Goal: Task Accomplishment & Management: Complete application form

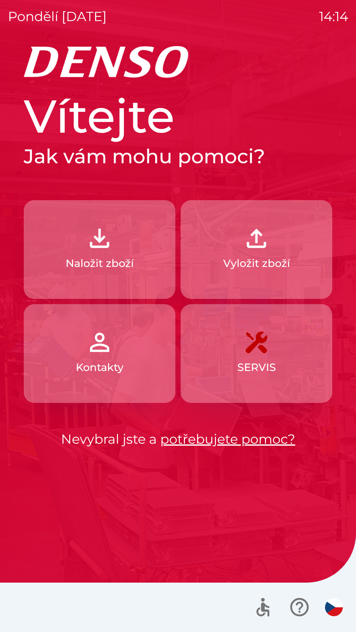
click at [334, 615] on img "button" at bounding box center [334, 608] width 18 height 18
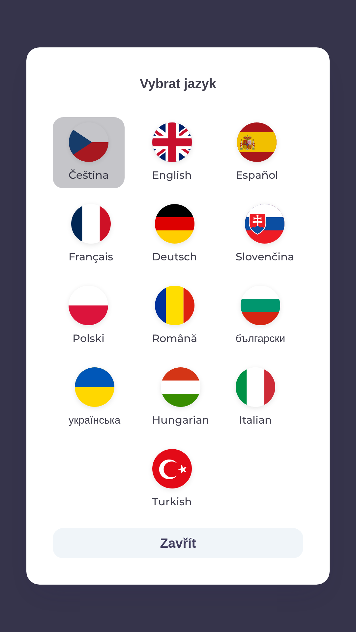
click at [94, 141] on img "button" at bounding box center [89, 143] width 40 height 40
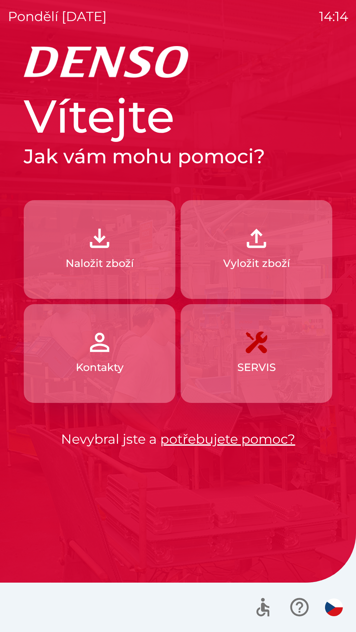
click at [109, 249] on img "button" at bounding box center [99, 238] width 29 height 29
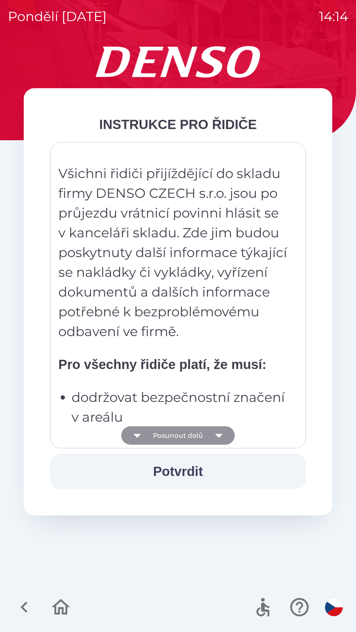
click at [219, 435] on icon "button" at bounding box center [219, 436] width 8 height 4
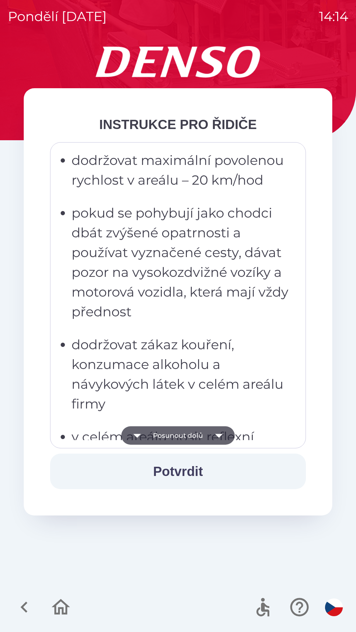
click at [223, 438] on icon "button" at bounding box center [218, 435] width 18 height 18
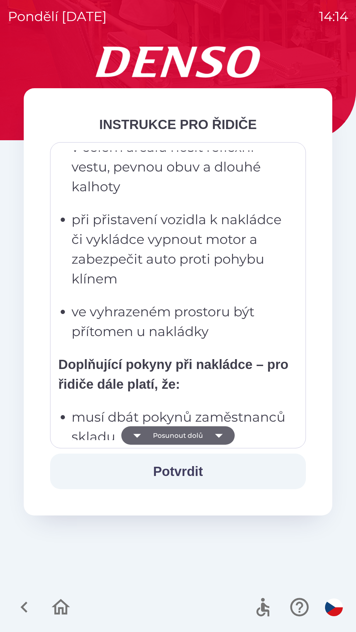
click at [221, 437] on icon "button" at bounding box center [218, 435] width 18 height 18
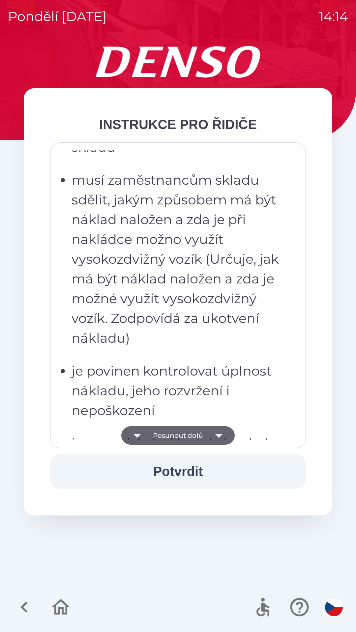
click at [219, 438] on icon "button" at bounding box center [218, 435] width 18 height 18
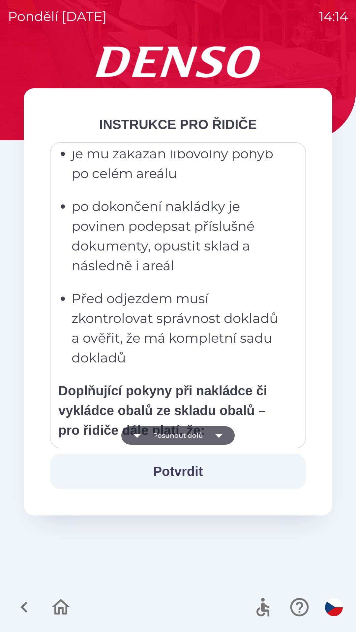
click at [216, 437] on icon "button" at bounding box center [218, 435] width 18 height 18
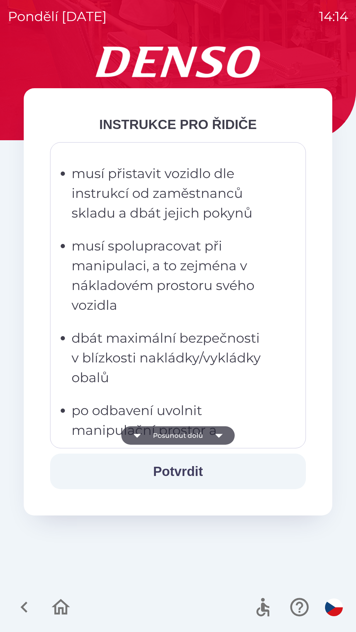
click at [214, 439] on icon "button" at bounding box center [218, 435] width 18 height 18
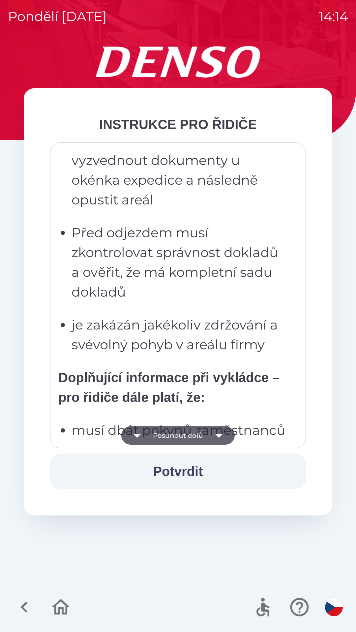
click at [215, 439] on icon "button" at bounding box center [218, 435] width 18 height 18
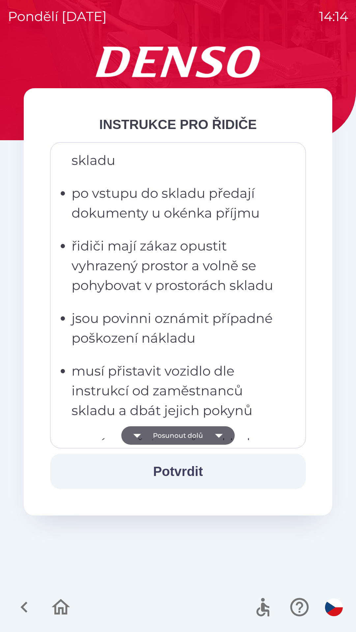
click at [216, 439] on icon "button" at bounding box center [218, 435] width 18 height 18
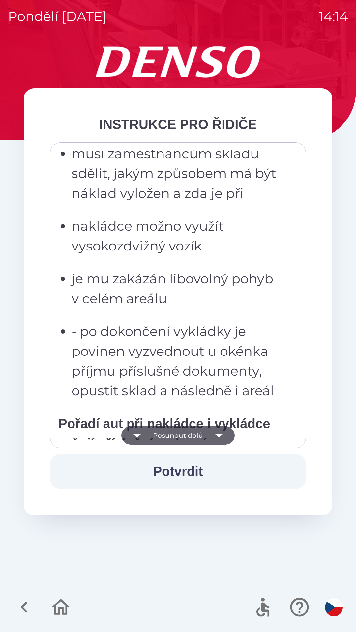
click at [215, 438] on icon "button" at bounding box center [218, 435] width 18 height 18
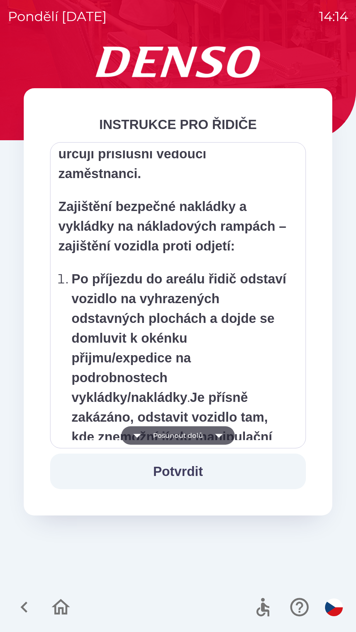
click at [214, 440] on icon "button" at bounding box center [218, 435] width 18 height 18
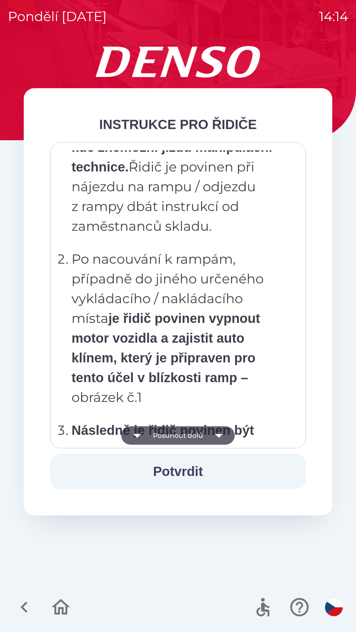
click at [213, 437] on icon "button" at bounding box center [218, 435] width 18 height 18
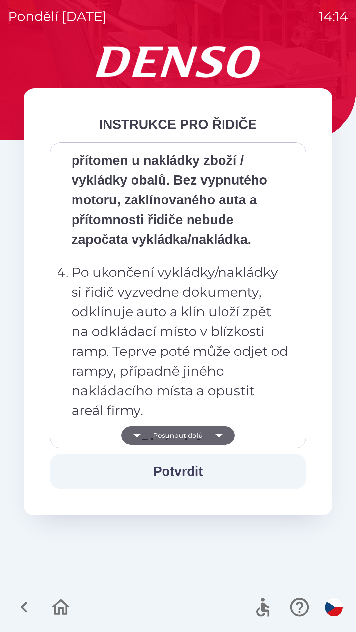
click at [215, 436] on icon "button" at bounding box center [218, 435] width 18 height 18
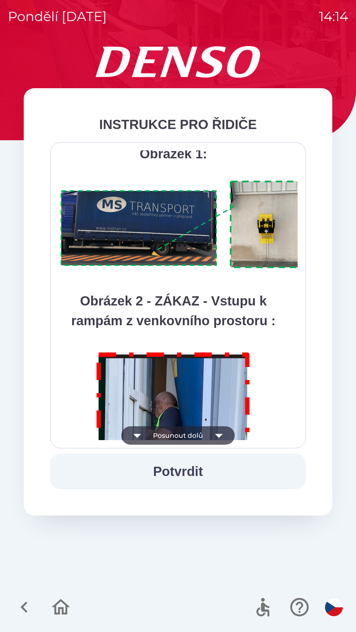
click at [216, 437] on icon "button" at bounding box center [218, 435] width 18 height 18
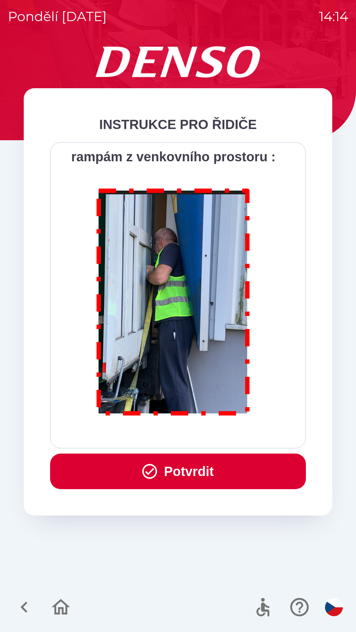
click at [216, 435] on div "Všichni řidiči přijíždějící do skladu firmy DENSO CZECH s.r.o. jsou po průjezdu…" at bounding box center [177, 295] width 239 height 290
click at [197, 470] on button "Potvrdit" at bounding box center [178, 472] width 256 height 36
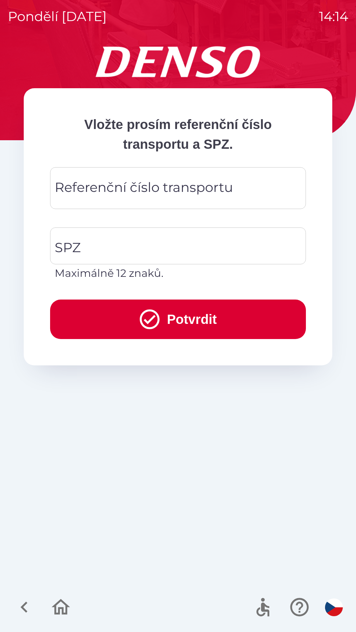
click at [126, 193] on div "Referenční číslo transportu Referenční číslo transportu" at bounding box center [178, 188] width 256 height 42
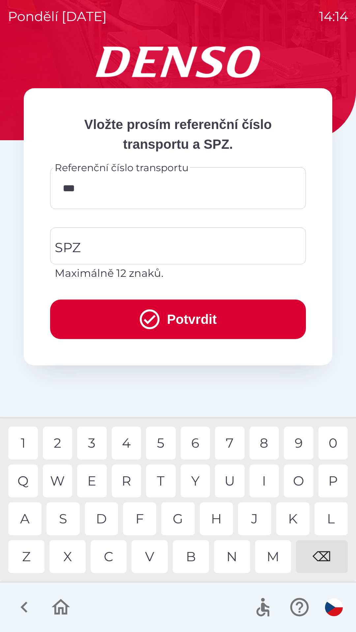
click at [199, 446] on div "6" at bounding box center [195, 443] width 30 height 33
click at [63, 443] on div "2" at bounding box center [58, 443] width 30 height 33
click at [24, 446] on div "1" at bounding box center [23, 443] width 30 height 33
type input "******"
click at [103, 244] on input "SPZ" at bounding box center [173, 246] width 240 height 31
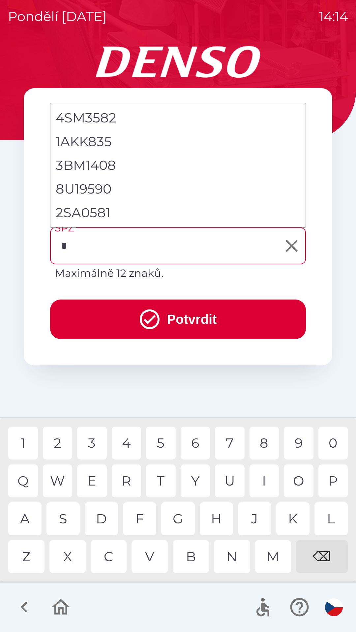
click at [268, 444] on div "8" at bounding box center [264, 443] width 30 height 33
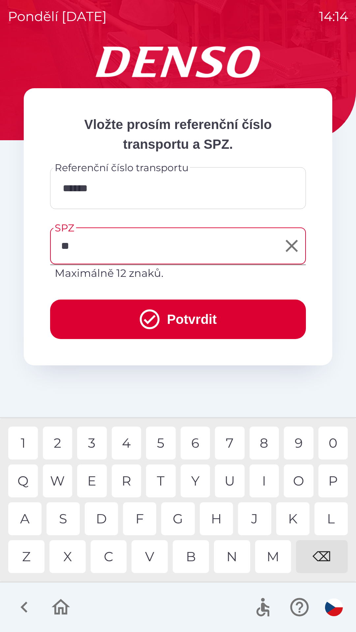
click at [110, 559] on div "C" at bounding box center [109, 556] width 36 height 33
click at [26, 443] on div "1" at bounding box center [23, 443] width 30 height 33
click at [233, 441] on div "7" at bounding box center [230, 443] width 30 height 33
click at [266, 444] on div "8" at bounding box center [264, 443] width 30 height 33
type input "*******"
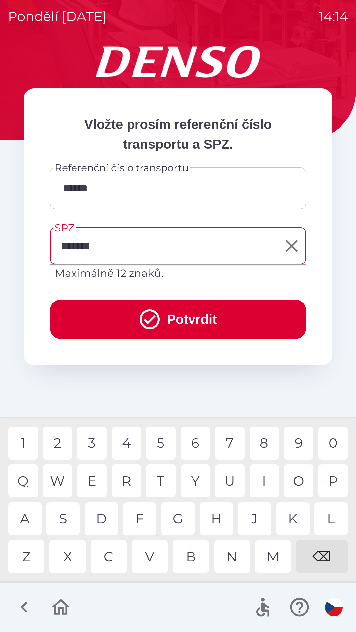
click at [300, 445] on div "9" at bounding box center [299, 443] width 30 height 33
click at [192, 321] on button "Potvrdit" at bounding box center [178, 320] width 256 height 40
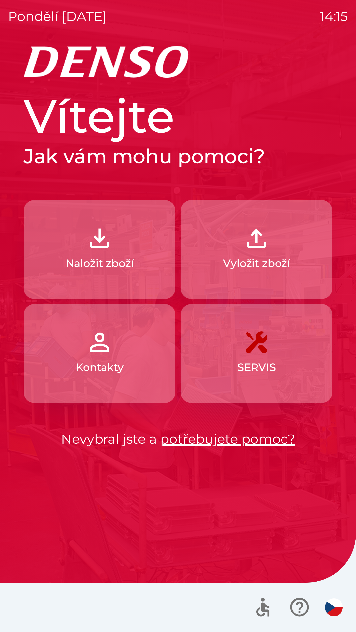
click at [133, 266] on p "Naložit zboží" at bounding box center [100, 264] width 68 height 16
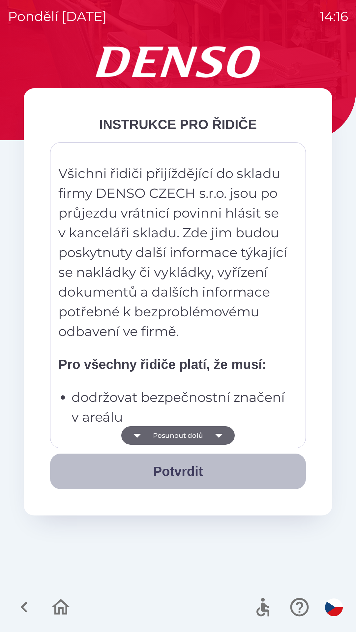
click at [205, 471] on button "Potvrdit" at bounding box center [178, 472] width 256 height 36
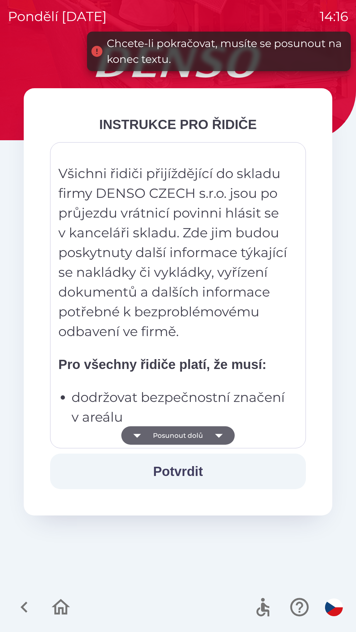
click at [216, 436] on icon "button" at bounding box center [218, 435] width 18 height 18
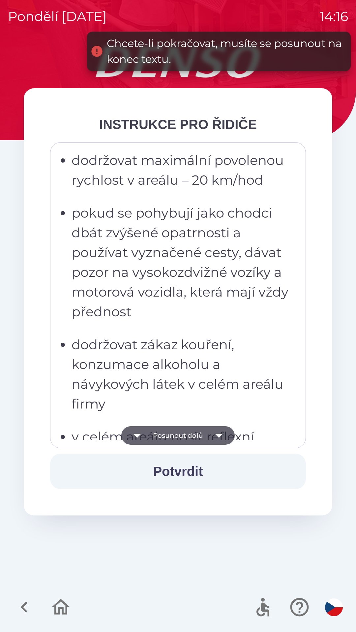
click at [214, 434] on icon "button" at bounding box center [218, 435] width 18 height 18
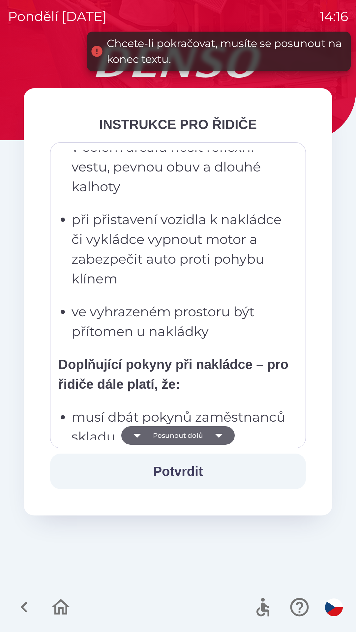
click at [214, 434] on icon "button" at bounding box center [218, 435] width 18 height 18
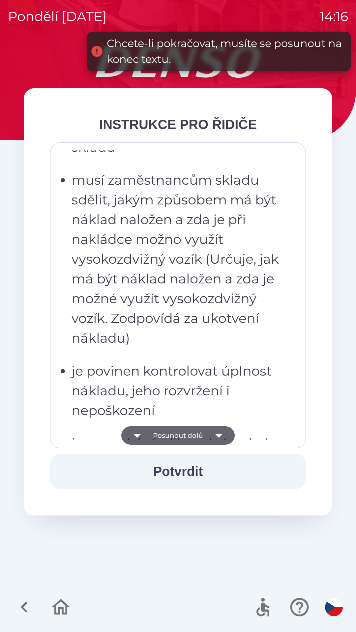
click at [215, 430] on icon "button" at bounding box center [218, 435] width 18 height 18
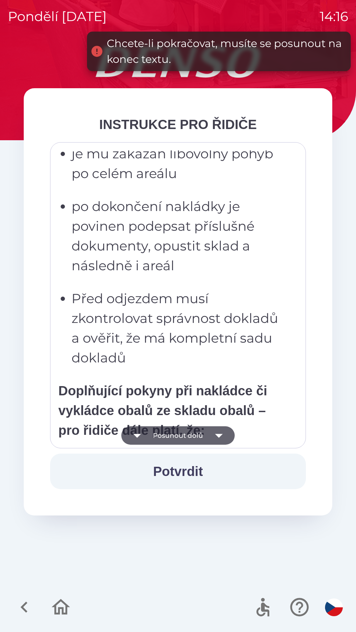
click at [216, 432] on icon "button" at bounding box center [218, 435] width 18 height 18
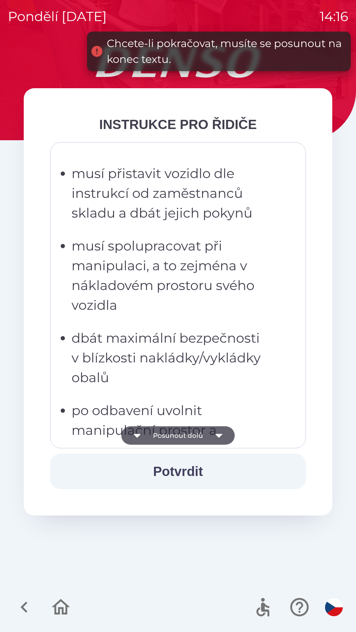
click at [218, 434] on icon "button" at bounding box center [218, 435] width 18 height 18
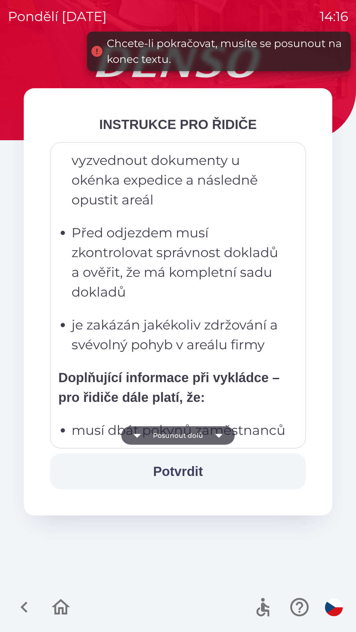
click at [215, 433] on icon "button" at bounding box center [218, 435] width 18 height 18
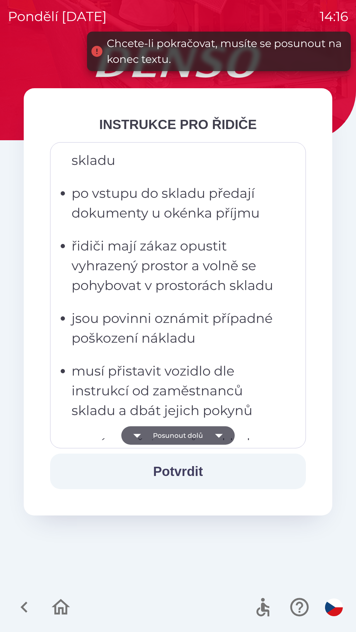
click at [216, 433] on icon "button" at bounding box center [218, 435] width 18 height 18
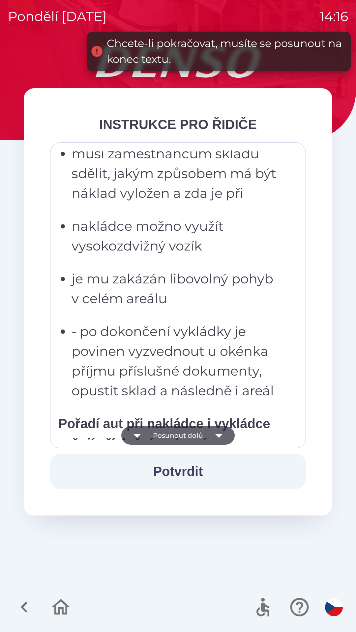
click at [216, 436] on icon "button" at bounding box center [218, 435] width 18 height 18
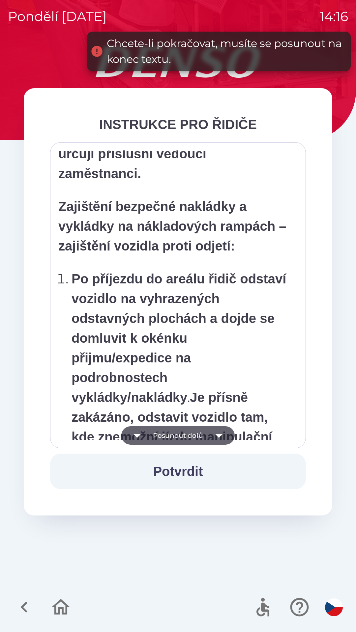
click at [217, 438] on icon "button" at bounding box center [218, 435] width 18 height 18
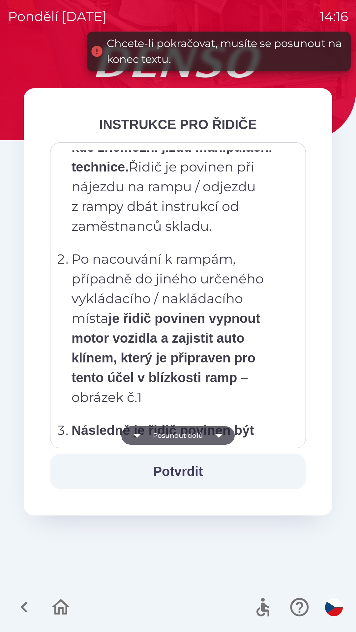
click at [217, 436] on icon "button" at bounding box center [219, 436] width 8 height 4
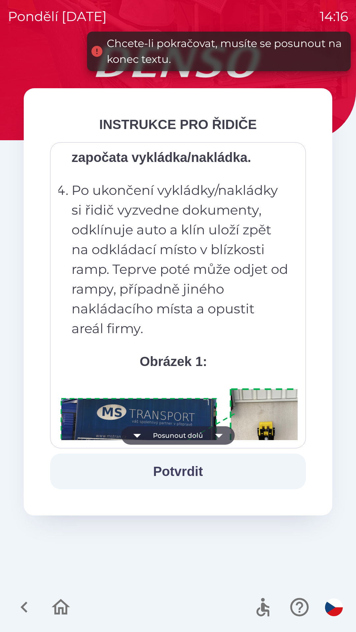
click at [220, 436] on icon "button" at bounding box center [219, 436] width 8 height 4
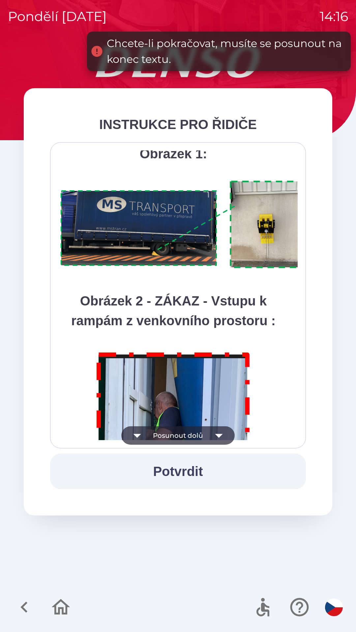
click at [218, 436] on icon "button" at bounding box center [219, 436] width 8 height 4
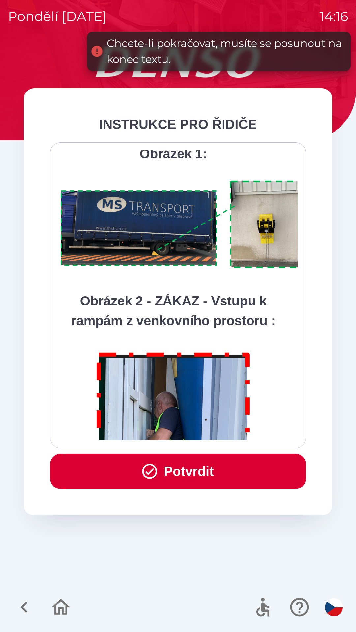
scroll to position [3701, 0]
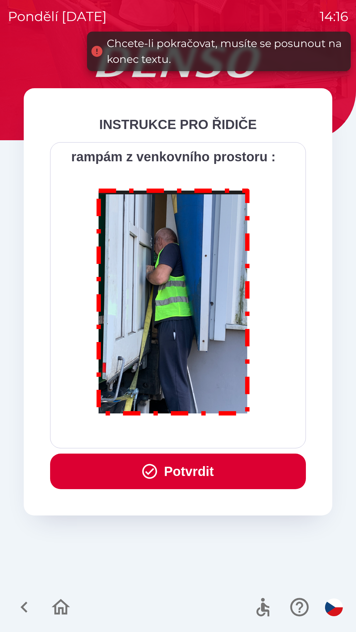
click at [218, 437] on div "Všichni řidiči přijíždějící do skladu firmy DENSO CZECH s.r.o. jsou po průjezdu…" at bounding box center [177, 295] width 239 height 290
click at [219, 434] on div "Všichni řidiči přijíždějící do skladu firmy DENSO CZECH s.r.o. jsou po průjezdu…" at bounding box center [177, 295] width 239 height 290
click at [214, 463] on button "Potvrdit" at bounding box center [178, 472] width 256 height 36
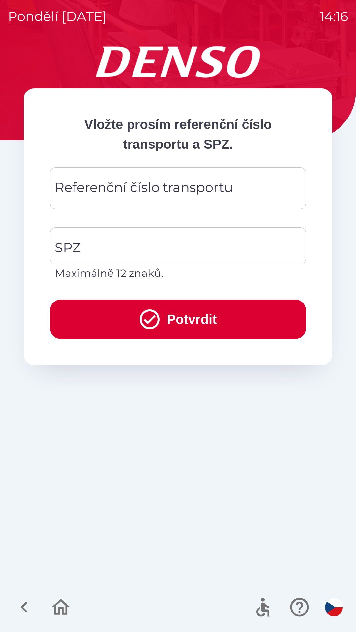
click at [185, 192] on div "Referenční číslo transportu Referenční číslo transportu" at bounding box center [178, 188] width 256 height 42
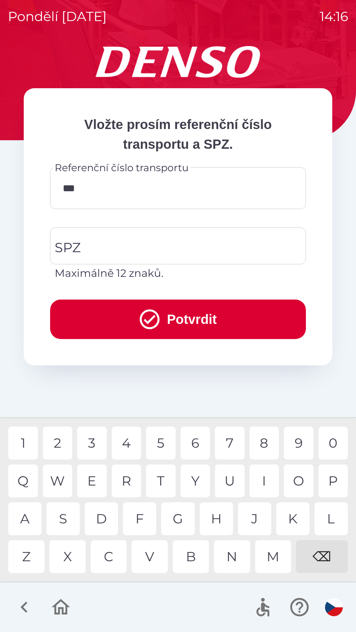
click at [28, 515] on div "A" at bounding box center [24, 519] width 33 height 33
click at [98, 438] on div "3" at bounding box center [92, 443] width 30 height 33
click at [110, 183] on input "******" at bounding box center [178, 188] width 240 height 26
click at [325, 546] on div "⌫" at bounding box center [322, 556] width 52 height 33
type input "*"
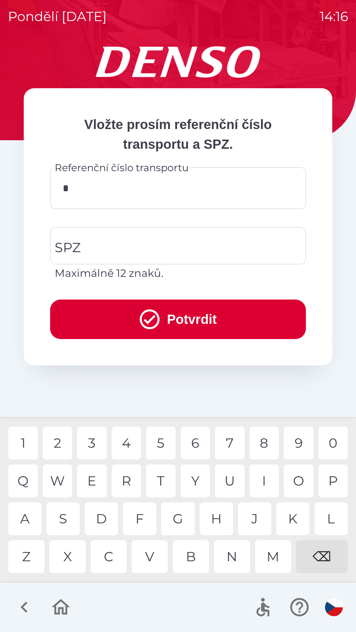
click at [324, 550] on div "⌫" at bounding box center [322, 556] width 52 height 33
click at [197, 445] on div "6" at bounding box center [195, 443] width 30 height 33
click at [89, 443] on div "3" at bounding box center [92, 443] width 30 height 33
type input "******"
click at [24, 442] on div "1" at bounding box center [23, 443] width 30 height 33
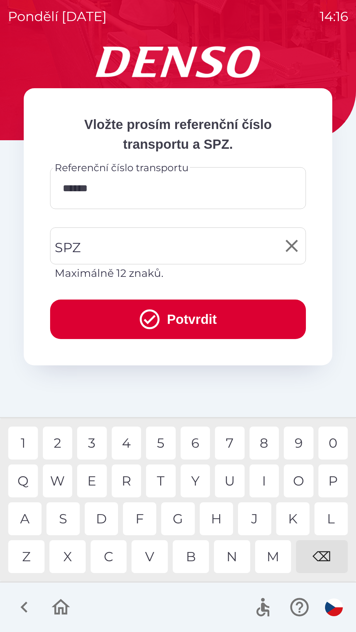
click at [134, 247] on input "SPZ" at bounding box center [173, 246] width 240 height 31
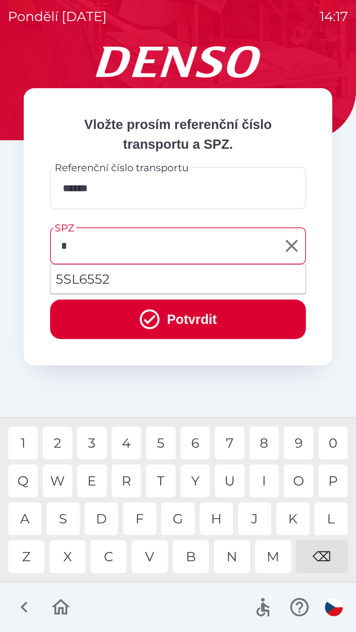
click at [327, 517] on div "L" at bounding box center [330, 519] width 33 height 33
click at [269, 441] on div "8" at bounding box center [264, 443] width 30 height 33
type input "********"
click at [232, 443] on div "7" at bounding box center [230, 443] width 30 height 33
click at [209, 315] on button "Potvrdit" at bounding box center [178, 320] width 256 height 40
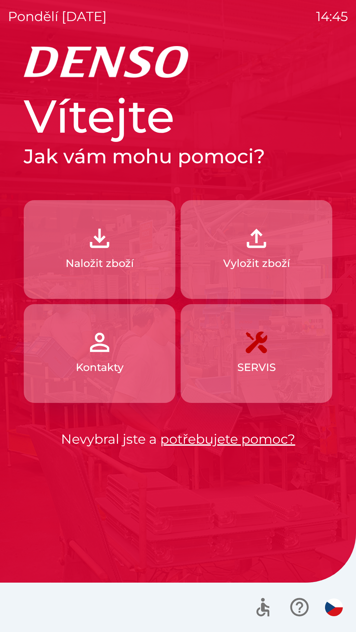
click at [273, 258] on p "Vyložit zboží" at bounding box center [256, 264] width 67 height 16
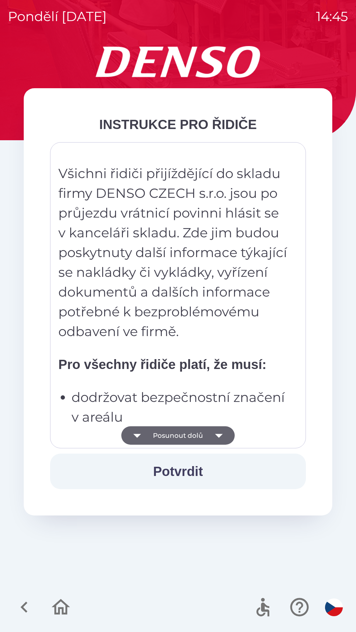
click at [193, 439] on button "Posunout dolů" at bounding box center [177, 435] width 113 height 18
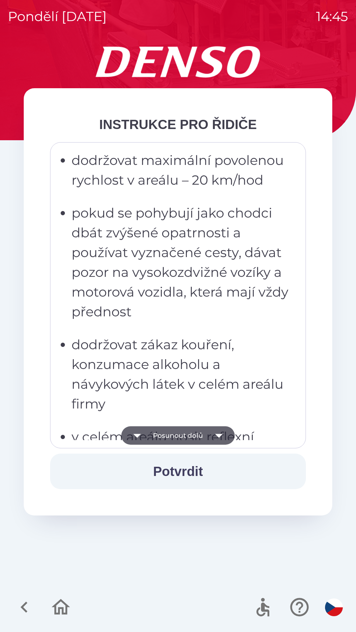
click at [192, 437] on button "Posunout dolů" at bounding box center [177, 435] width 113 height 18
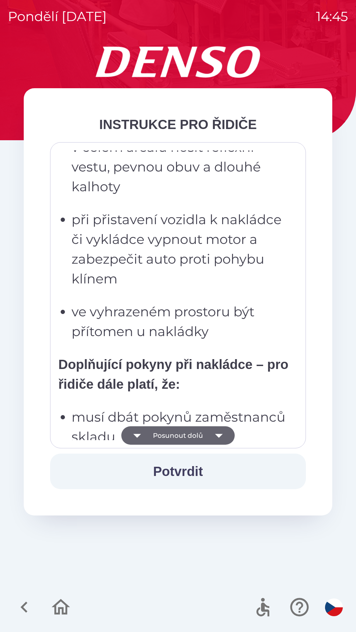
click at [191, 434] on button "Posunout dolů" at bounding box center [177, 435] width 113 height 18
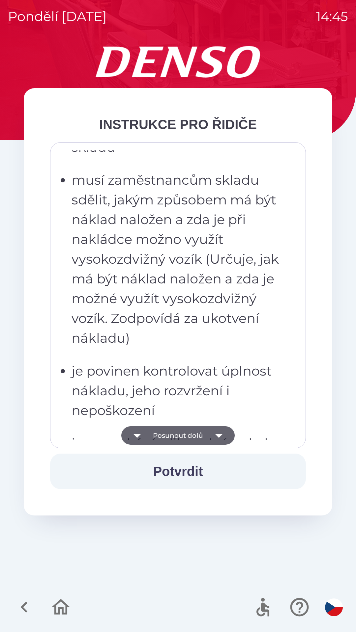
click at [190, 438] on button "Posunout dolů" at bounding box center [177, 435] width 113 height 18
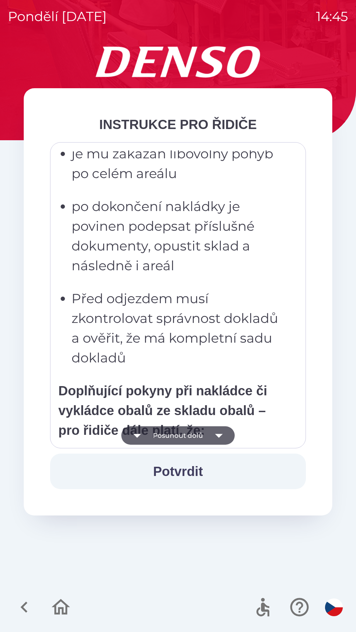
click at [191, 437] on button "Posunout dolů" at bounding box center [177, 435] width 113 height 18
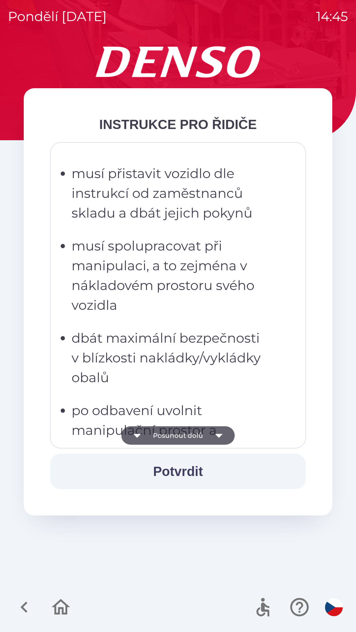
click at [190, 437] on button "Posunout dolů" at bounding box center [177, 435] width 113 height 18
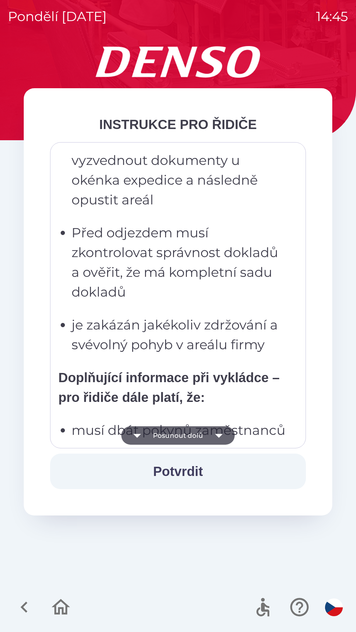
click at [189, 435] on button "Posunout dolů" at bounding box center [177, 435] width 113 height 18
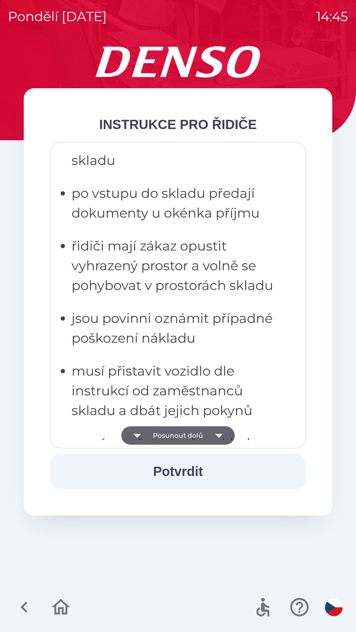
click at [185, 437] on button "Posunout dolů" at bounding box center [177, 435] width 113 height 18
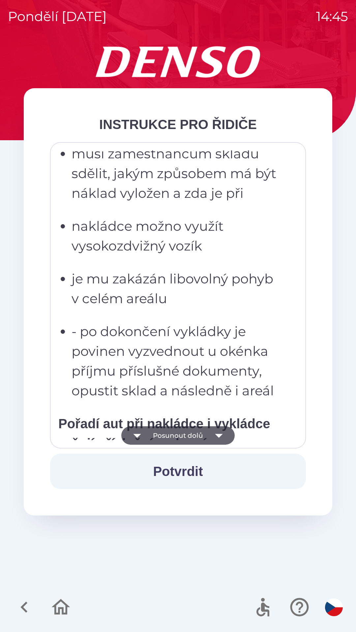
click at [181, 439] on button "Posunout dolů" at bounding box center [177, 435] width 113 height 18
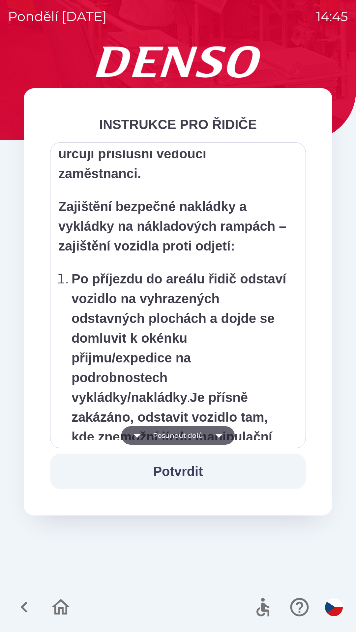
click at [180, 438] on button "Posunout dolů" at bounding box center [177, 435] width 113 height 18
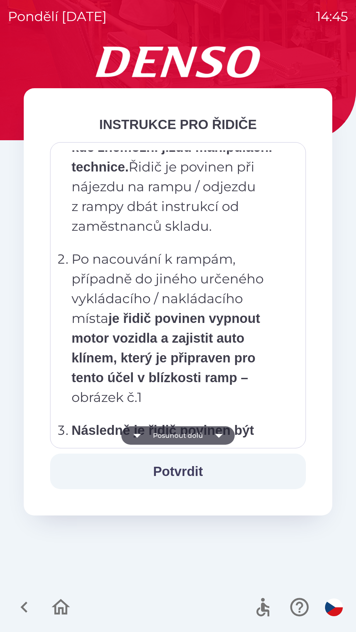
click at [179, 437] on button "Posunout dolů" at bounding box center [177, 435] width 113 height 18
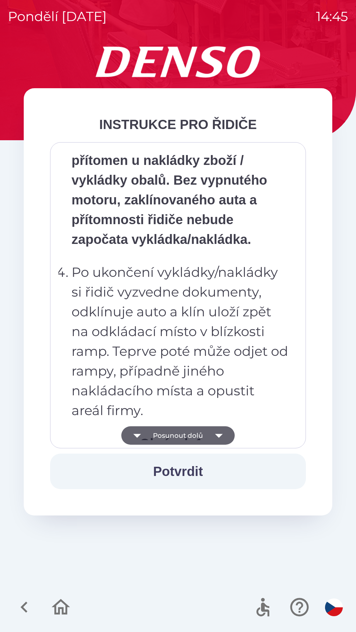
click at [178, 437] on button "Posunout dolů" at bounding box center [177, 435] width 113 height 18
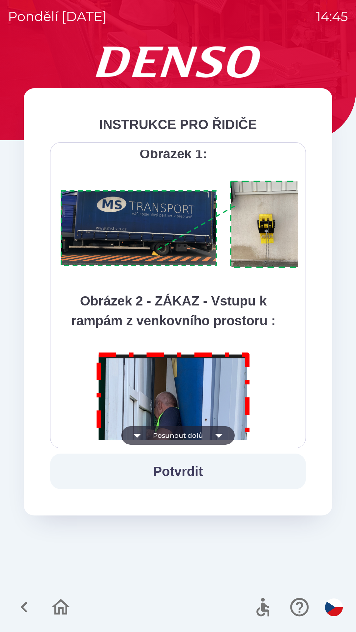
click at [178, 436] on button "Posunout dolů" at bounding box center [177, 435] width 113 height 18
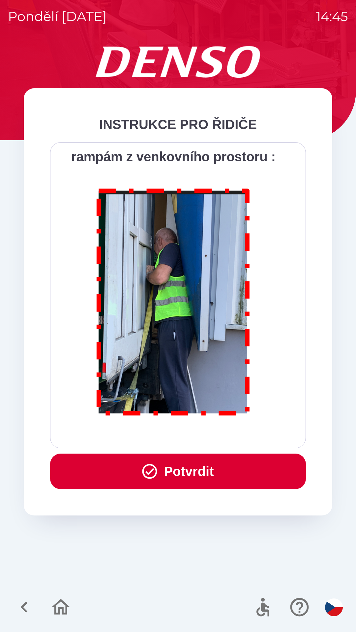
click at [178, 435] on div "Všichni řidiči přijíždějící do skladu firmy DENSO CZECH s.r.o. jsou po průjezdu…" at bounding box center [177, 295] width 239 height 290
click at [179, 433] on div "Všichni řidiči přijíždějící do skladu firmy DENSO CZECH s.r.o. jsou po průjezdu…" at bounding box center [177, 295] width 239 height 290
click at [189, 464] on button "Potvrdit" at bounding box center [178, 472] width 256 height 36
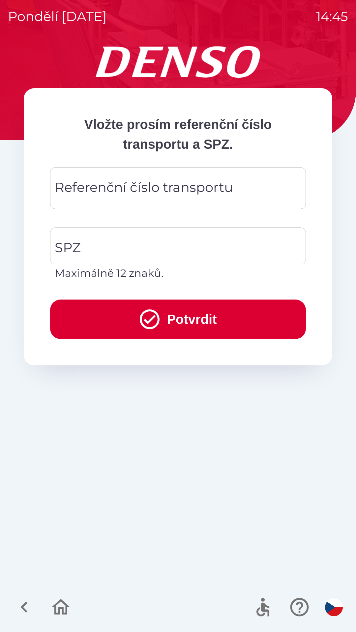
click at [183, 187] on div "Referenční číslo transportu Referenční číslo transportu" at bounding box center [178, 188] width 256 height 42
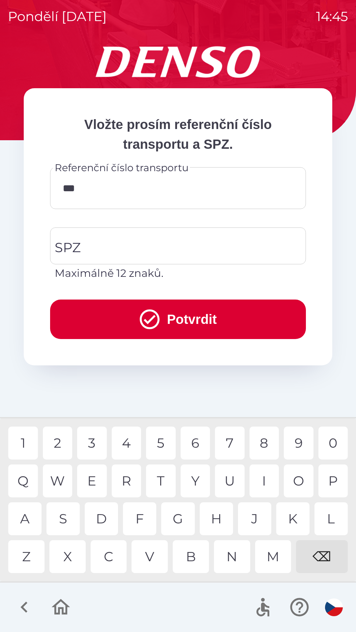
click at [95, 440] on div "3" at bounding box center [92, 443] width 30 height 33
click at [160, 441] on div "5" at bounding box center [161, 443] width 30 height 33
click at [225, 436] on div "7" at bounding box center [230, 443] width 30 height 33
click at [325, 561] on div "⌫" at bounding box center [322, 556] width 52 height 33
type input "*********"
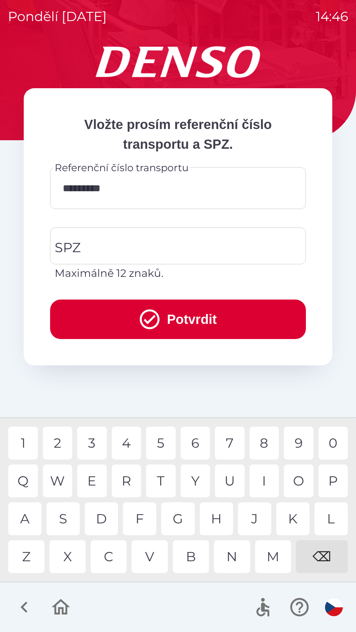
click at [227, 442] on div "7" at bounding box center [230, 443] width 30 height 33
click at [187, 249] on input "SPZ" at bounding box center [173, 246] width 240 height 31
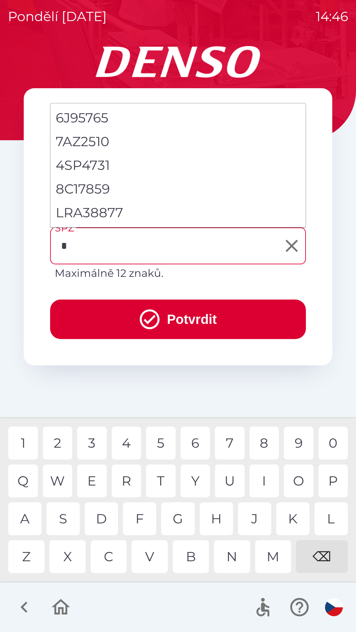
click at [228, 445] on div "7" at bounding box center [230, 443] width 30 height 33
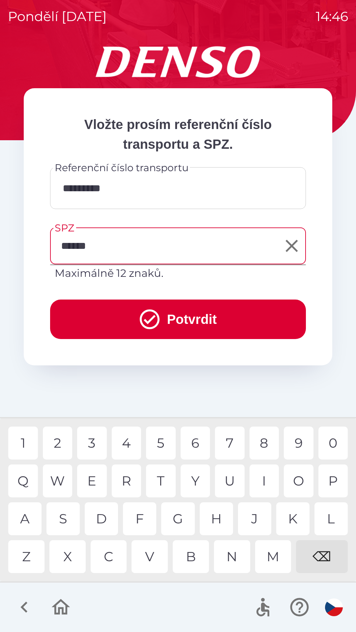
click at [91, 439] on div "3" at bounding box center [92, 443] width 30 height 33
type input "*******"
click at [215, 323] on button "Potvrdit" at bounding box center [178, 320] width 256 height 40
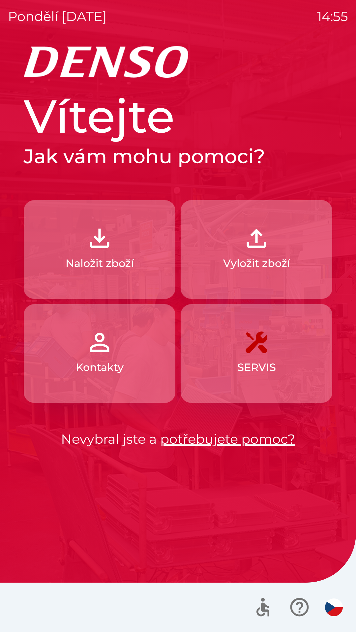
click at [91, 246] on img "button" at bounding box center [99, 238] width 29 height 29
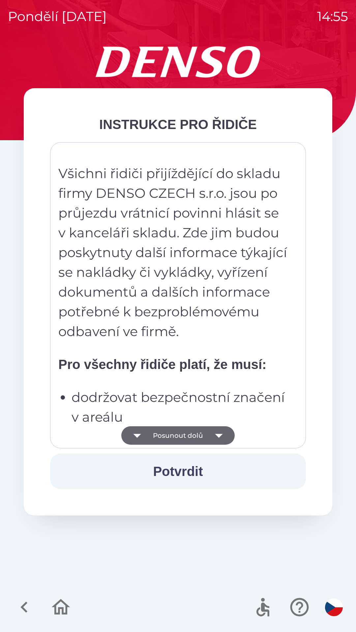
click at [173, 469] on button "Potvrdit" at bounding box center [178, 472] width 256 height 36
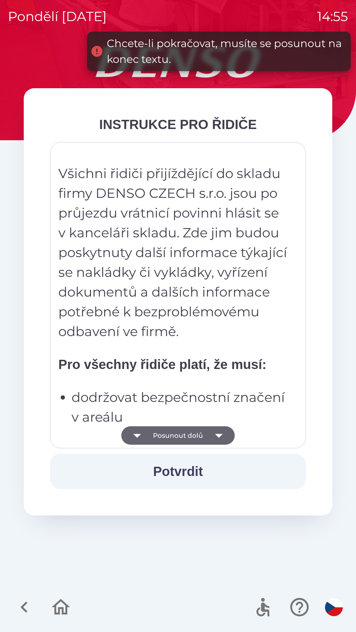
click at [161, 434] on button "Posunout dolů" at bounding box center [177, 435] width 113 height 18
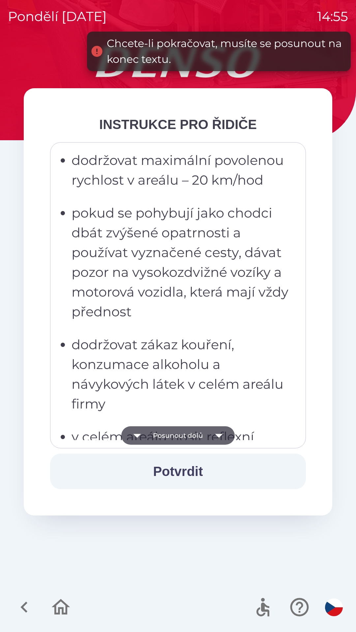
click at [158, 434] on button "Posunout dolů" at bounding box center [177, 435] width 113 height 18
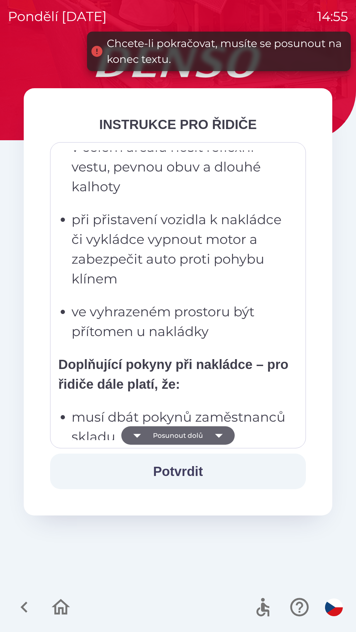
click at [158, 435] on button "Posunout dolů" at bounding box center [177, 435] width 113 height 18
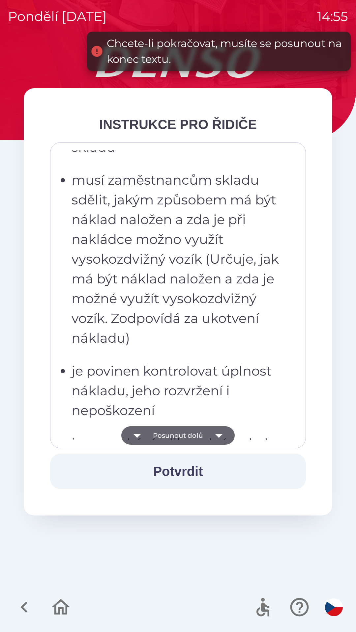
click at [155, 435] on button "Posunout dolů" at bounding box center [177, 435] width 113 height 18
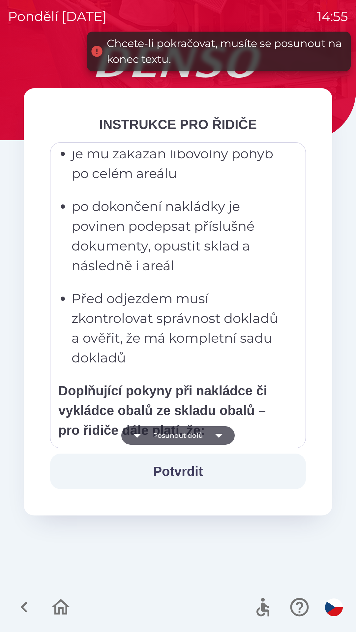
click at [153, 435] on button "Posunout dolů" at bounding box center [177, 435] width 113 height 18
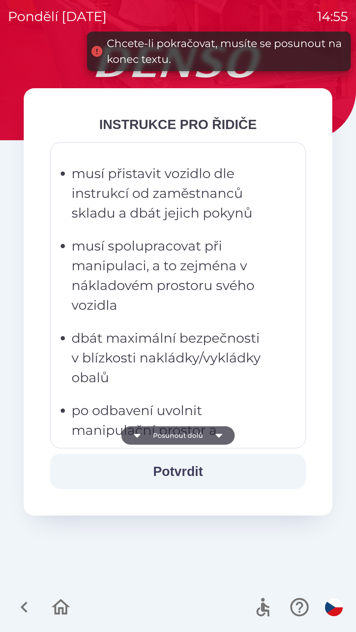
click at [153, 434] on button "Posunout dolů" at bounding box center [177, 435] width 113 height 18
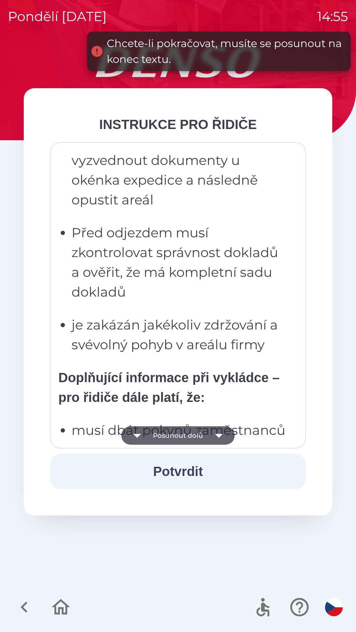
click at [152, 437] on button "Posunout dolů" at bounding box center [177, 435] width 113 height 18
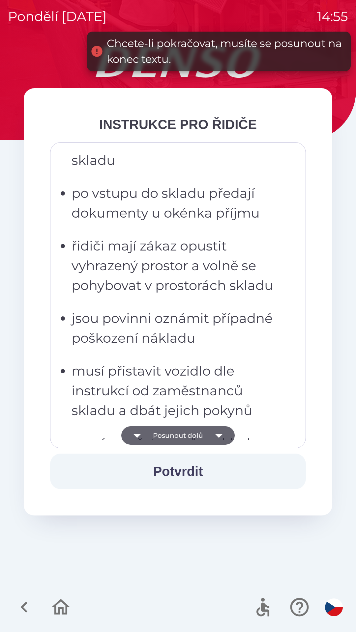
click at [150, 437] on button "Posunout dolů" at bounding box center [177, 435] width 113 height 18
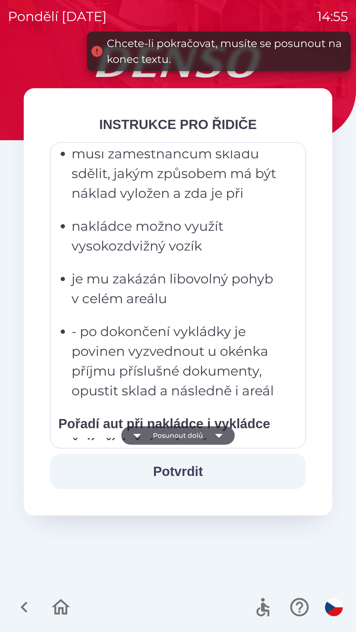
click at [151, 438] on button "Posunout dolů" at bounding box center [177, 435] width 113 height 18
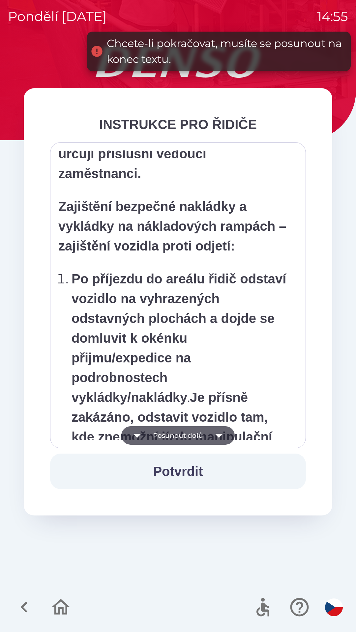
click at [151, 436] on button "Posunout dolů" at bounding box center [177, 435] width 113 height 18
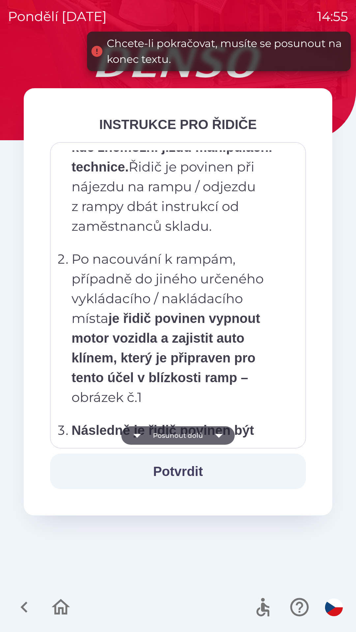
click at [150, 433] on button "Posunout dolů" at bounding box center [177, 435] width 113 height 18
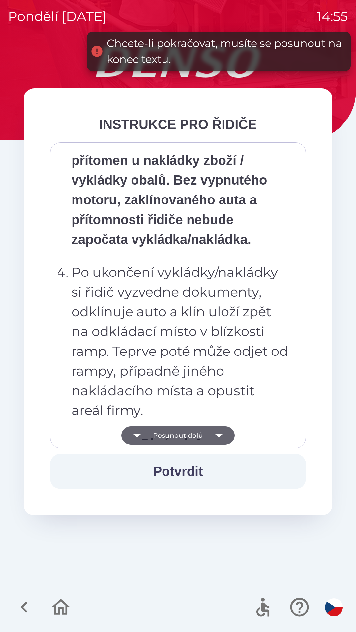
click at [150, 434] on button "Posunout dolů" at bounding box center [177, 435] width 113 height 18
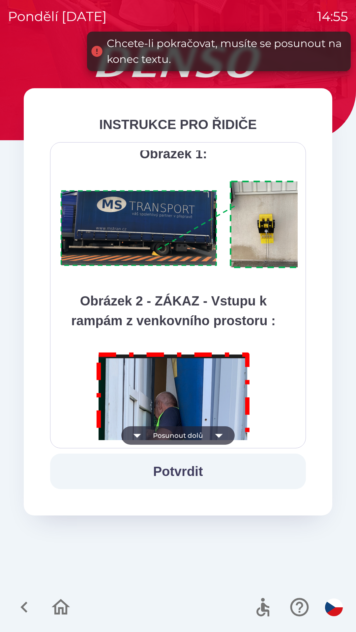
click at [149, 436] on button "Posunout dolů" at bounding box center [177, 435] width 113 height 18
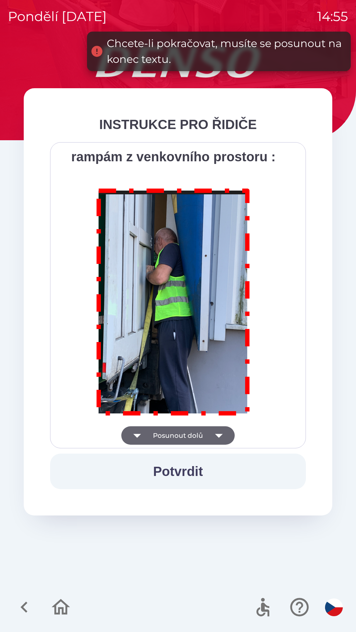
click at [146, 436] on div "Všichni řidiči přijíždějící do skladu firmy DENSO CZECH s.r.o. jsou po průjezdu…" at bounding box center [177, 295] width 239 height 290
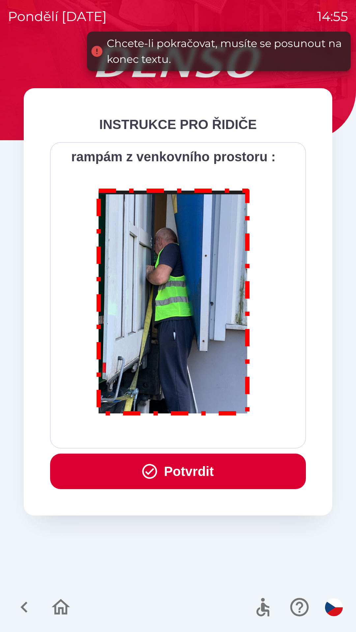
click at [145, 434] on div "Všichni řidiči přijíždějící do skladu firmy DENSO CZECH s.r.o. jsou po průjezdu…" at bounding box center [177, 295] width 239 height 290
click at [167, 464] on button "Potvrdit" at bounding box center [178, 472] width 256 height 36
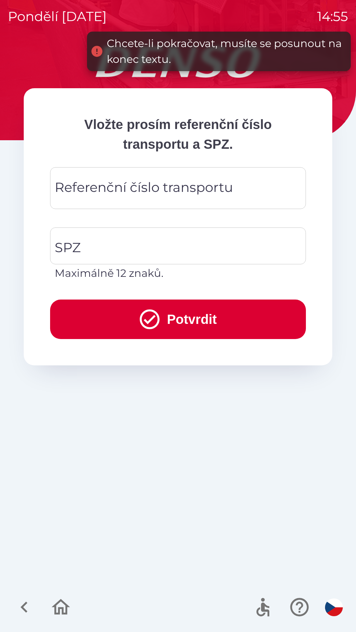
click at [104, 191] on div "Referenční číslo transportu Referenční číslo transportu" at bounding box center [178, 188] width 256 height 42
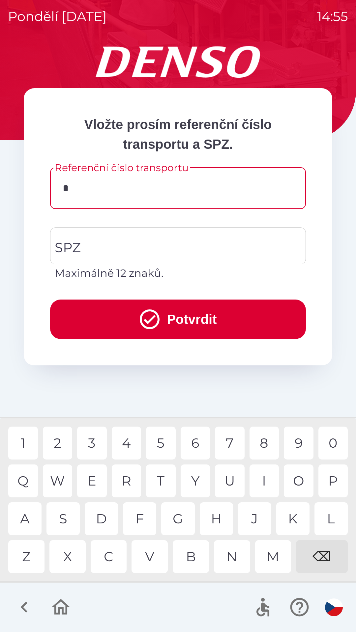
click at [92, 444] on div "3" at bounding box center [92, 443] width 30 height 33
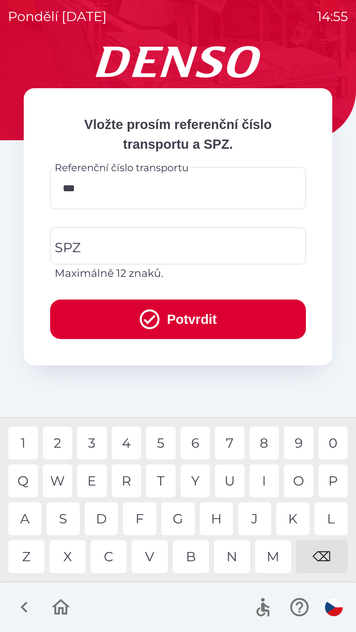
click at [199, 443] on div "6" at bounding box center [195, 443] width 30 height 33
type input "******"
click at [104, 249] on input "SPZ" at bounding box center [173, 246] width 240 height 31
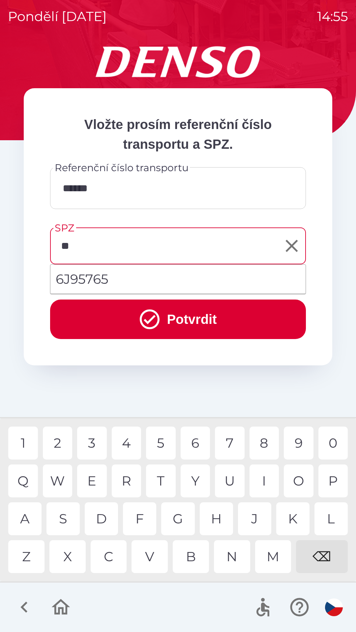
click at [256, 526] on div "J" at bounding box center [254, 519] width 33 height 33
click at [125, 442] on div "4" at bounding box center [127, 443] width 30 height 33
click at [24, 442] on div "1" at bounding box center [23, 443] width 30 height 33
click at [263, 441] on div "8" at bounding box center [264, 443] width 30 height 33
type input "*******"
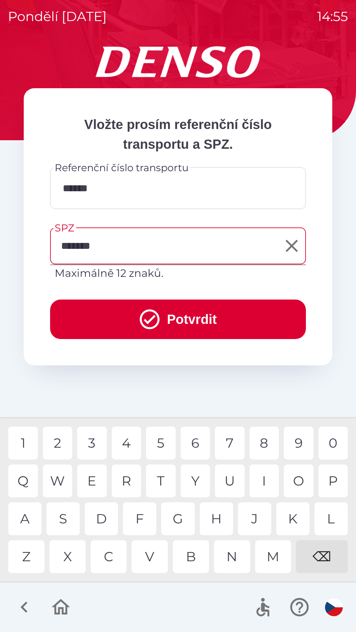
click at [231, 441] on div "7" at bounding box center [230, 443] width 30 height 33
click at [155, 322] on icon "submit" at bounding box center [150, 320] width 20 height 20
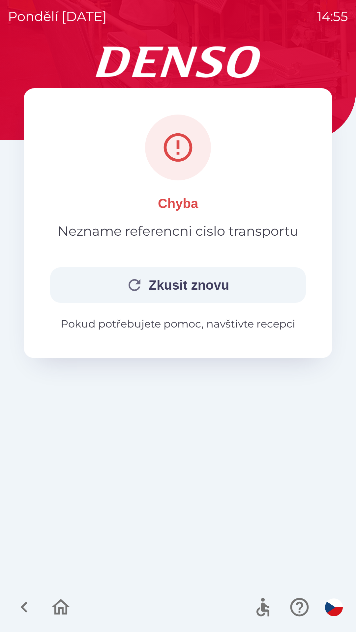
click at [162, 285] on button "Zkusit znovu" at bounding box center [178, 285] width 256 height 36
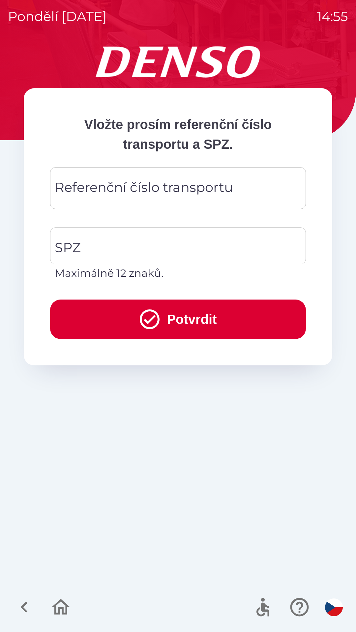
click at [86, 194] on div "Referenční číslo transportu Referenční číslo transportu" at bounding box center [178, 188] width 256 height 42
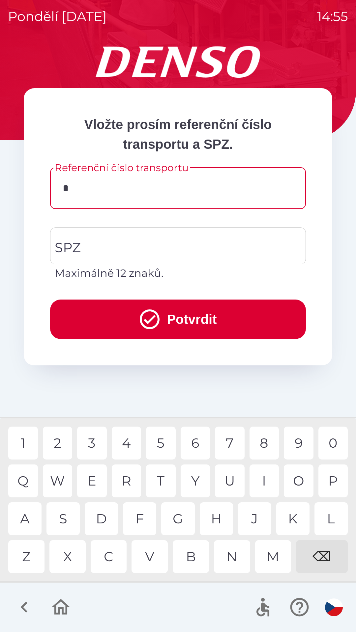
click at [92, 441] on div "3" at bounding box center [92, 443] width 30 height 33
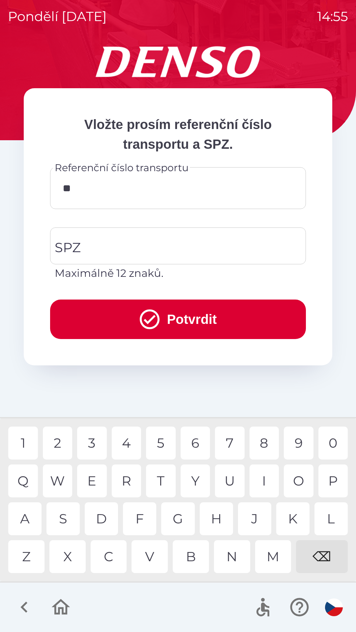
click at [126, 444] on div "4" at bounding box center [127, 443] width 30 height 33
click at [196, 444] on div "6" at bounding box center [195, 443] width 30 height 33
click at [90, 442] on div "3" at bounding box center [92, 443] width 30 height 33
click at [91, 439] on div "3" at bounding box center [92, 443] width 30 height 33
type input "******"
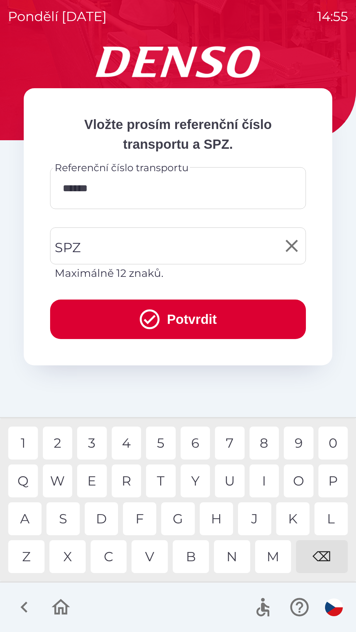
click at [81, 238] on input "SPZ" at bounding box center [173, 246] width 240 height 31
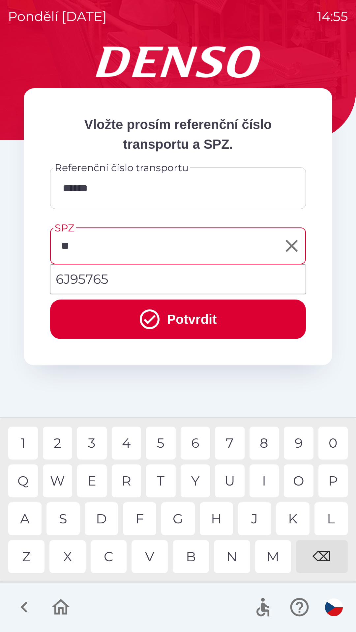
click at [253, 523] on div "J" at bounding box center [254, 519] width 33 height 33
click at [20, 443] on div "1" at bounding box center [23, 443] width 30 height 33
type input "*******"
click at [155, 317] on icon "submit" at bounding box center [150, 320] width 20 height 20
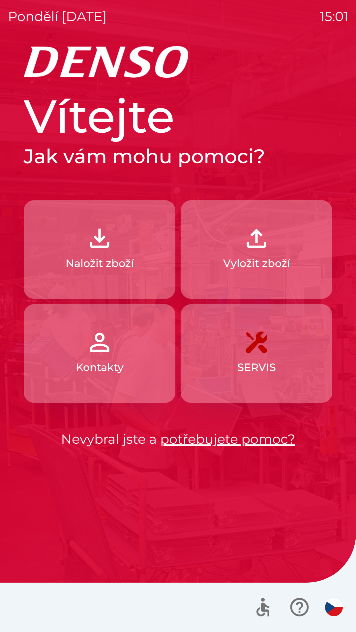
click at [113, 249] on img "button" at bounding box center [99, 238] width 29 height 29
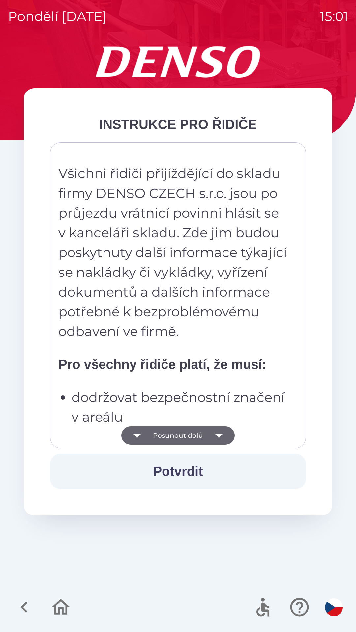
click at [181, 435] on button "Posunout dolů" at bounding box center [177, 435] width 113 height 18
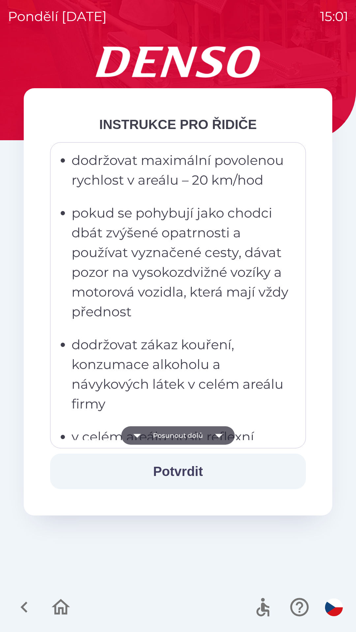
click at [181, 431] on button "Posunout dolů" at bounding box center [177, 435] width 113 height 18
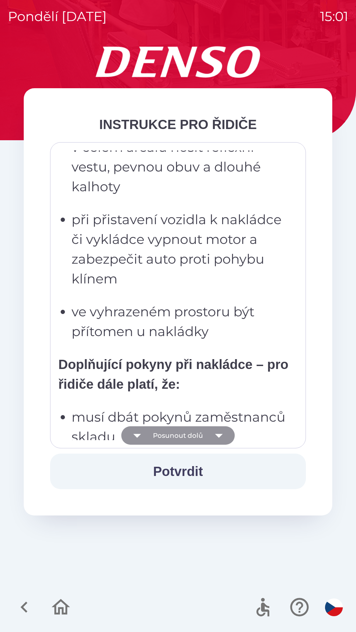
click at [178, 432] on button "Posunout dolů" at bounding box center [177, 435] width 113 height 18
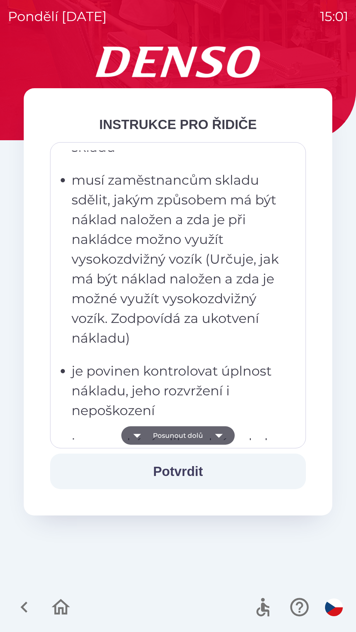
click at [177, 432] on button "Posunout dolů" at bounding box center [177, 435] width 113 height 18
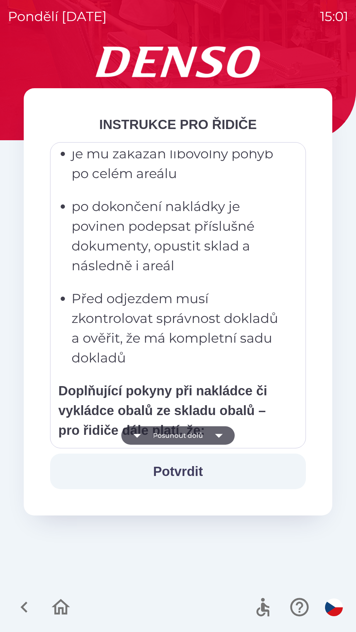
click at [183, 438] on button "Posunout dolů" at bounding box center [177, 435] width 113 height 18
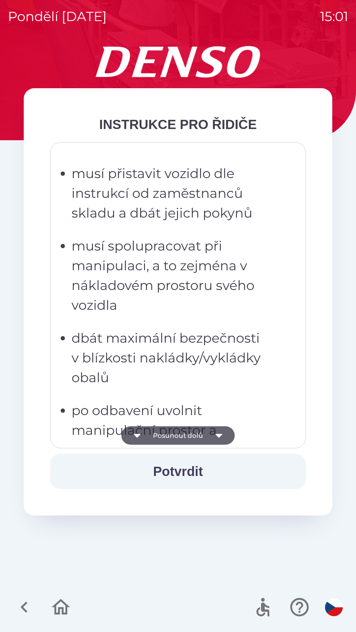
click at [184, 436] on button "Posunout dolů" at bounding box center [177, 435] width 113 height 18
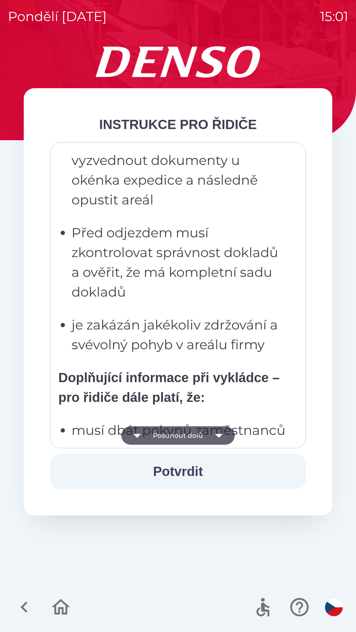
click at [189, 439] on button "Posunout dolů" at bounding box center [177, 435] width 113 height 18
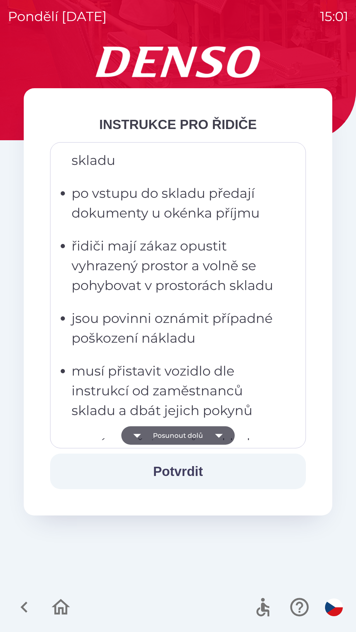
click at [184, 440] on button "Posunout dolů" at bounding box center [177, 435] width 113 height 18
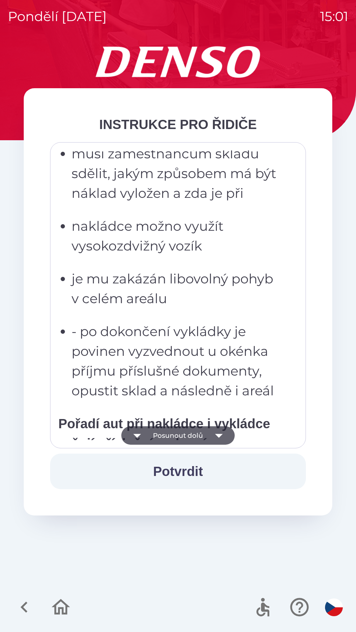
click at [184, 442] on button "Posunout dolů" at bounding box center [177, 435] width 113 height 18
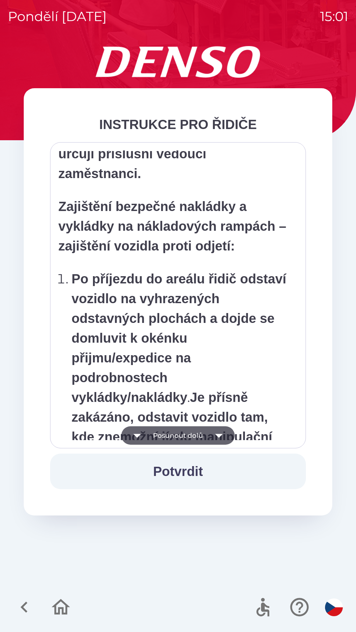
click at [185, 445] on button "Posunout dolů" at bounding box center [177, 435] width 113 height 18
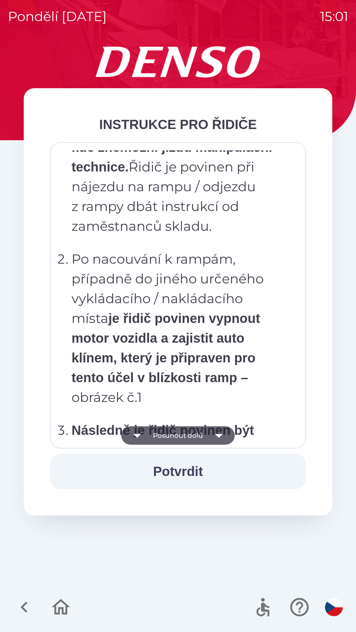
click at [184, 445] on button "Posunout dolů" at bounding box center [177, 435] width 113 height 18
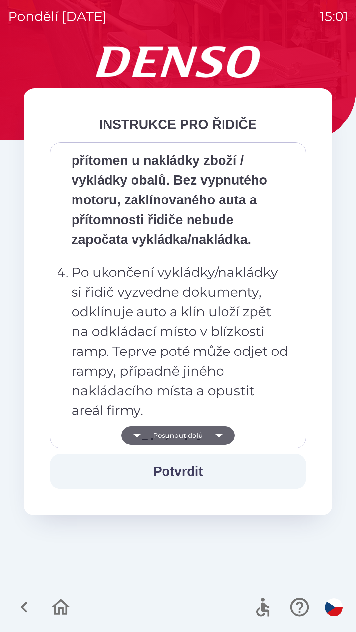
click at [180, 443] on button "Posunout dolů" at bounding box center [177, 435] width 113 height 18
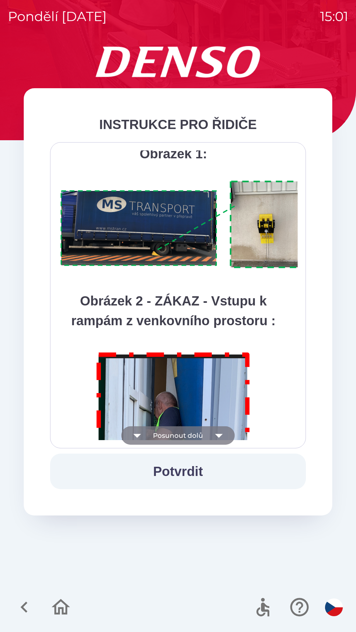
click at [180, 442] on button "Posunout dolů" at bounding box center [177, 435] width 113 height 18
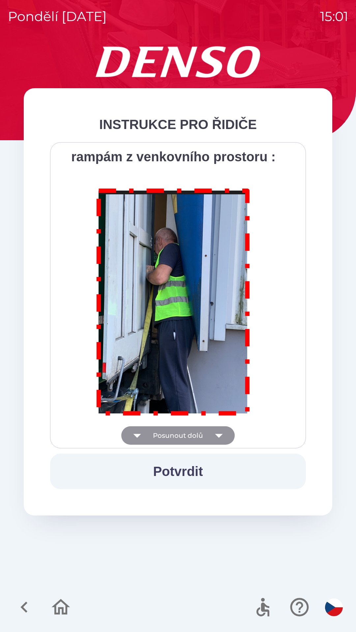
click at [181, 445] on div "Všichni řidiči přijíždějící do skladu firmy DENSO CZECH s.r.o. jsou po průjezdu…" at bounding box center [178, 295] width 256 height 306
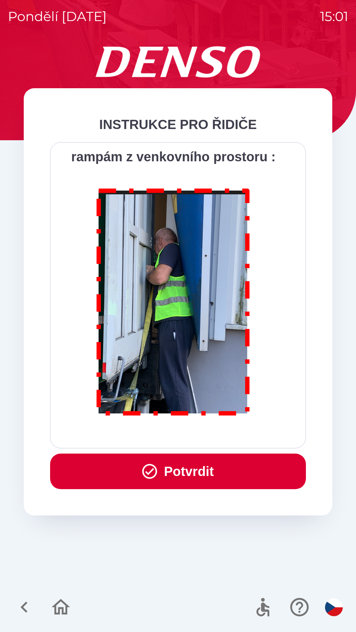
click at [190, 474] on button "Potvrdit" at bounding box center [178, 472] width 256 height 36
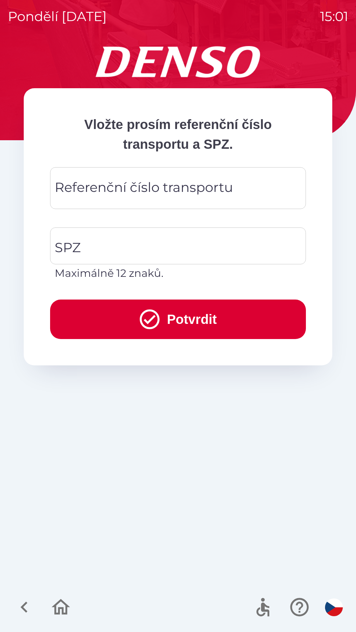
click at [237, 187] on input "Referenční číslo transportu" at bounding box center [178, 188] width 240 height 26
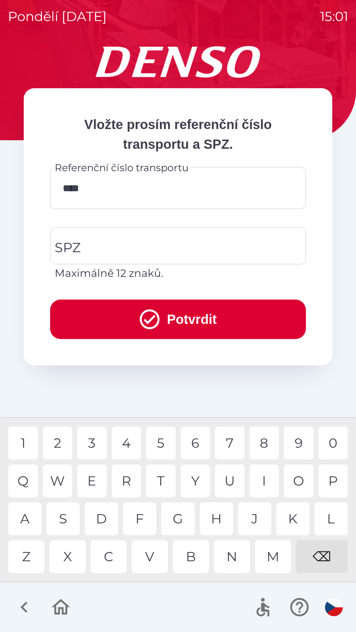
click at [93, 446] on div "3" at bounding box center [92, 443] width 30 height 33
click at [26, 441] on div "1" at bounding box center [23, 443] width 30 height 33
type input "******"
click at [332, 450] on div "0" at bounding box center [333, 443] width 30 height 33
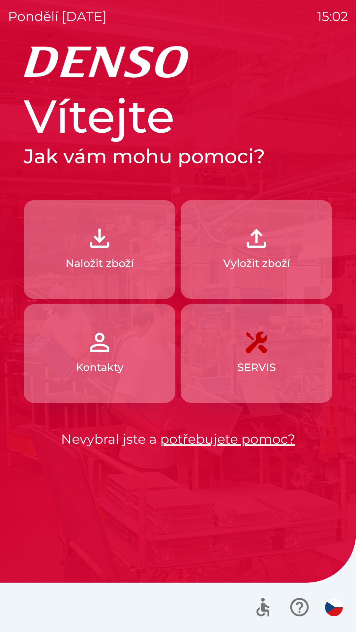
click at [112, 251] on img "button" at bounding box center [99, 238] width 29 height 29
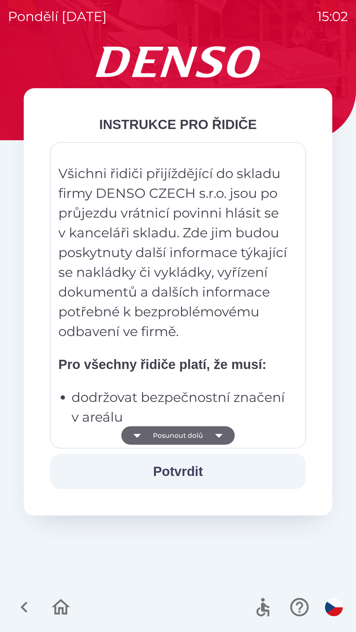
click at [178, 469] on button "Potvrdit" at bounding box center [178, 472] width 256 height 36
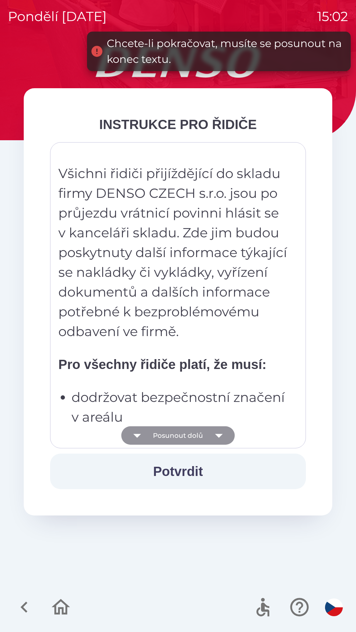
click at [179, 439] on button "Posunout dolů" at bounding box center [177, 435] width 113 height 18
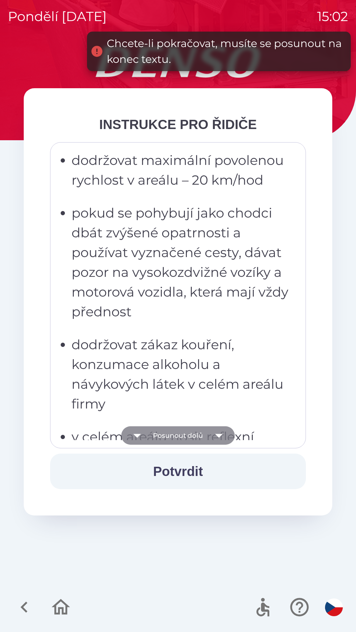
click at [185, 441] on button "Posunout dolů" at bounding box center [177, 435] width 113 height 18
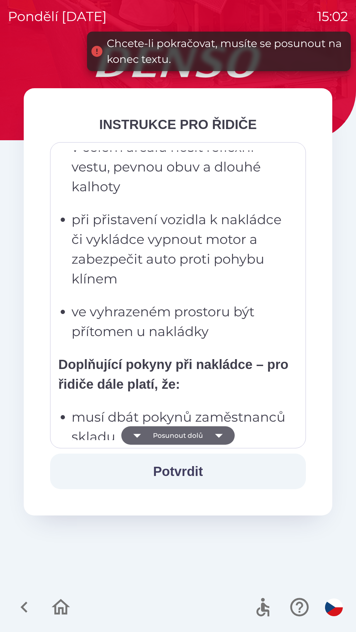
click at [186, 439] on button "Posunout dolů" at bounding box center [177, 435] width 113 height 18
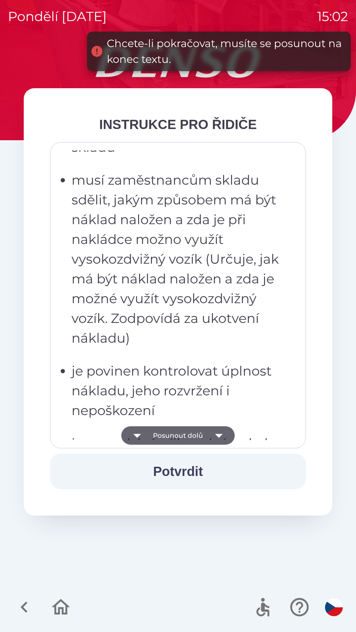
click at [188, 438] on button "Posunout dolů" at bounding box center [177, 435] width 113 height 18
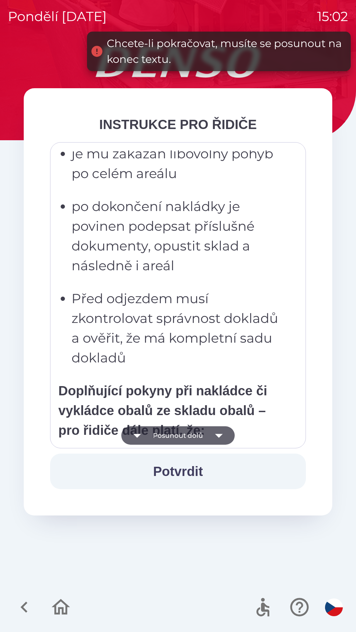
click at [188, 437] on button "Posunout dolů" at bounding box center [177, 435] width 113 height 18
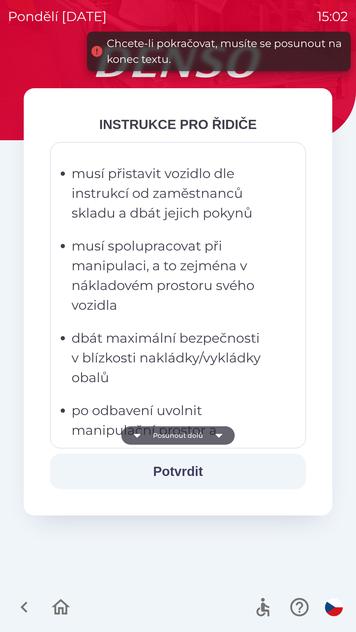
click at [189, 435] on button "Posunout dolů" at bounding box center [177, 435] width 113 height 18
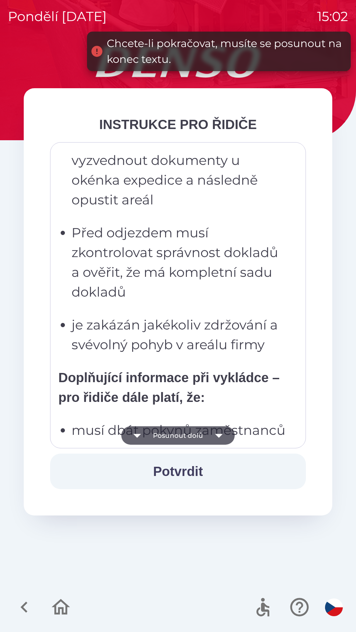
click at [188, 437] on button "Posunout dolů" at bounding box center [177, 435] width 113 height 18
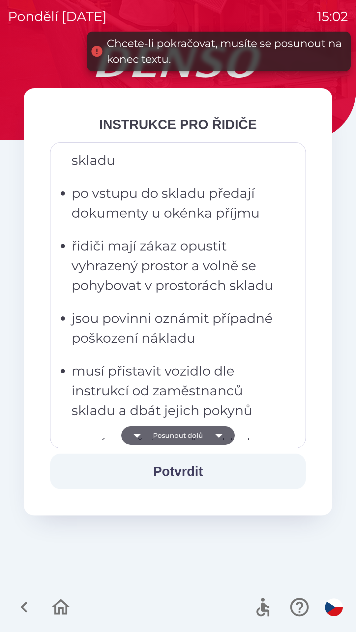
click at [191, 438] on button "Posunout dolů" at bounding box center [177, 435] width 113 height 18
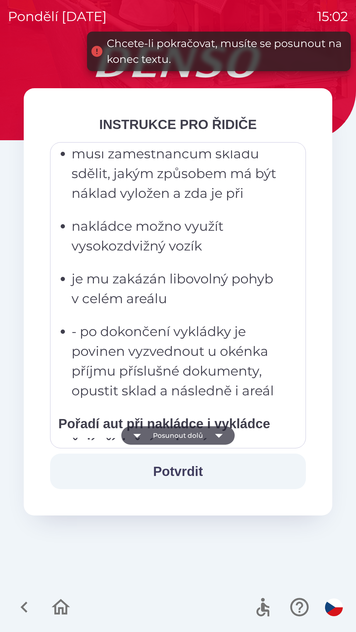
click at [194, 435] on button "Posunout dolů" at bounding box center [177, 435] width 113 height 18
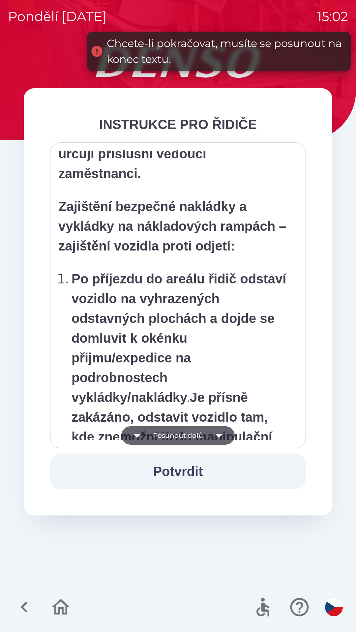
click at [192, 436] on button "Posunout dolů" at bounding box center [177, 435] width 113 height 18
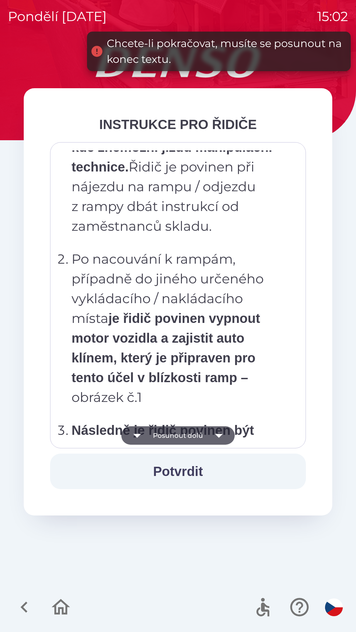
click at [191, 436] on button "Posunout dolů" at bounding box center [177, 435] width 113 height 18
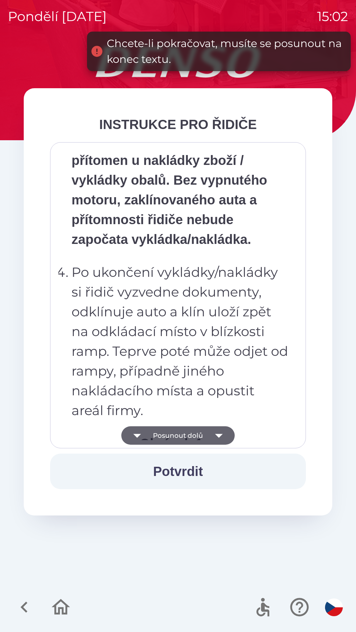
click at [191, 439] on button "Posunout dolů" at bounding box center [177, 435] width 113 height 18
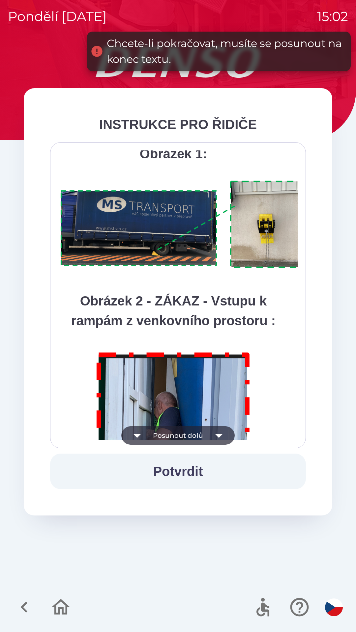
click at [189, 440] on button "Posunout dolů" at bounding box center [177, 435] width 113 height 18
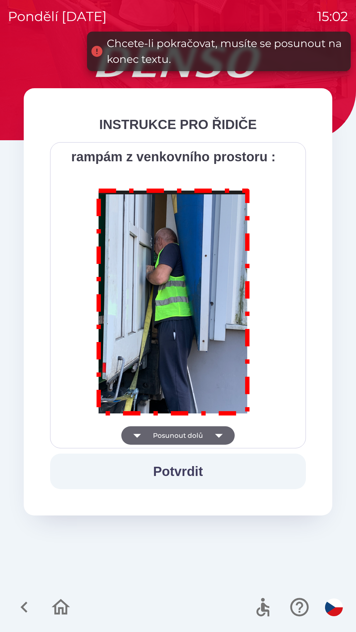
click at [189, 441] on div "Všichni řidiči přijíždějící do skladu firmy DENSO CZECH s.r.o. jsou po průjezdu…" at bounding box center [178, 295] width 256 height 306
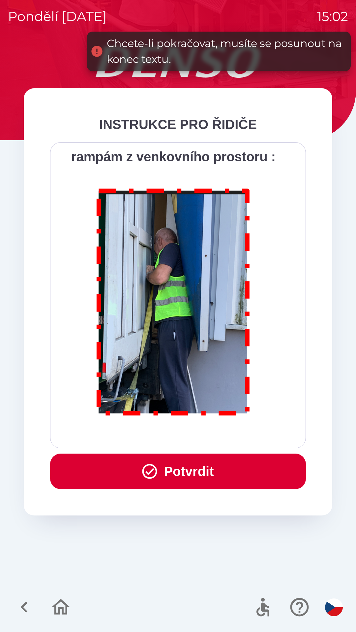
click at [179, 471] on button "Potvrdit" at bounding box center [178, 472] width 256 height 36
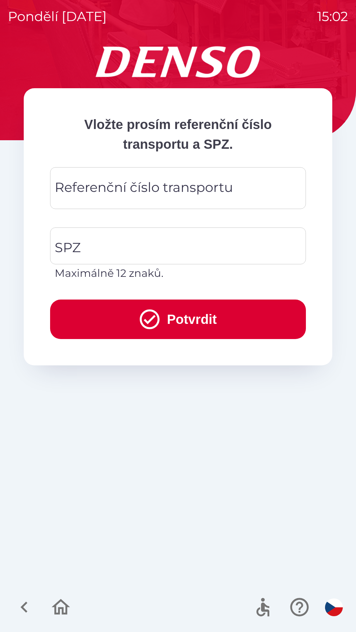
click at [241, 185] on input "Referenční číslo transportu" at bounding box center [178, 188] width 240 height 26
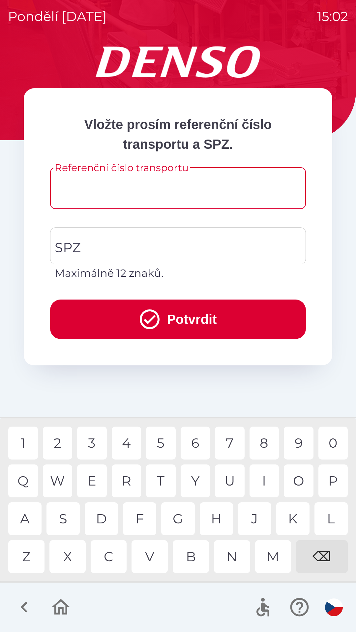
type input "*"
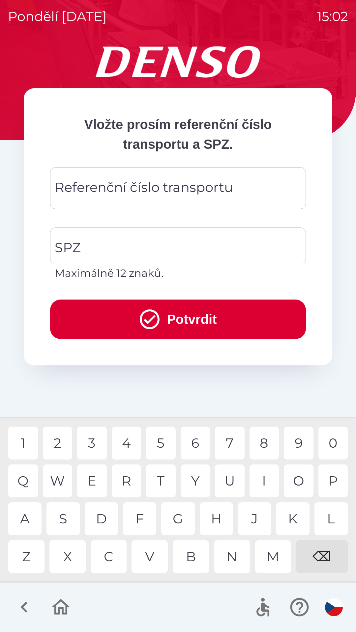
click at [325, 555] on div "⌫" at bounding box center [322, 556] width 52 height 33
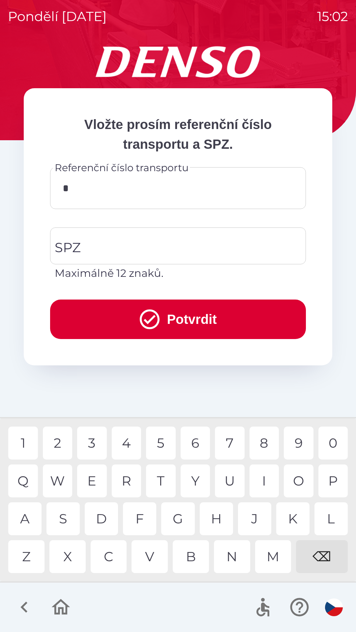
click at [92, 443] on div "3" at bounding box center [92, 443] width 30 height 33
click at [126, 439] on div "4" at bounding box center [127, 443] width 30 height 33
click at [92, 443] on div "3" at bounding box center [92, 443] width 30 height 33
click at [27, 448] on div "1" at bounding box center [23, 443] width 30 height 33
click at [331, 444] on div "0" at bounding box center [333, 443] width 30 height 33
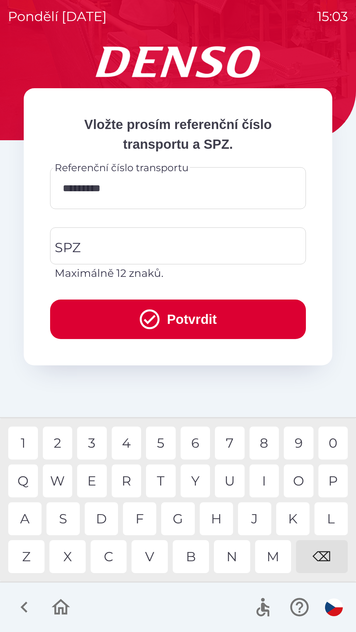
click at [125, 445] on div "4" at bounding box center [127, 443] width 30 height 33
click at [193, 442] on div "6" at bounding box center [195, 443] width 30 height 33
click at [94, 440] on div "3" at bounding box center [92, 443] width 30 height 33
click at [92, 442] on div "3" at bounding box center [92, 443] width 30 height 33
type input "**********"
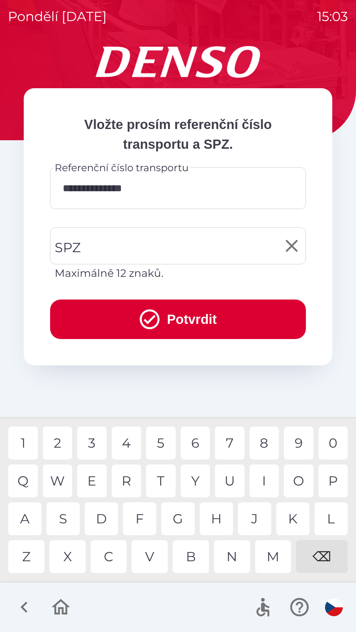
click at [133, 247] on input "SPZ" at bounding box center [173, 246] width 240 height 31
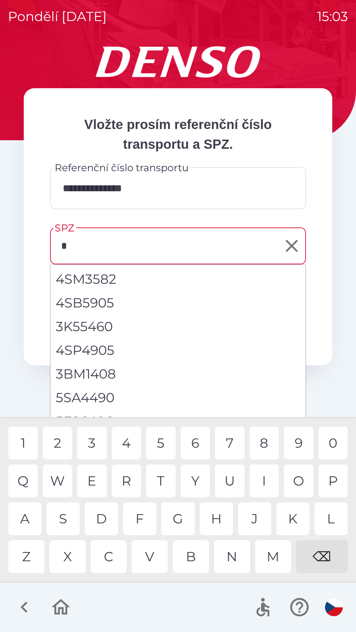
click at [127, 440] on div "4" at bounding box center [127, 443] width 30 height 33
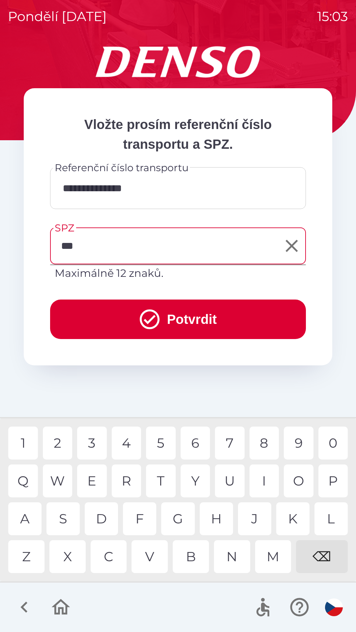
click at [31, 556] on div "Z" at bounding box center [26, 556] width 36 height 33
click at [332, 442] on div "0" at bounding box center [333, 443] width 30 height 33
click at [94, 443] on div "3" at bounding box center [92, 443] width 30 height 33
type input "*******"
click at [94, 449] on div "3" at bounding box center [92, 443] width 30 height 33
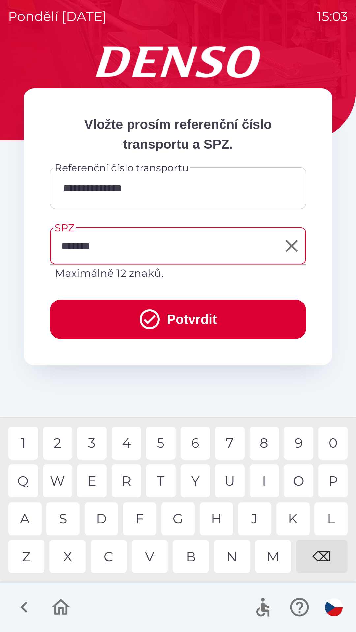
click at [191, 316] on button "Potvrdit" at bounding box center [178, 320] width 256 height 40
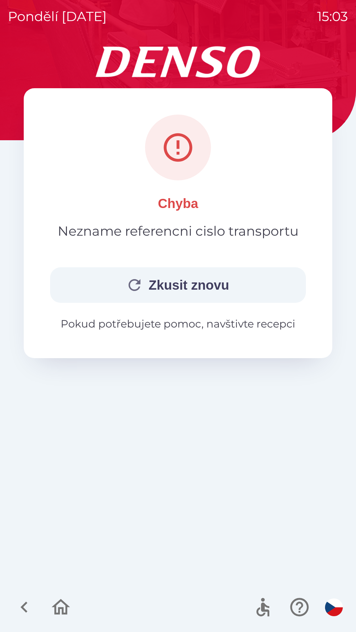
click at [177, 287] on button "Zkusit znovu" at bounding box center [178, 285] width 256 height 36
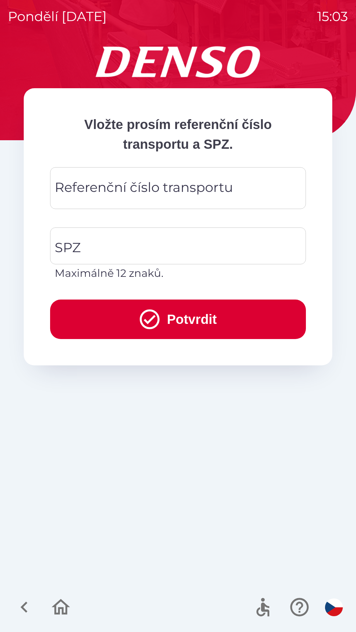
click at [250, 187] on input "Referenční číslo transportu" at bounding box center [178, 188] width 240 height 26
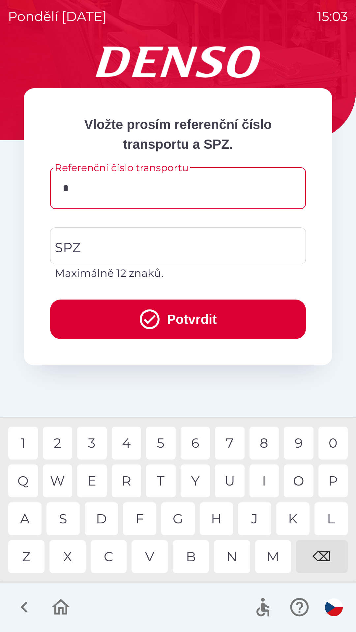
click at [92, 439] on div "3" at bounding box center [92, 443] width 30 height 33
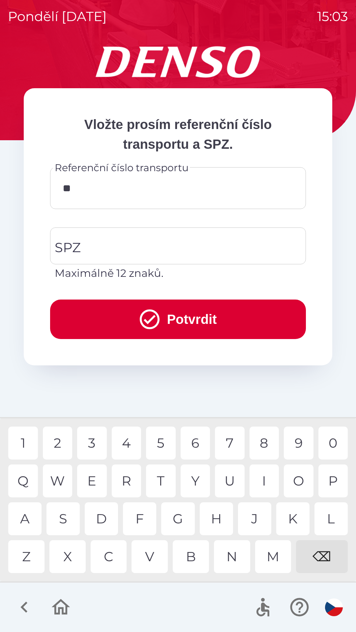
click at [128, 441] on div "4" at bounding box center [127, 443] width 30 height 33
click at [96, 441] on div "3" at bounding box center [92, 443] width 30 height 33
type input "*******"
click at [330, 443] on div "0" at bounding box center [333, 443] width 30 height 33
click at [175, 250] on input "SPZ" at bounding box center [173, 246] width 240 height 31
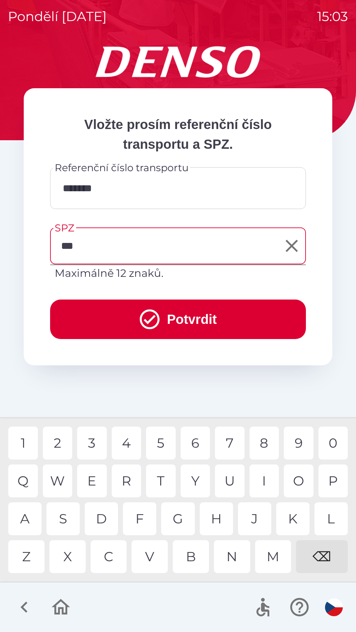
click at [29, 556] on div "Z" at bounding box center [26, 556] width 36 height 33
click at [293, 440] on div "9" at bounding box center [299, 443] width 30 height 33
type input "*******"
click at [94, 443] on div "3" at bounding box center [92, 443] width 30 height 33
click at [203, 321] on button "Potvrdit" at bounding box center [178, 320] width 256 height 40
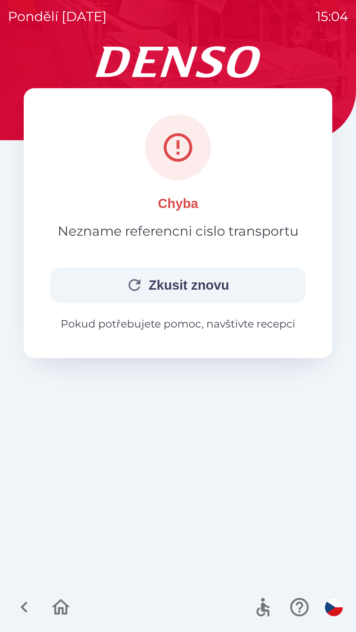
click at [182, 284] on button "Zkusit znovu" at bounding box center [178, 285] width 256 height 36
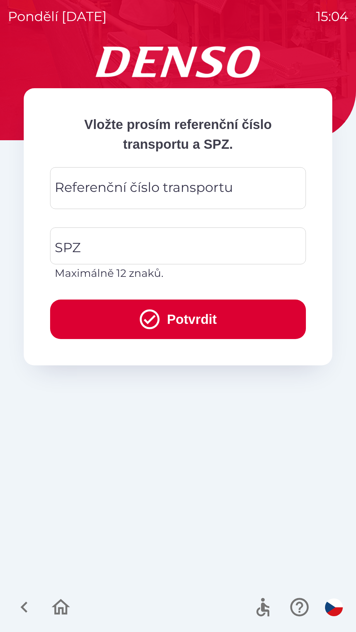
click at [250, 187] on input "Referenční číslo transportu" at bounding box center [178, 188] width 240 height 26
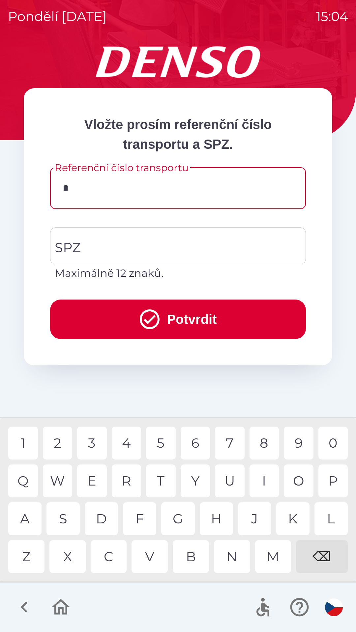
click at [158, 441] on div "5" at bounding box center [161, 443] width 30 height 33
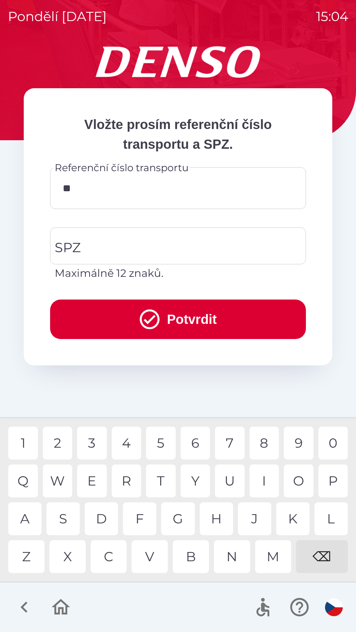
click at [228, 441] on div "7" at bounding box center [230, 443] width 30 height 33
click at [196, 441] on div "6" at bounding box center [195, 443] width 30 height 33
click at [294, 437] on div "9" at bounding box center [299, 443] width 30 height 33
click at [332, 441] on div "0" at bounding box center [333, 443] width 30 height 33
click at [96, 439] on div "3" at bounding box center [92, 443] width 30 height 33
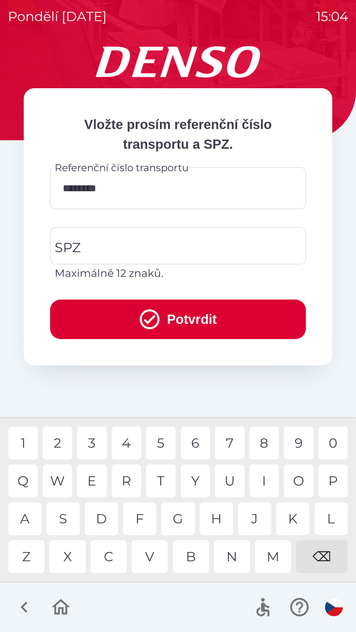
type input "*********"
click at [263, 442] on div "8" at bounding box center [264, 443] width 30 height 33
click at [150, 251] on input "SPZ" at bounding box center [173, 246] width 240 height 31
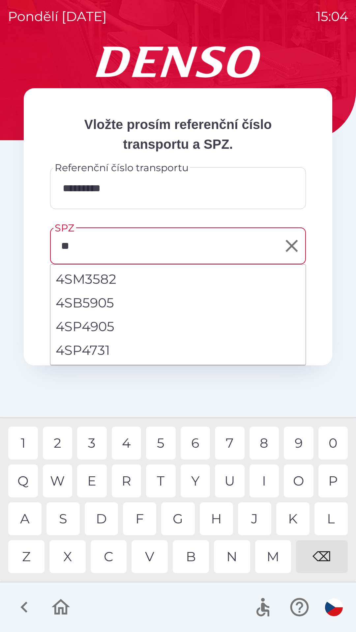
click at [67, 514] on div "S" at bounding box center [62, 519] width 33 height 33
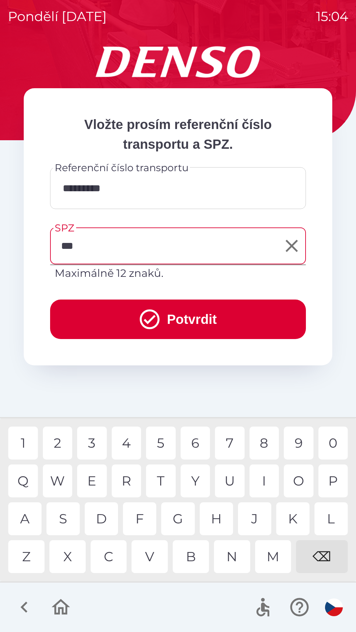
click at [33, 556] on div "Z" at bounding box center [26, 556] width 36 height 33
click at [298, 436] on div "9" at bounding box center [299, 443] width 30 height 33
type input "*******"
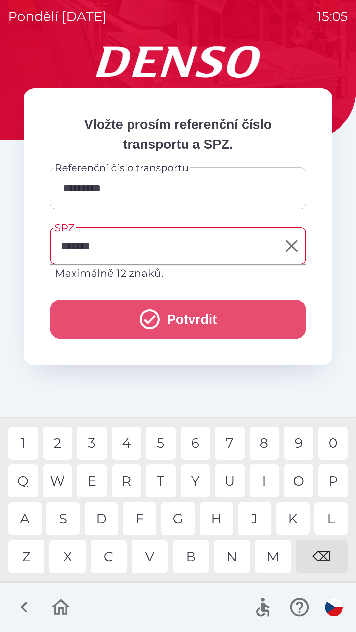
click at [187, 319] on button "Potvrdit" at bounding box center [178, 320] width 256 height 40
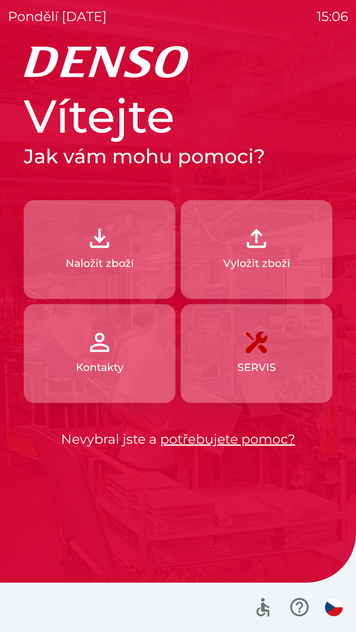
click at [229, 440] on link "potřebujete pomoc?" at bounding box center [227, 439] width 135 height 16
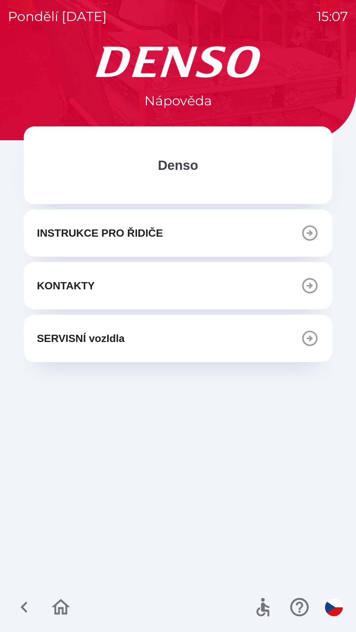
click at [173, 288] on button "KONTAKTY" at bounding box center [178, 285] width 308 height 47
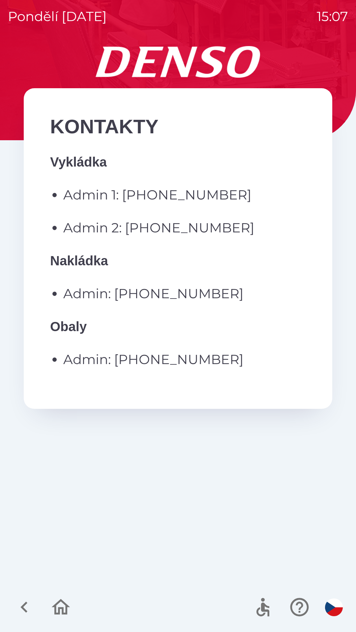
click at [24, 605] on icon "button" at bounding box center [23, 607] width 7 height 11
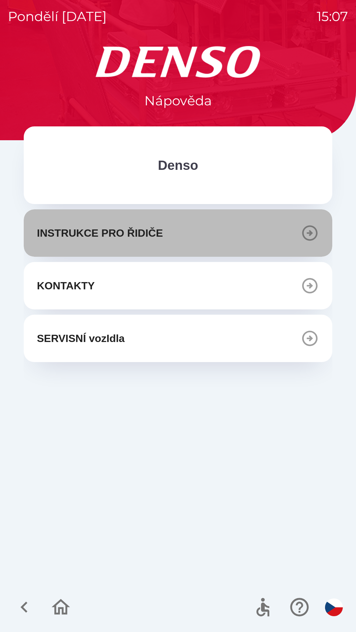
click at [258, 235] on button "INSTRUKCE PRO ŘIDIČE" at bounding box center [178, 232] width 308 height 47
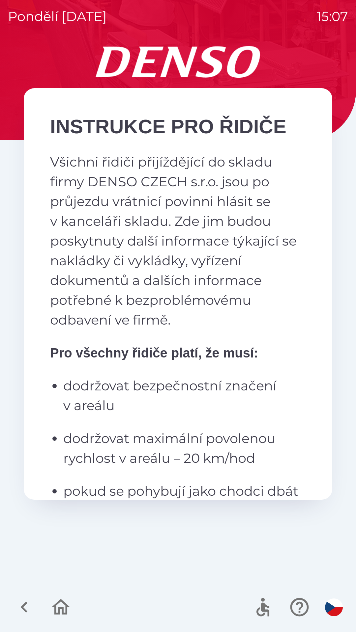
click at [26, 610] on icon "button" at bounding box center [24, 607] width 22 height 22
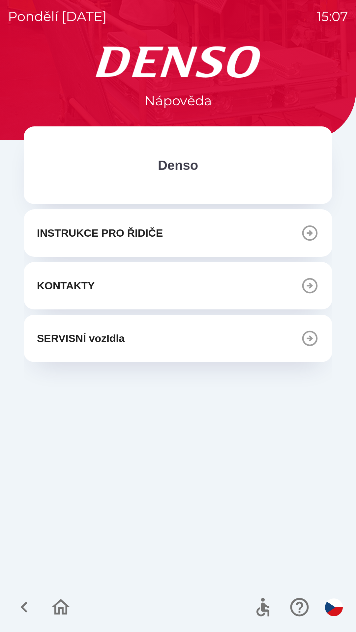
click at [23, 609] on icon "button" at bounding box center [23, 607] width 7 height 11
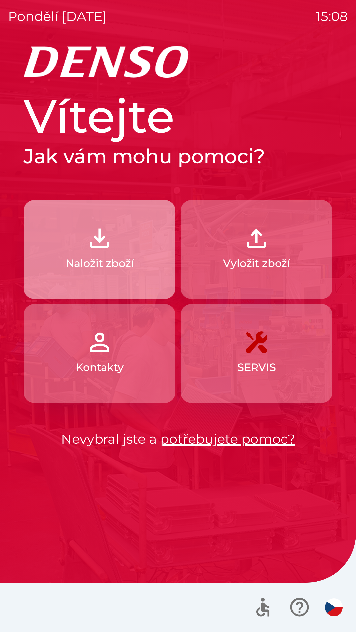
click at [128, 262] on p "Naložit zboží" at bounding box center [100, 264] width 68 height 16
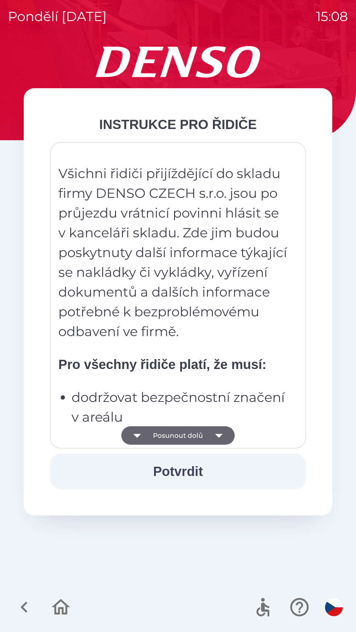
click at [217, 440] on icon "button" at bounding box center [218, 435] width 18 height 18
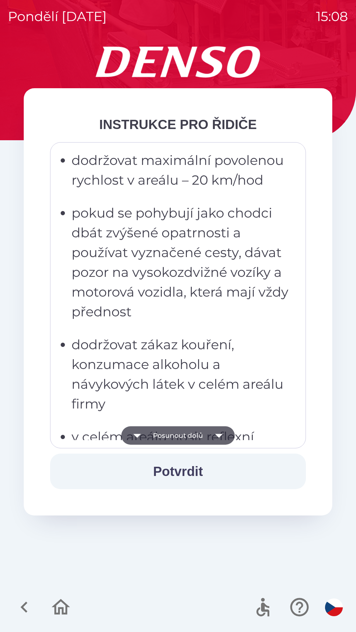
click at [218, 439] on icon "button" at bounding box center [218, 435] width 18 height 18
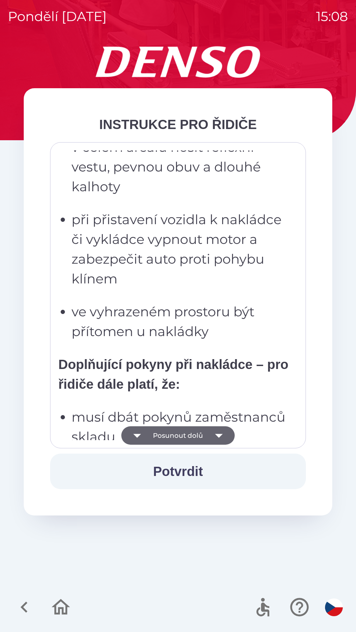
click at [218, 436] on icon "button" at bounding box center [219, 436] width 8 height 4
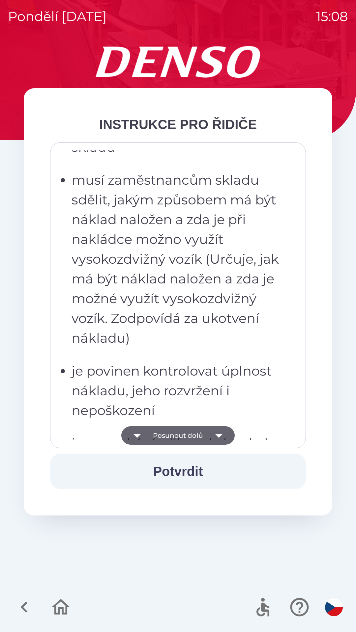
click at [217, 436] on icon "button" at bounding box center [219, 436] width 8 height 4
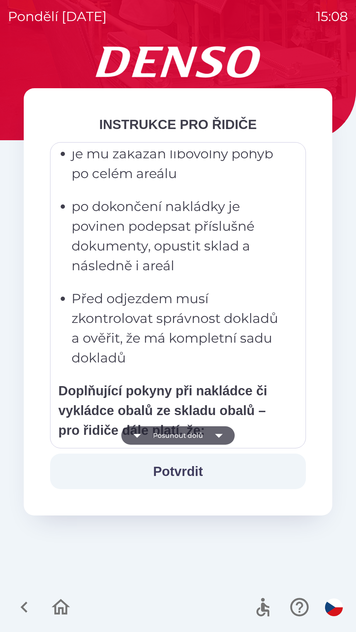
click at [218, 437] on icon "button" at bounding box center [219, 436] width 8 height 4
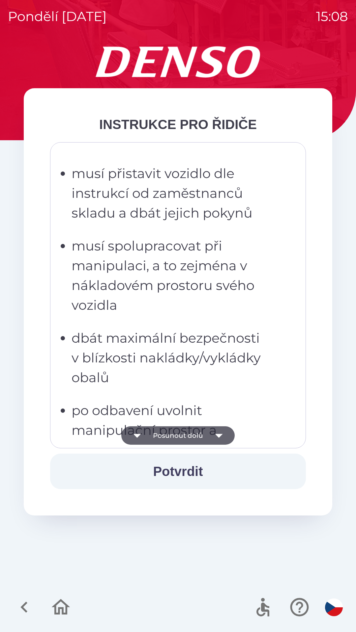
click at [217, 440] on icon "button" at bounding box center [218, 435] width 18 height 18
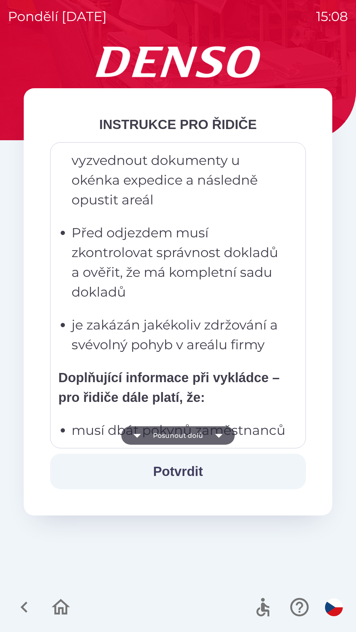
click at [220, 438] on icon "button" at bounding box center [218, 435] width 18 height 18
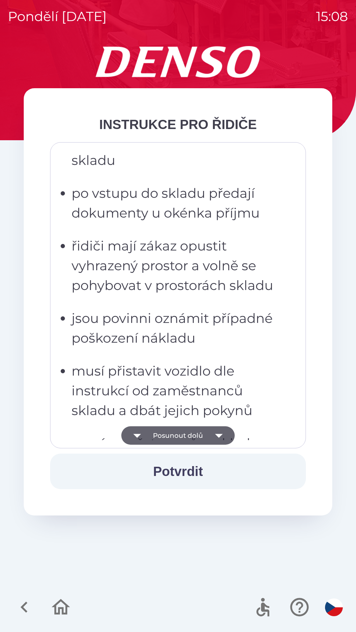
click at [219, 439] on icon "button" at bounding box center [218, 435] width 18 height 18
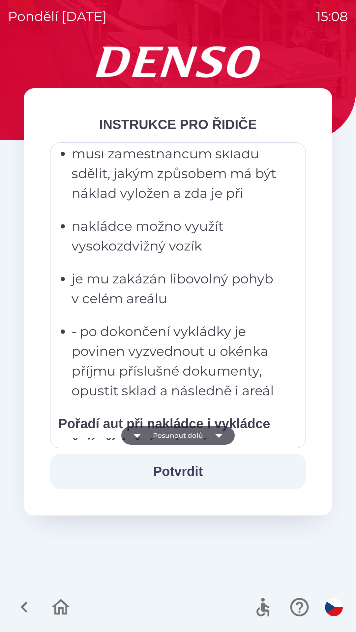
click at [219, 438] on icon "button" at bounding box center [218, 435] width 18 height 18
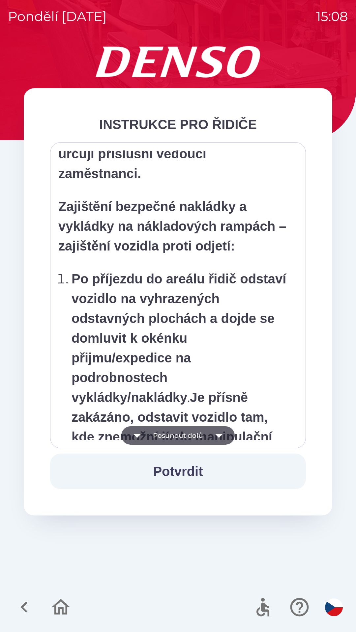
click at [217, 437] on icon "button" at bounding box center [218, 435] width 18 height 18
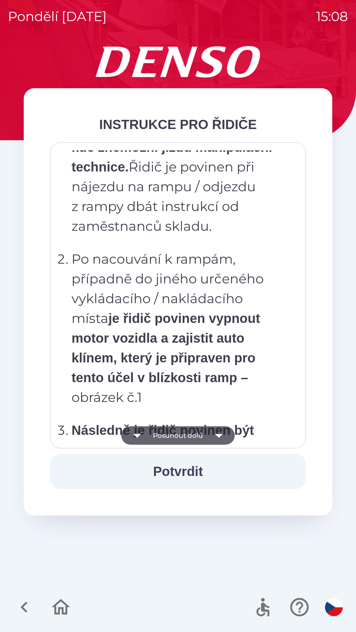
click at [219, 436] on icon "button" at bounding box center [219, 436] width 8 height 4
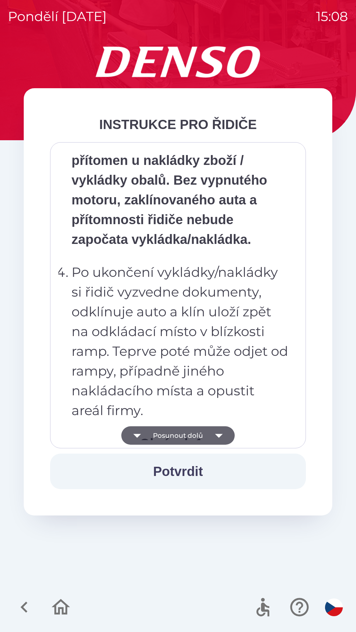
click at [220, 437] on icon "button" at bounding box center [218, 435] width 18 height 18
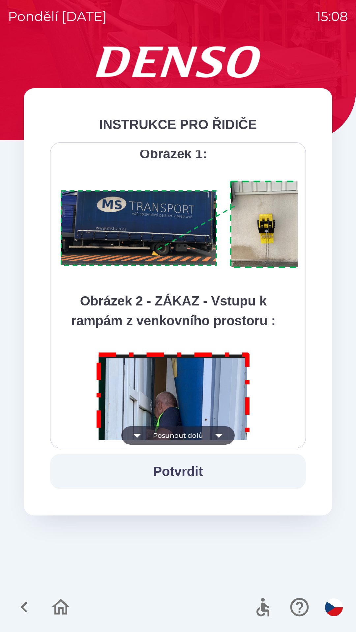
click at [223, 436] on icon "button" at bounding box center [218, 435] width 18 height 18
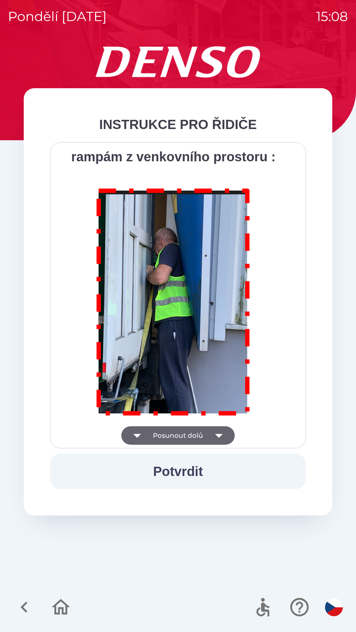
click at [220, 437] on div "Všichni řidiči přijíždějící do skladu firmy DENSO CZECH s.r.o. jsou po průjezdu…" at bounding box center [177, 295] width 239 height 290
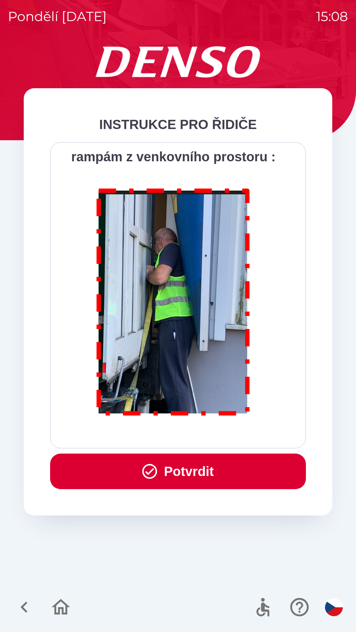
click at [223, 435] on div "Všichni řidiči přijíždějící do skladu firmy DENSO CZECH s.r.o. jsou po průjezdu…" at bounding box center [177, 295] width 239 height 290
click at [188, 472] on button "Potvrdit" at bounding box center [178, 472] width 256 height 36
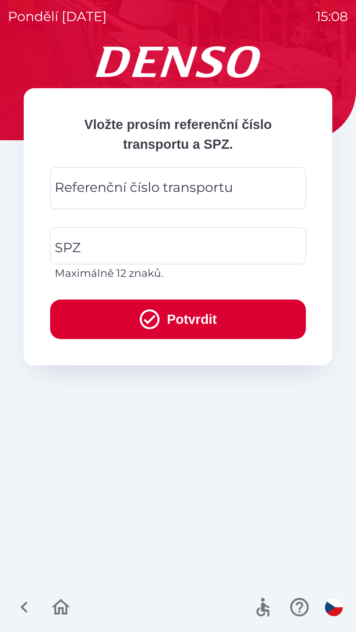
click at [244, 188] on input "Referenční číslo transportu" at bounding box center [178, 188] width 240 height 26
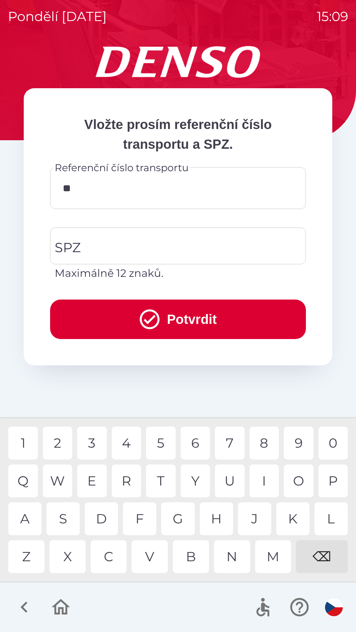
click at [126, 445] on div "4" at bounding box center [127, 443] width 30 height 33
click at [196, 444] on div "6" at bounding box center [195, 443] width 30 height 33
click at [95, 439] on div "3" at bounding box center [92, 443] width 30 height 33
click at [24, 444] on div "1" at bounding box center [23, 443] width 30 height 33
type input "******"
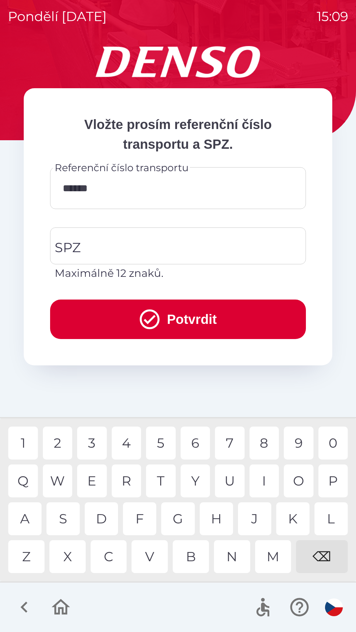
click at [166, 442] on div "5" at bounding box center [161, 443] width 30 height 33
click at [171, 248] on input "SPZ" at bounding box center [173, 246] width 240 height 31
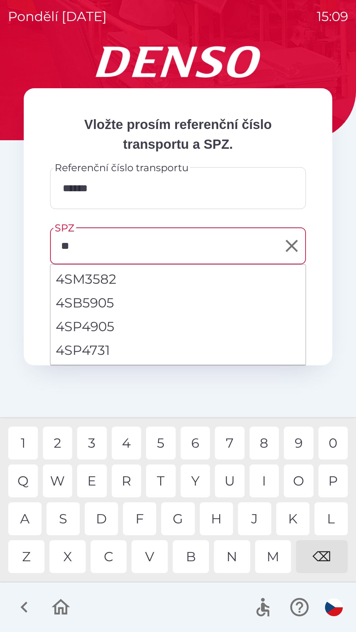
click at [66, 515] on div "S" at bounding box center [62, 519] width 33 height 33
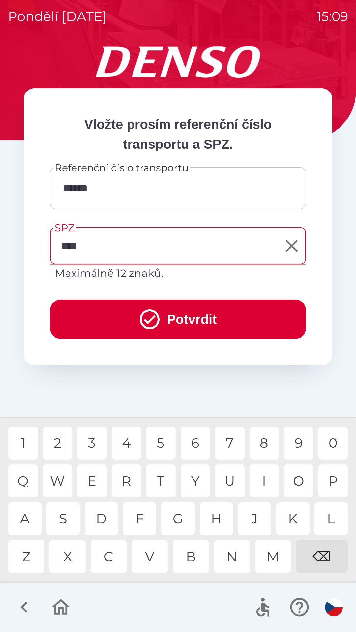
click at [334, 440] on div "0" at bounding box center [333, 443] width 30 height 33
click at [294, 442] on div "9" at bounding box center [299, 443] width 30 height 33
type input "*******"
click at [90, 443] on div "3" at bounding box center [92, 443] width 30 height 33
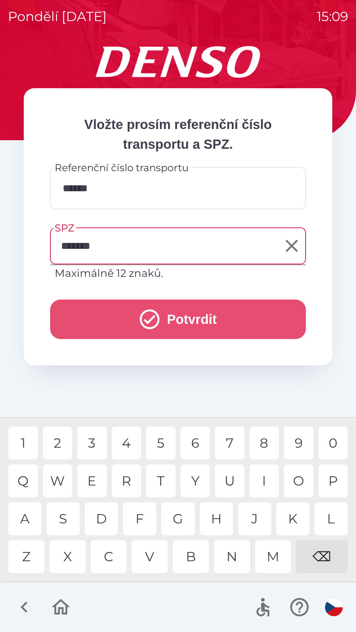
click at [199, 316] on button "Potvrdit" at bounding box center [178, 320] width 256 height 40
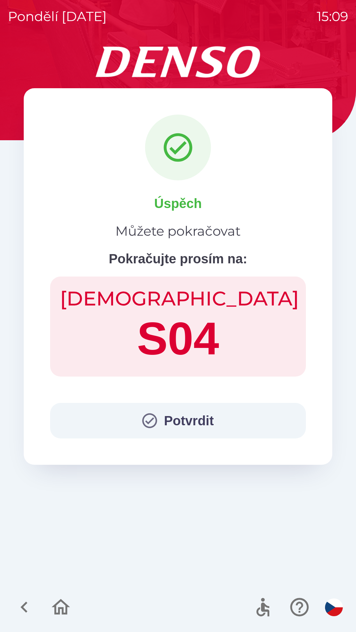
click at [61, 601] on icon "button" at bounding box center [61, 607] width 18 height 16
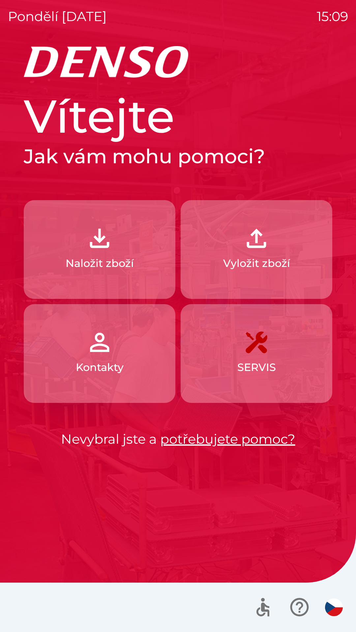
click at [324, 607] on button "button" at bounding box center [333, 607] width 23 height 23
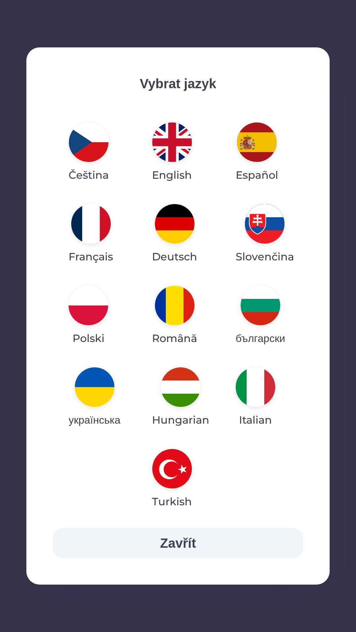
click at [106, 378] on img "button" at bounding box center [95, 388] width 40 height 40
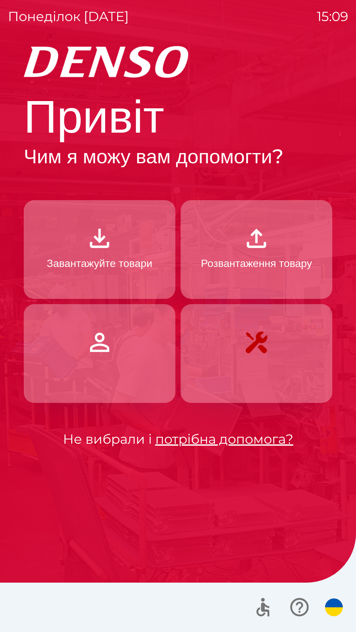
click at [250, 257] on p "Розвантаження товару" at bounding box center [256, 264] width 111 height 16
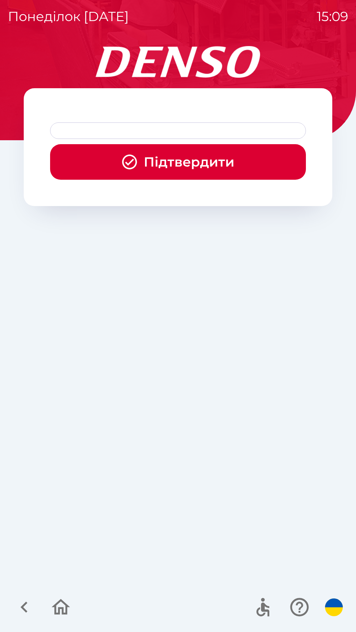
click at [187, 165] on button "Підтвердити" at bounding box center [178, 162] width 256 height 36
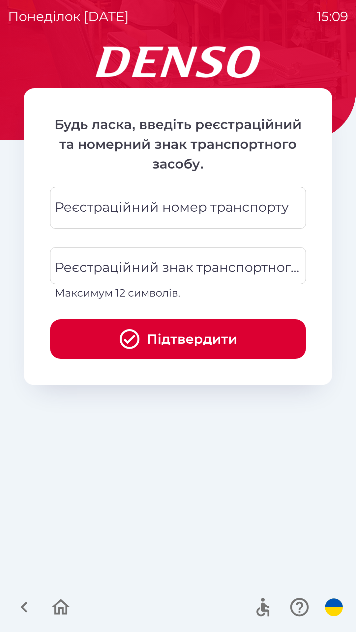
click at [171, 208] on div "Реєстраційний номер транспорту Реєстраційний номер транспорту" at bounding box center [178, 208] width 256 height 42
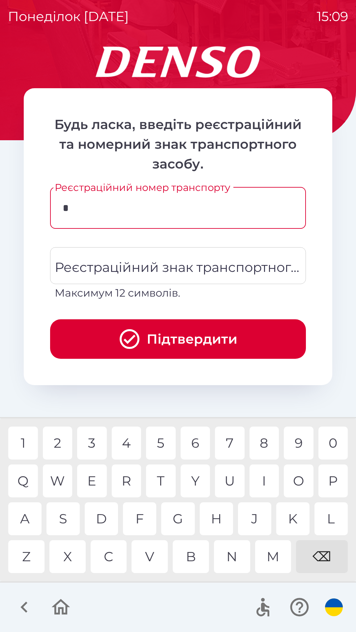
click at [59, 475] on div "W" at bounding box center [58, 481] width 30 height 33
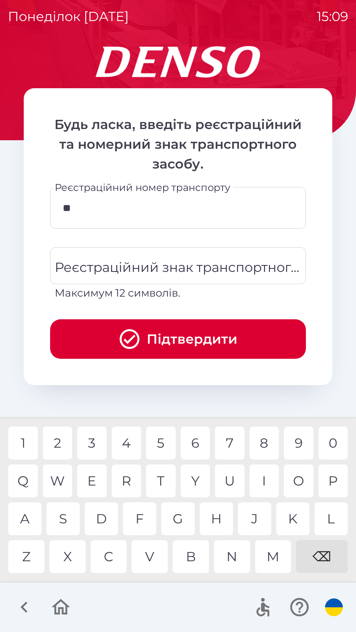
click at [59, 483] on div "W" at bounding box center [58, 481] width 30 height 33
click at [197, 445] on div "6" at bounding box center [195, 443] width 30 height 33
type input "*******"
click at [96, 477] on div "E" at bounding box center [92, 481] width 30 height 33
click at [177, 343] on button "Підтвердити" at bounding box center [178, 339] width 256 height 40
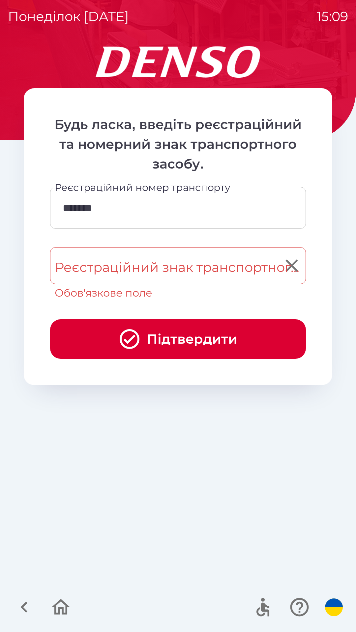
click at [184, 260] on div "Реєстраційний знак транспортного засобу Реєстраційний знак транспортного засобу…" at bounding box center [178, 274] width 256 height 54
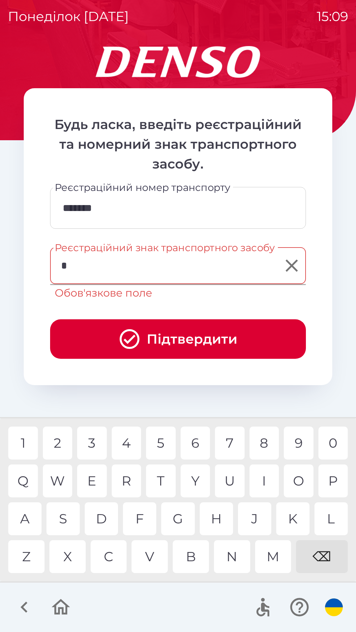
click at [66, 482] on div "W" at bounding box center [58, 481] width 30 height 33
click at [67, 483] on div "W" at bounding box center [58, 481] width 30 height 33
type input "*******"
click at [180, 338] on button "Підтвердити" at bounding box center [178, 339] width 256 height 40
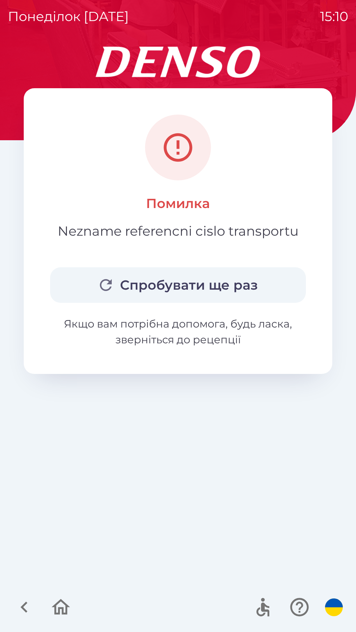
click at [191, 278] on button "Спробувати ще раз" at bounding box center [178, 285] width 256 height 36
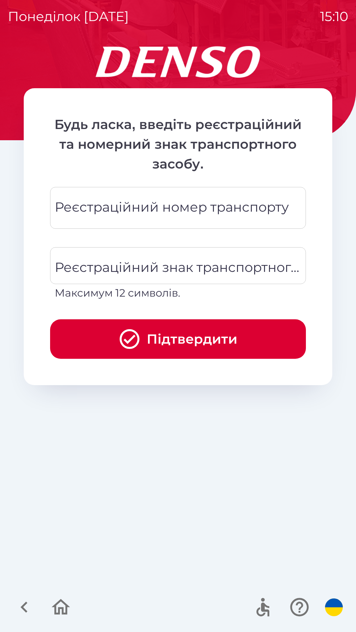
click at [211, 204] on div "Реєстраційний номер транспорту Реєстраційний номер транспорту" at bounding box center [178, 208] width 256 height 42
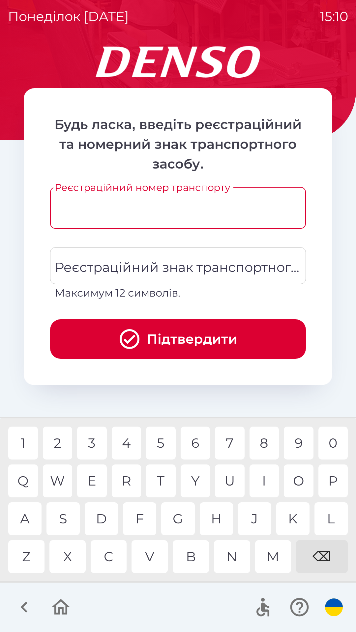
type input "*"
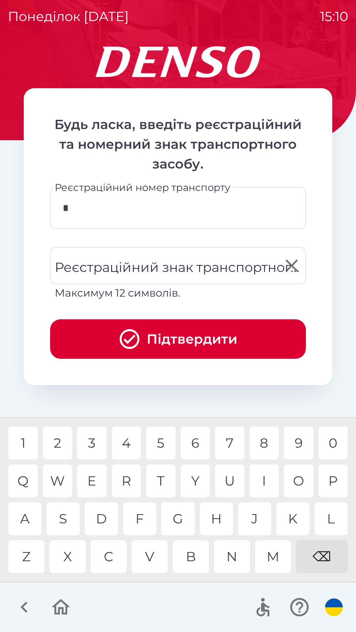
click at [146, 267] on div "Реєстраційний знак транспортного засобу Реєстраційний знак транспортного засобу…" at bounding box center [178, 274] width 256 height 54
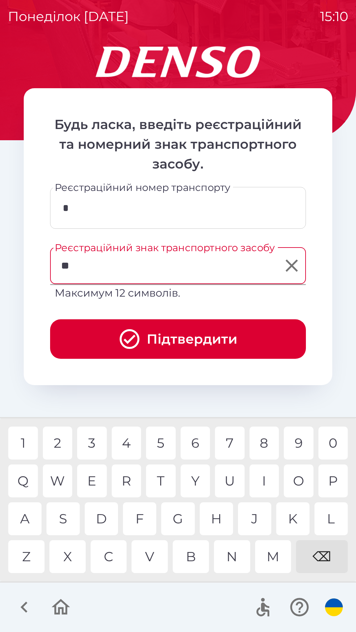
click at [64, 479] on div "W" at bounding box center [58, 481] width 30 height 33
click at [199, 443] on div "6" at bounding box center [195, 443] width 30 height 33
click at [291, 443] on div "9" at bounding box center [299, 443] width 30 height 33
click at [95, 446] on div "3" at bounding box center [92, 443] width 30 height 33
click at [163, 482] on div "T" at bounding box center [161, 481] width 30 height 33
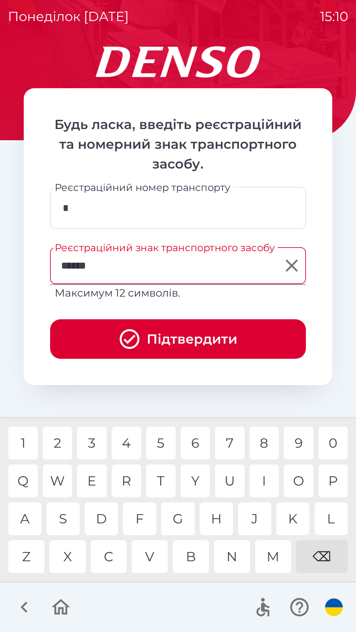
type input "*******"
click at [169, 330] on button "Підтвердити" at bounding box center [178, 339] width 256 height 40
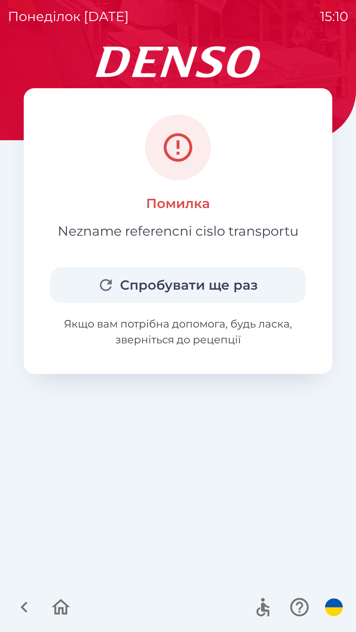
click at [189, 339] on p "Якщо вам потрібна допомога, будь ласка, зверніться до рецепції" at bounding box center [178, 332] width 256 height 32
click at [61, 605] on icon "button" at bounding box center [61, 607] width 22 height 22
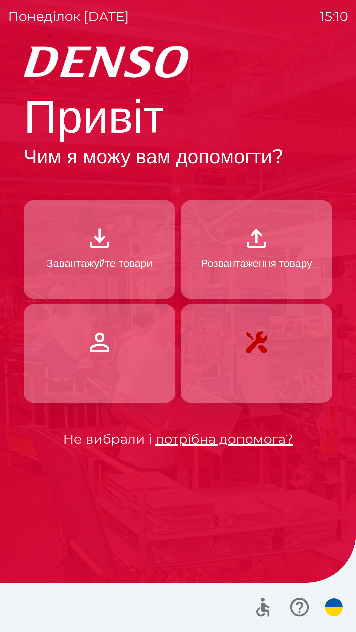
click at [124, 260] on p "Завантажуйте товари" at bounding box center [99, 264] width 105 height 16
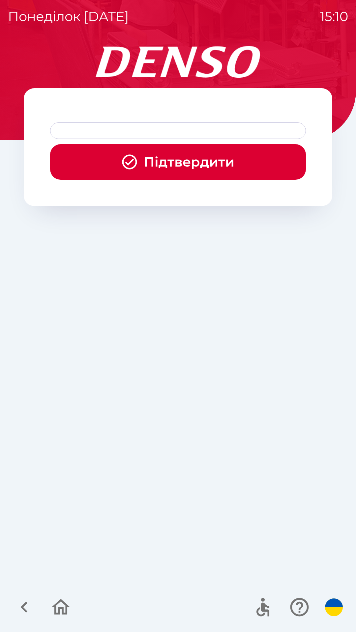
click at [203, 162] on button "Підтвердити" at bounding box center [178, 162] width 256 height 36
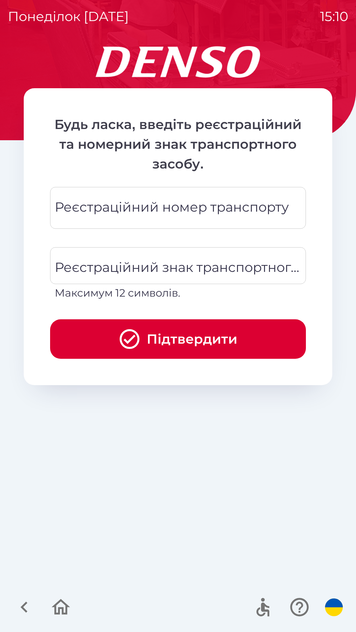
click at [181, 206] on div "Реєстраційний номер транспорту Реєстраційний номер транспорту" at bounding box center [178, 208] width 256 height 42
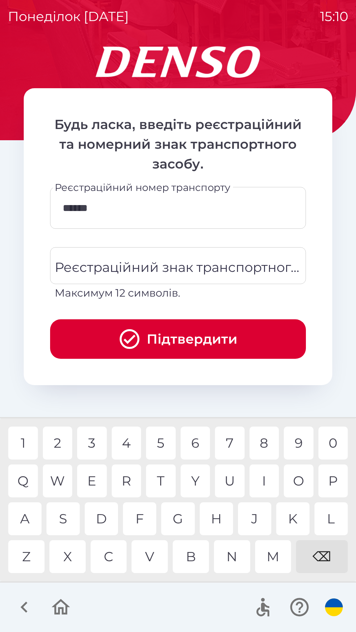
type input "*******"
click at [177, 270] on div "Реєстраційний знак транспортного засобу Реєстраційний знак транспортного засобу…" at bounding box center [178, 274] width 256 height 54
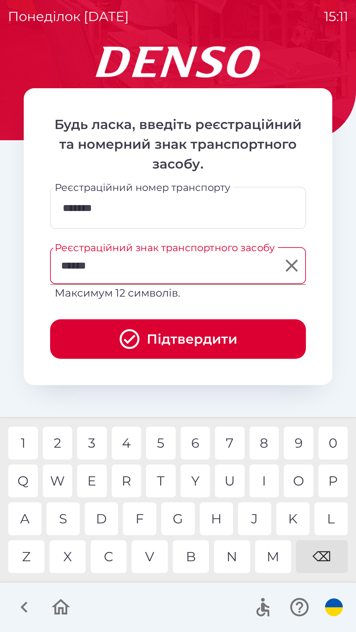
click at [164, 478] on div "T" at bounding box center [161, 481] width 30 height 33
type input "*******"
click at [177, 342] on button "Підтвердити" at bounding box center [178, 339] width 256 height 40
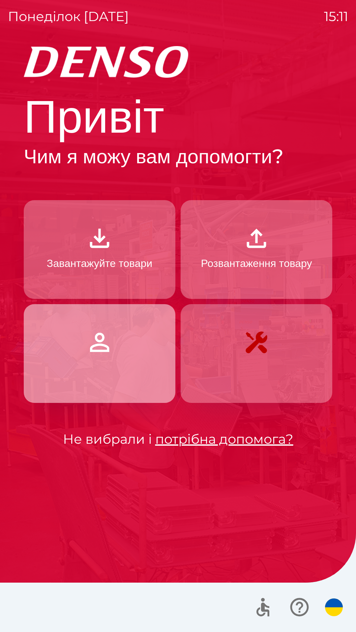
click at [123, 344] on button "button" at bounding box center [99, 353] width 151 height 99
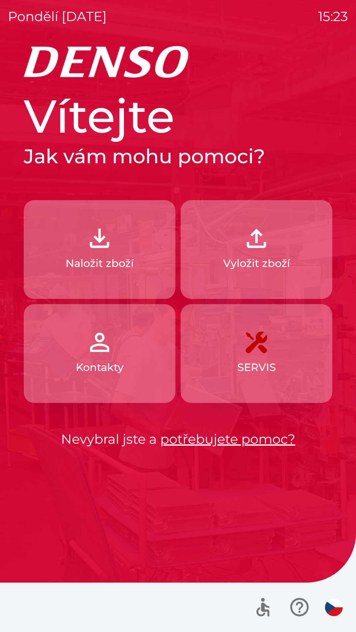
click at [100, 268] on p "Naložit zboží" at bounding box center [100, 264] width 68 height 16
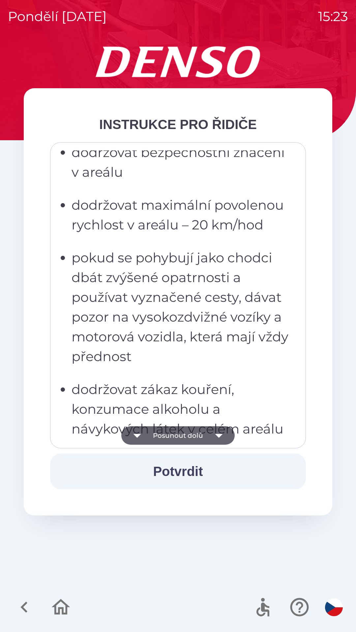
scroll to position [303, 0]
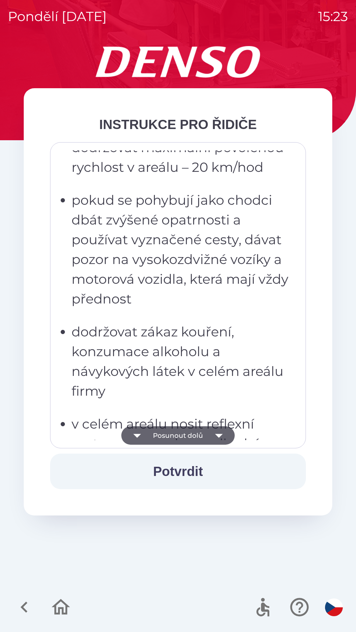
click at [163, 325] on p "dodržovat zákaz kouření, konzumace alkoholu a návykových látek v celém areálu f…" at bounding box center [179, 361] width 217 height 79
click at [170, 389] on p "dodržovat zákaz kouření, konzumace alkoholu a návykových látek v celém areálu f…" at bounding box center [179, 361] width 217 height 79
click at [166, 340] on p "dodržovat zákaz kouření, konzumace alkoholu a návykových látek v celém areálu f…" at bounding box center [179, 361] width 217 height 79
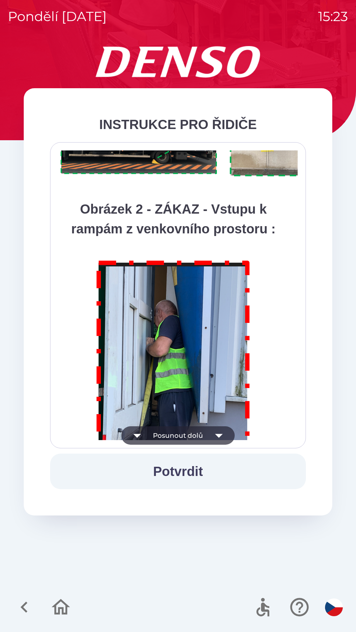
scroll to position [3701, 0]
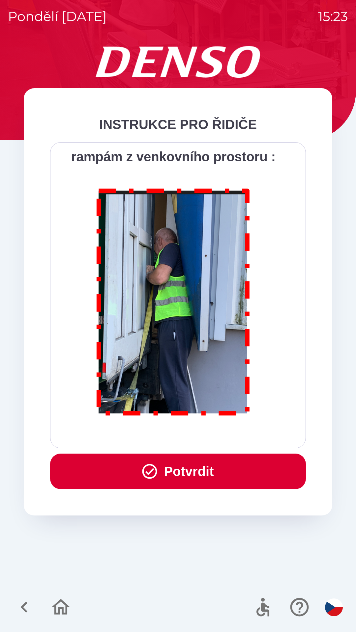
click at [144, 464] on icon "button" at bounding box center [150, 472] width 18 height 18
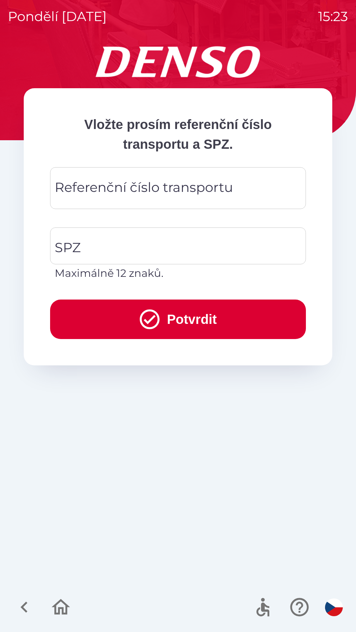
click at [88, 189] on div "Referenční číslo transportu Referenční číslo transportu" at bounding box center [178, 188] width 256 height 42
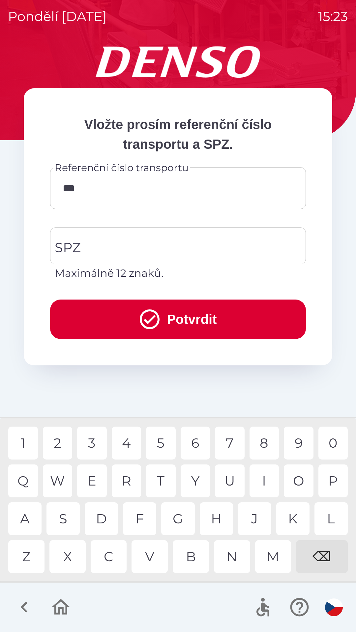
click at [149, 549] on div "V" at bounding box center [149, 556] width 36 height 33
type input "******"
click at [84, 249] on input "SPZ" at bounding box center [173, 246] width 240 height 31
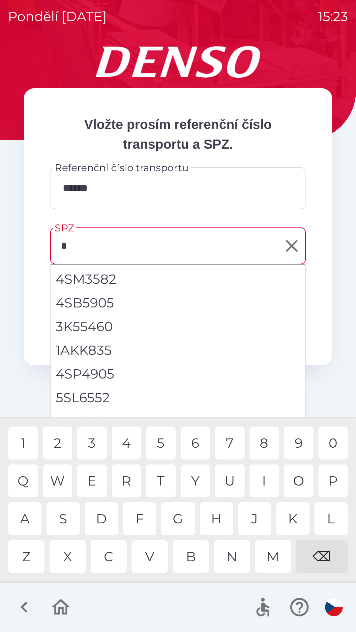
click at [156, 439] on div "5" at bounding box center [161, 443] width 30 height 33
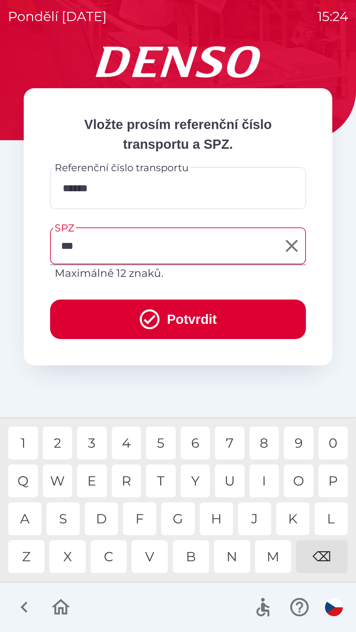
click at [231, 560] on div "N" at bounding box center [232, 556] width 36 height 33
click at [266, 441] on div "8" at bounding box center [264, 443] width 30 height 33
type input "*******"
click at [202, 315] on button "Potvrdit" at bounding box center [178, 320] width 256 height 40
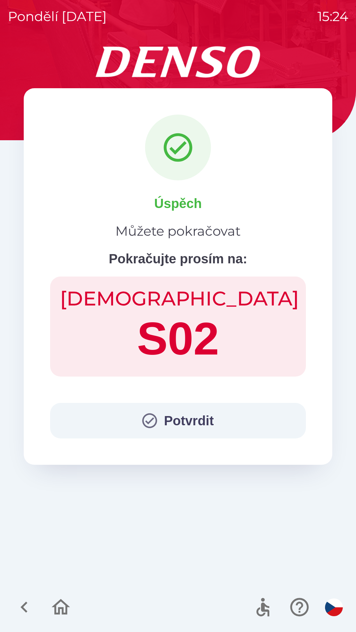
click at [186, 423] on button "Potvrdit" at bounding box center [178, 421] width 256 height 36
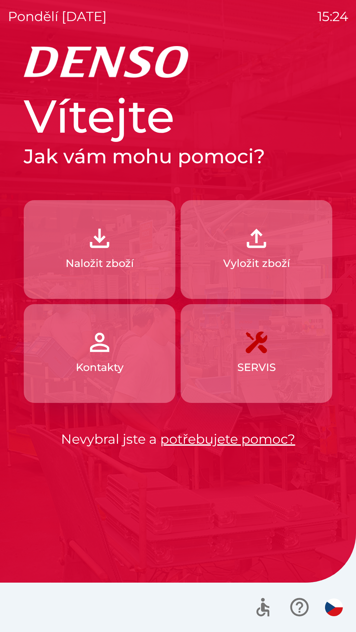
click at [123, 264] on p "Naložit zboží" at bounding box center [100, 264] width 68 height 16
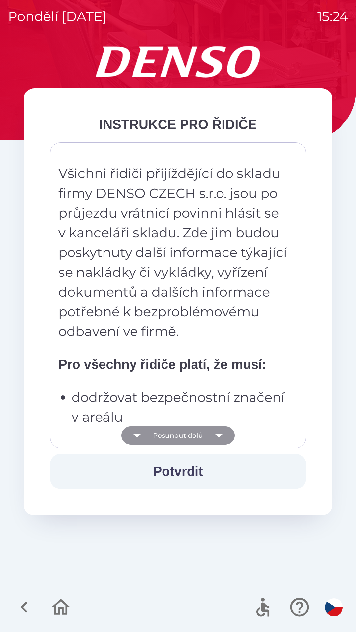
click at [179, 437] on button "Posunout dolů" at bounding box center [177, 435] width 113 height 18
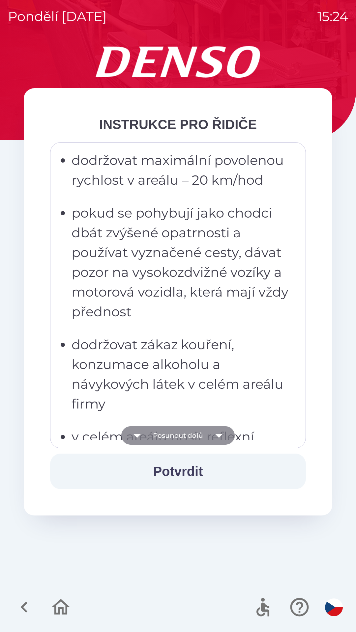
click at [177, 438] on button "Posunout dolů" at bounding box center [177, 435] width 113 height 18
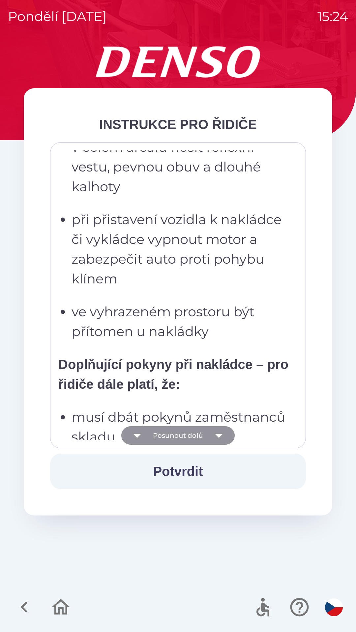
click at [179, 434] on button "Posunout dolů" at bounding box center [177, 435] width 113 height 18
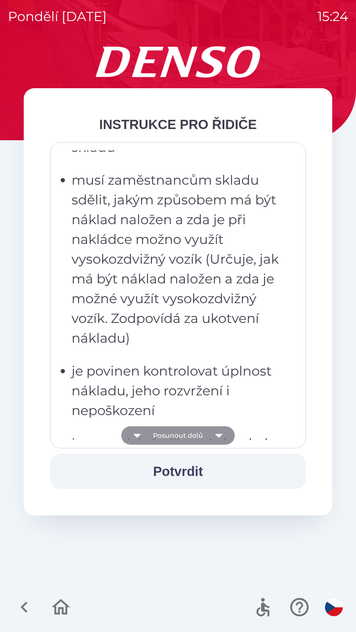
click at [181, 436] on button "Posunout dolů" at bounding box center [177, 435] width 113 height 18
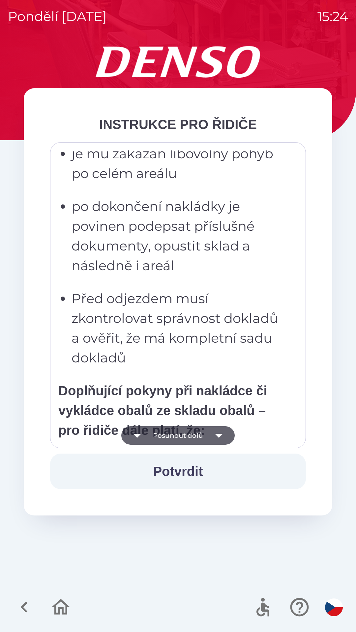
click at [180, 435] on button "Posunout dolů" at bounding box center [177, 435] width 113 height 18
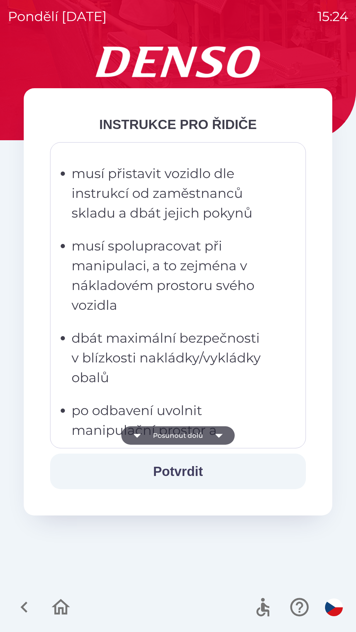
click at [179, 435] on button "Posunout dolů" at bounding box center [177, 435] width 113 height 18
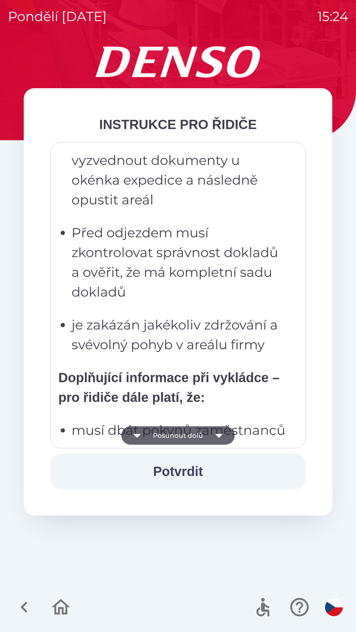
click at [181, 436] on button "Posunout dolů" at bounding box center [177, 435] width 113 height 18
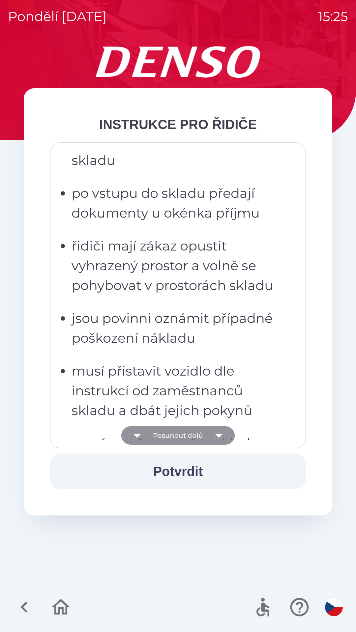
click at [179, 438] on button "Posunout dolů" at bounding box center [177, 435] width 113 height 18
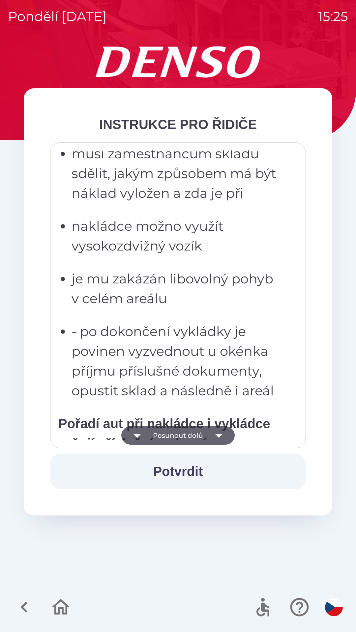
click at [178, 436] on button "Posunout dolů" at bounding box center [177, 435] width 113 height 18
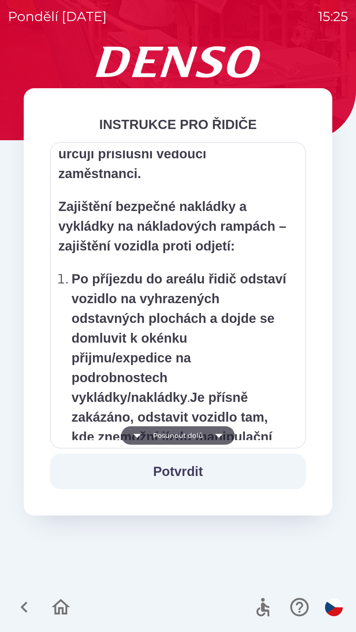
click at [179, 436] on button "Posunout dolů" at bounding box center [177, 435] width 113 height 18
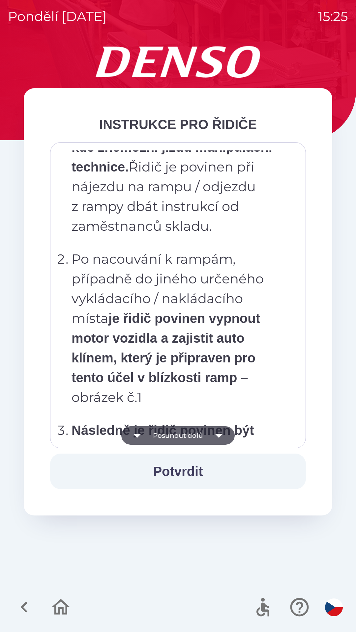
click at [177, 439] on button "Posunout dolů" at bounding box center [177, 435] width 113 height 18
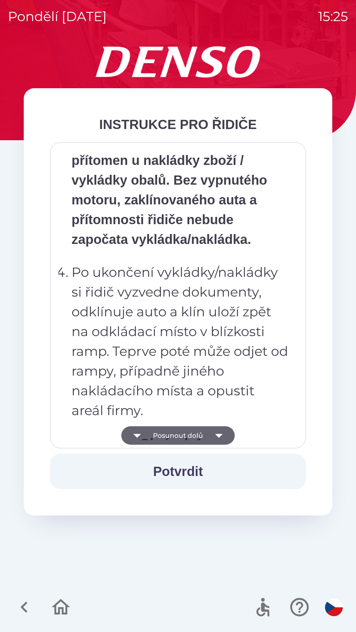
click at [179, 436] on button "Posunout dolů" at bounding box center [177, 435] width 113 height 18
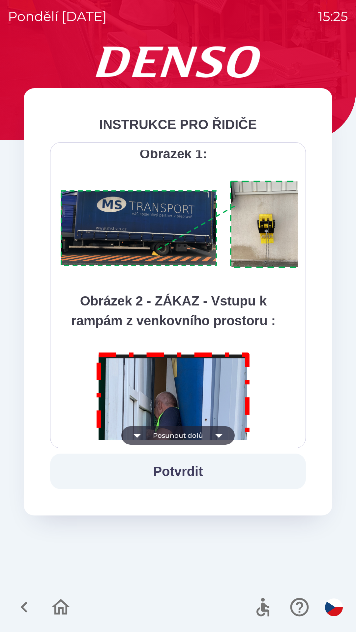
click at [177, 437] on button "Posunout dolů" at bounding box center [177, 435] width 113 height 18
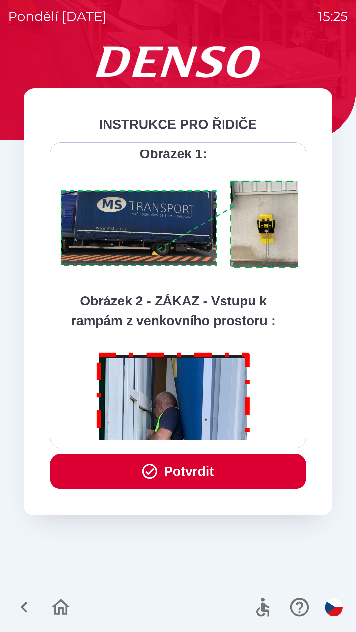
scroll to position [3701, 0]
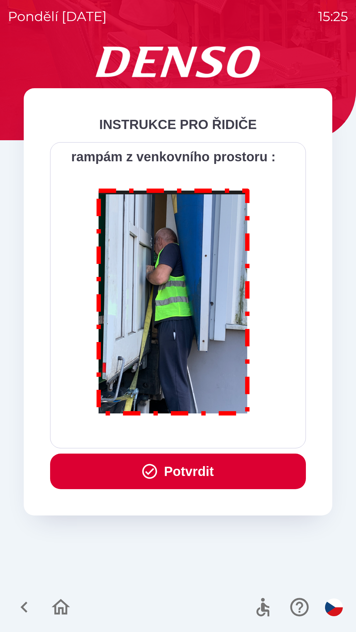
click at [190, 474] on button "Potvrdit" at bounding box center [178, 472] width 256 height 36
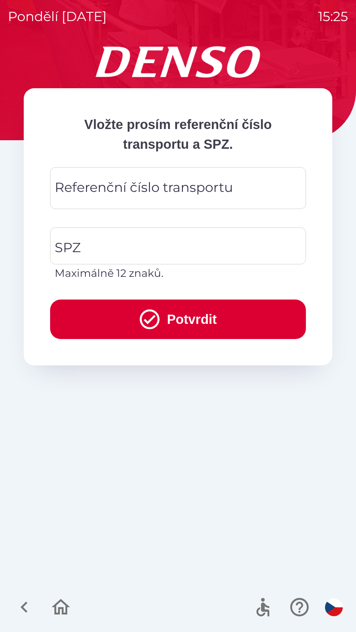
click at [67, 189] on div "Referenční číslo transportu Referenční číslo transportu" at bounding box center [178, 188] width 256 height 42
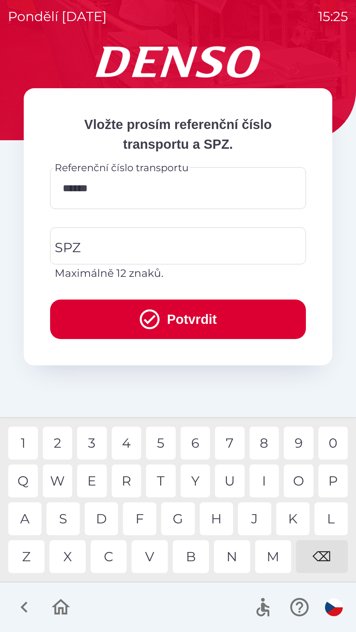
click at [91, 445] on div "3" at bounding box center [92, 443] width 30 height 33
type input "*******"
click at [71, 250] on div "SPZ SPZ Maximálně 12 znaků." at bounding box center [178, 255] width 256 height 54
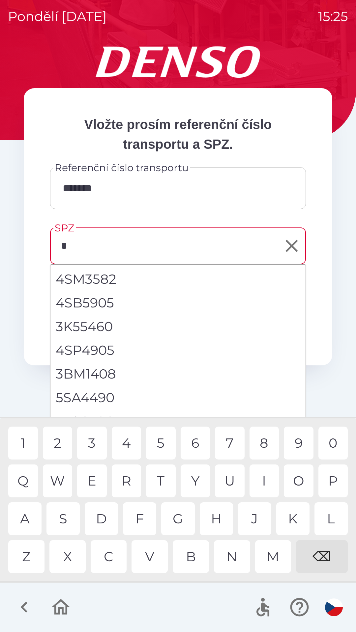
click at [130, 443] on div "4" at bounding box center [127, 443] width 30 height 33
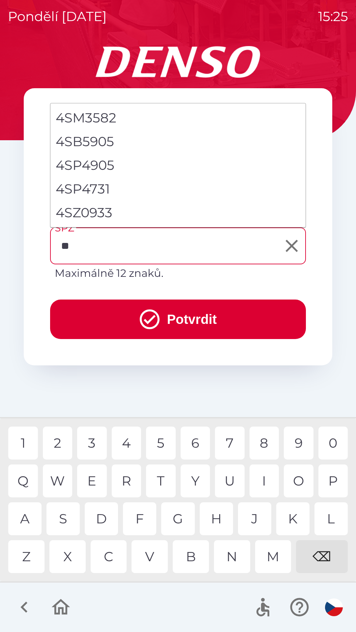
click at [64, 521] on div "S" at bounding box center [62, 519] width 33 height 33
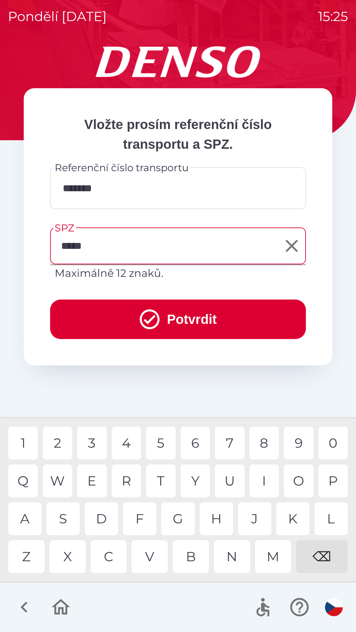
click at [330, 442] on div "0" at bounding box center [333, 443] width 30 height 33
type input "*******"
click at [161, 441] on div "5" at bounding box center [161, 443] width 30 height 33
click at [185, 318] on button "Potvrdit" at bounding box center [178, 320] width 256 height 40
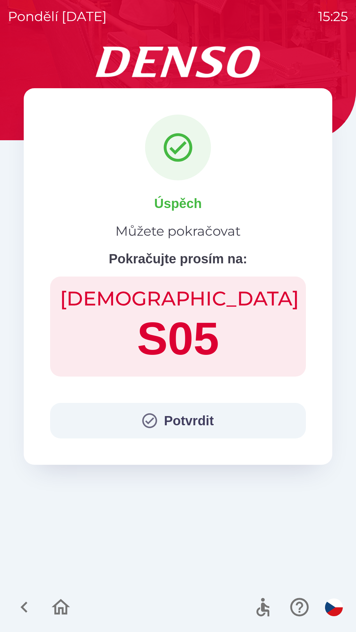
click at [192, 419] on button "Potvrdit" at bounding box center [178, 421] width 256 height 36
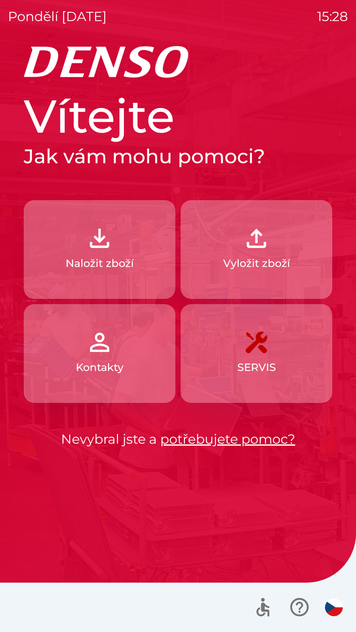
click at [101, 250] on img "button" at bounding box center [99, 238] width 29 height 29
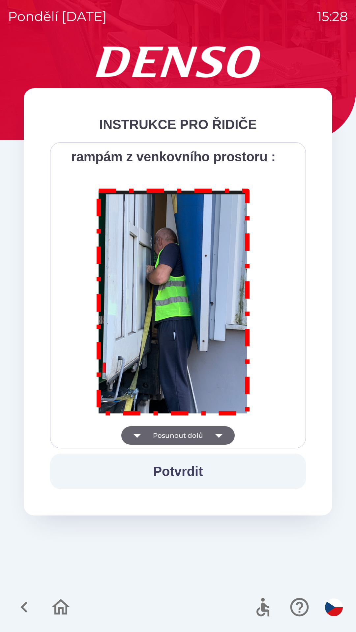
scroll to position [3701, 0]
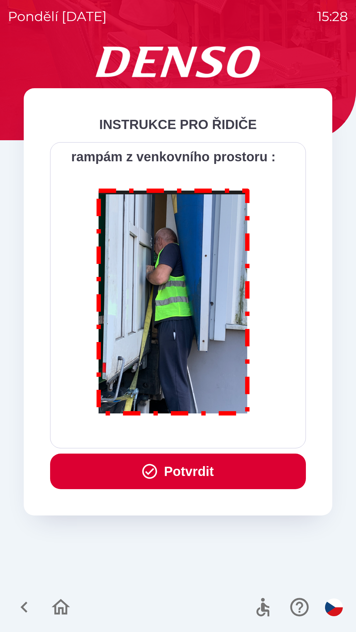
click at [182, 475] on button "Potvrdit" at bounding box center [178, 472] width 256 height 36
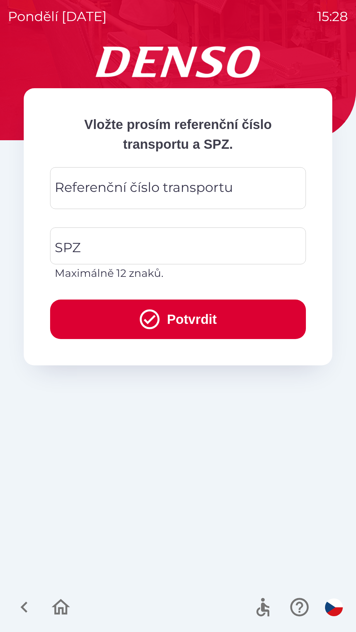
click at [140, 191] on div "Referenční číslo transportu Referenční číslo transportu" at bounding box center [178, 188] width 256 height 42
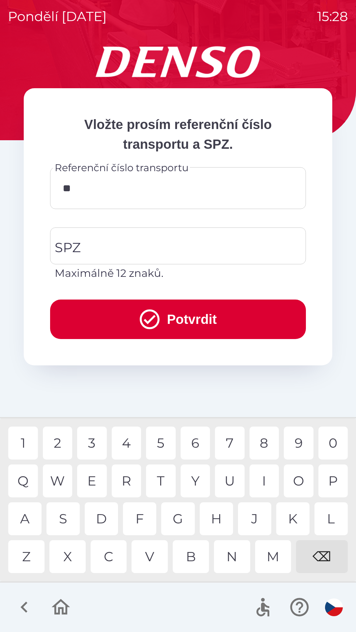
click at [25, 482] on div "Q" at bounding box center [23, 481] width 30 height 33
click at [191, 563] on div "B" at bounding box center [191, 556] width 36 height 33
click at [94, 444] on div "3" at bounding box center [92, 443] width 30 height 33
click at [62, 443] on div "2" at bounding box center [58, 443] width 30 height 33
click at [62, 478] on div "W" at bounding box center [58, 481] width 30 height 33
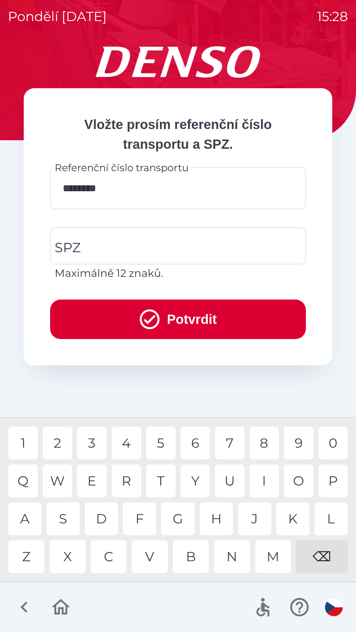
click at [95, 441] on div "3" at bounding box center [92, 443] width 30 height 33
type input "*********"
click at [263, 448] on div "8" at bounding box center [264, 443] width 30 height 33
click at [107, 248] on input "SPZ" at bounding box center [173, 246] width 240 height 31
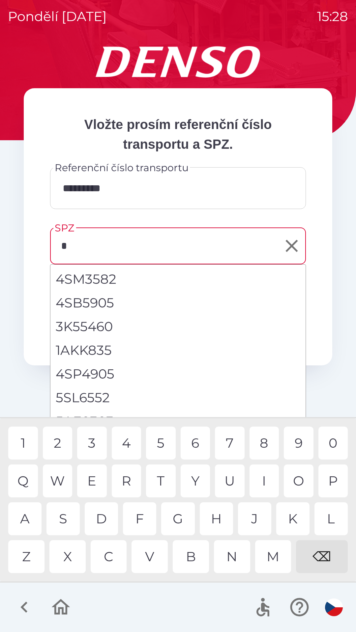
click at [162, 444] on div "5" at bounding box center [161, 443] width 30 height 33
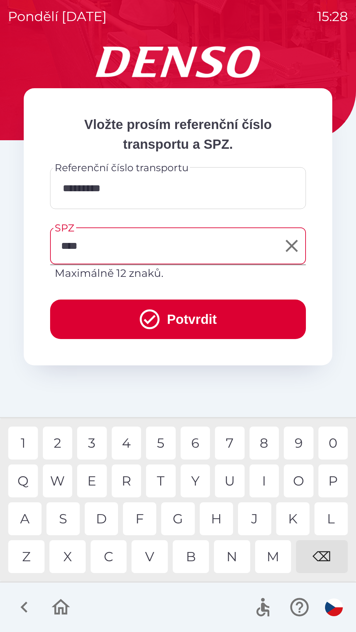
click at [329, 445] on div "0" at bounding box center [333, 443] width 30 height 33
click at [58, 444] on div "2" at bounding box center [58, 443] width 30 height 33
type input "*******"
click at [128, 444] on div "4" at bounding box center [127, 443] width 30 height 33
click at [138, 317] on icon "submit" at bounding box center [150, 320] width 24 height 24
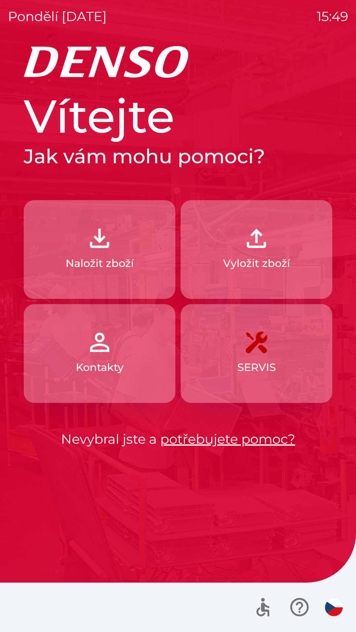
click at [90, 258] on p "Naložit zboží" at bounding box center [100, 264] width 68 height 16
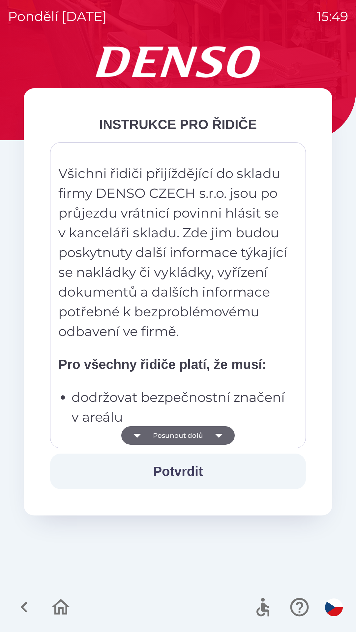
click at [214, 437] on icon "button" at bounding box center [218, 435] width 18 height 18
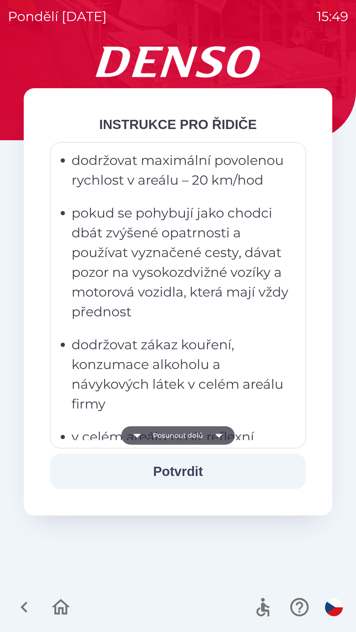
click at [211, 434] on icon "button" at bounding box center [218, 435] width 18 height 18
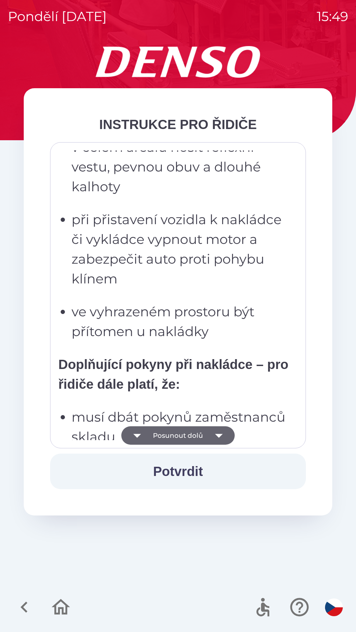
click at [215, 435] on icon "button" at bounding box center [219, 436] width 8 height 4
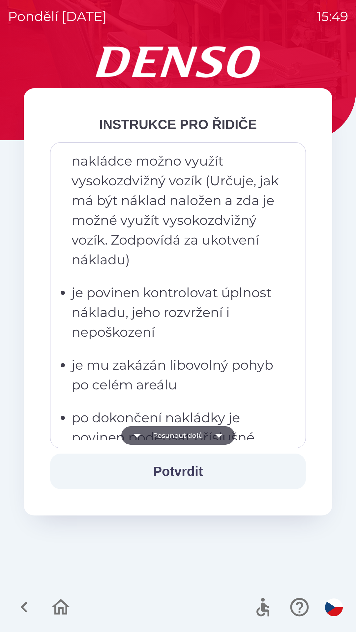
click at [212, 432] on icon "button" at bounding box center [218, 435] width 18 height 18
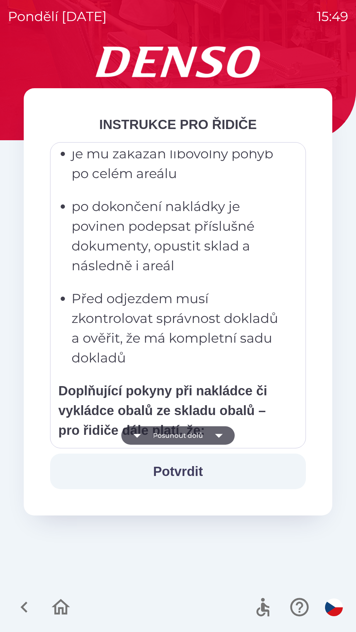
click at [210, 436] on icon "button" at bounding box center [218, 435] width 18 height 18
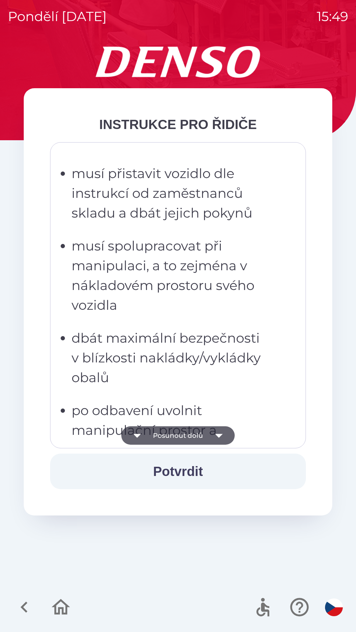
click at [212, 435] on icon "button" at bounding box center [218, 435] width 18 height 18
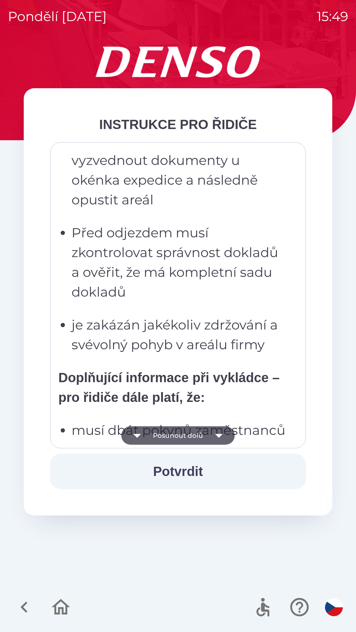
click at [213, 436] on icon "button" at bounding box center [218, 435] width 18 height 18
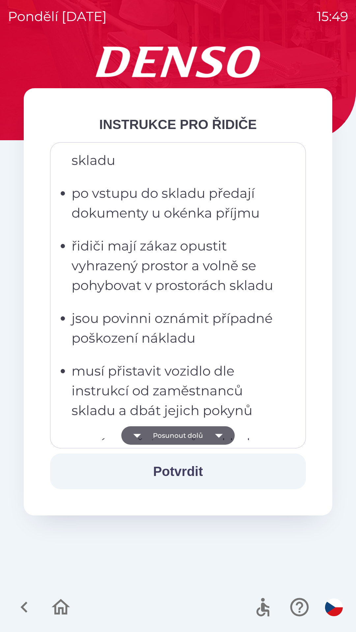
click at [211, 436] on icon "button" at bounding box center [218, 435] width 18 height 18
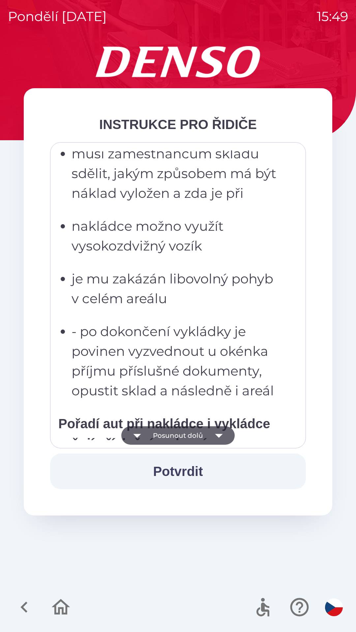
click at [212, 436] on icon "button" at bounding box center [218, 435] width 18 height 18
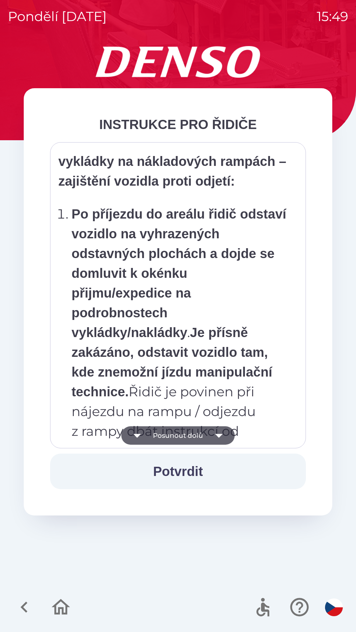
click at [210, 435] on icon "button" at bounding box center [218, 435] width 18 height 18
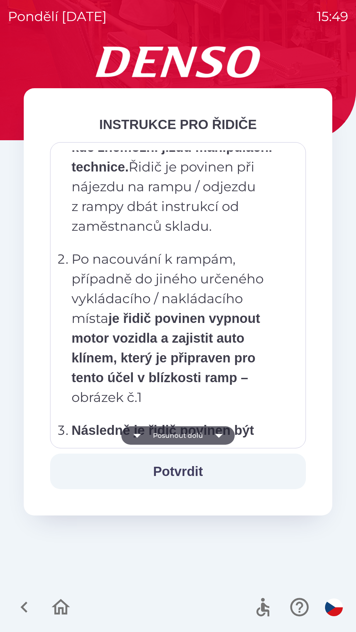
click at [210, 433] on icon "button" at bounding box center [218, 435] width 18 height 18
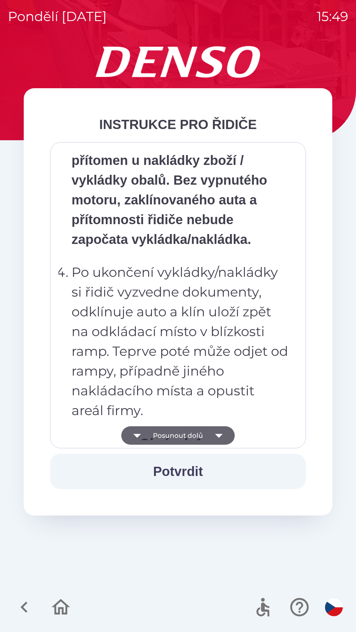
click at [212, 435] on icon "button" at bounding box center [218, 435] width 18 height 18
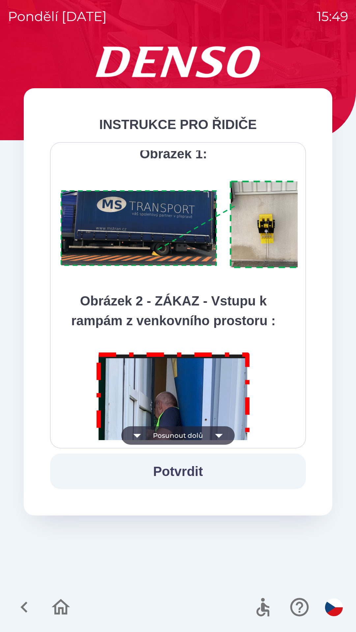
click at [210, 437] on icon "button" at bounding box center [218, 435] width 18 height 18
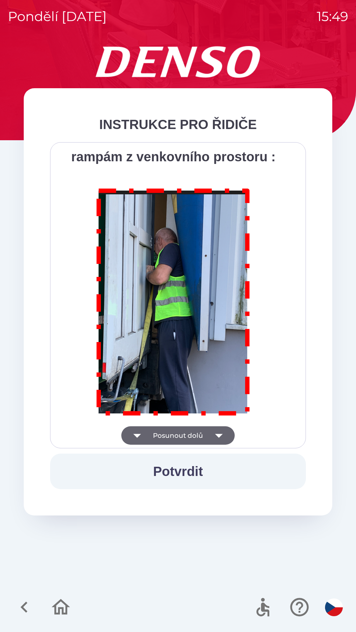
click at [210, 443] on div "Všichni řidiči přijíždějící do skladu firmy DENSO CZECH s.r.o. jsou po průjezdu…" at bounding box center [178, 295] width 256 height 306
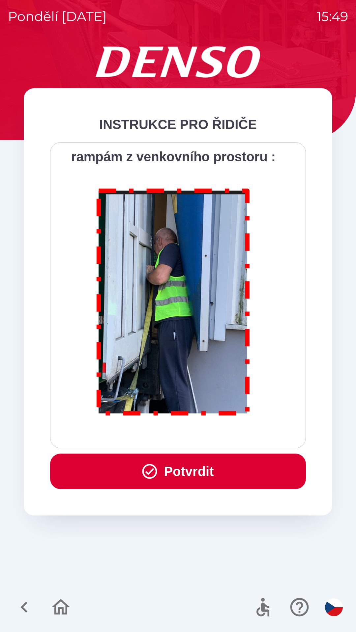
click at [208, 474] on button "Potvrdit" at bounding box center [178, 472] width 256 height 36
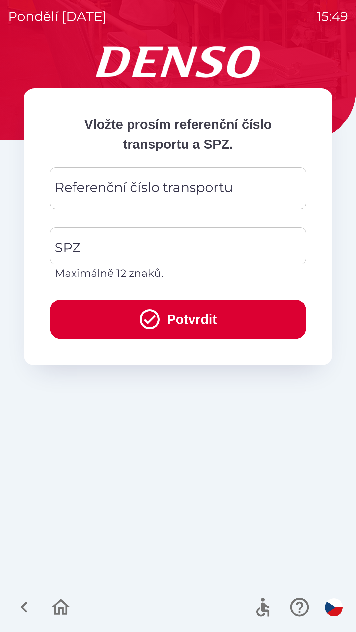
click at [169, 208] on div "Referenční číslo transportu" at bounding box center [178, 188] width 256 height 42
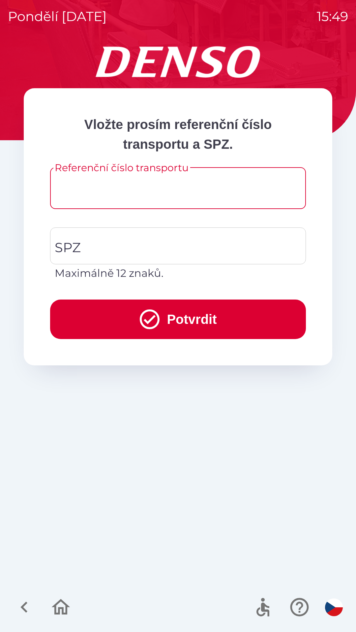
click at [182, 194] on input "Referenční číslo transportu" at bounding box center [178, 188] width 240 height 26
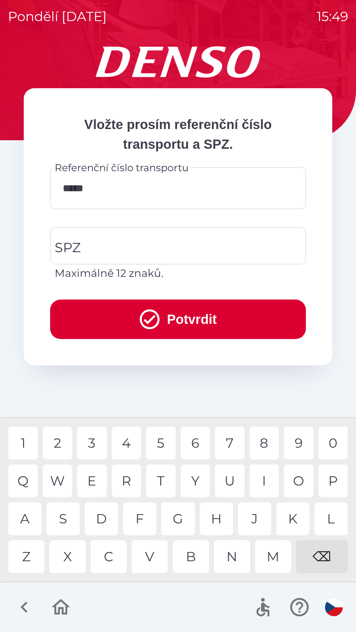
click at [68, 439] on div "2" at bounding box center [58, 443] width 30 height 33
type input "******"
click at [198, 249] on input "SPZ" at bounding box center [173, 246] width 240 height 31
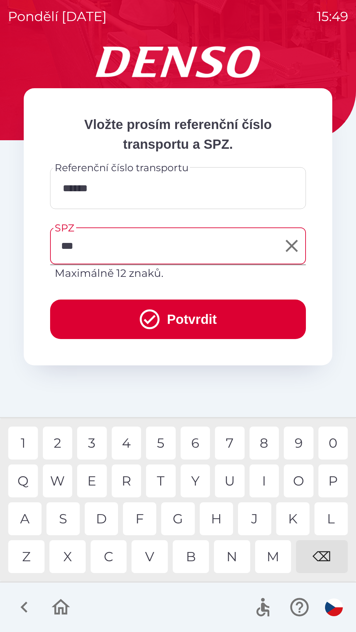
click at [217, 522] on div "H" at bounding box center [216, 519] width 33 height 33
click at [303, 445] on div "9" at bounding box center [299, 443] width 30 height 33
type input "*******"
click at [194, 324] on button "Potvrdit" at bounding box center [178, 320] width 256 height 40
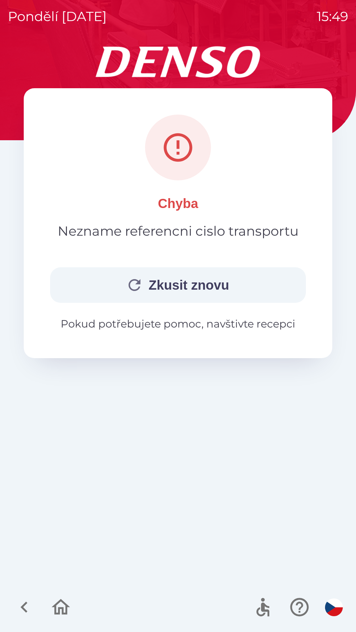
click at [28, 610] on icon "button" at bounding box center [24, 607] width 22 height 22
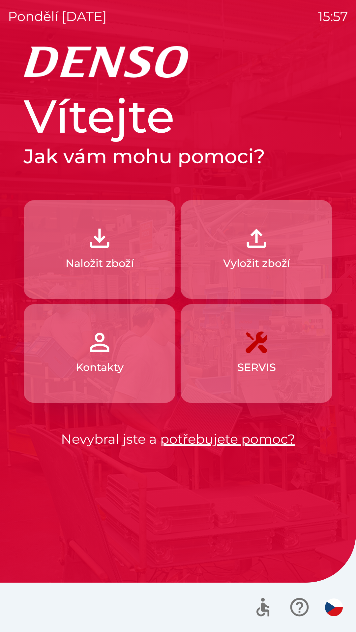
click at [334, 608] on img "button" at bounding box center [334, 608] width 18 height 18
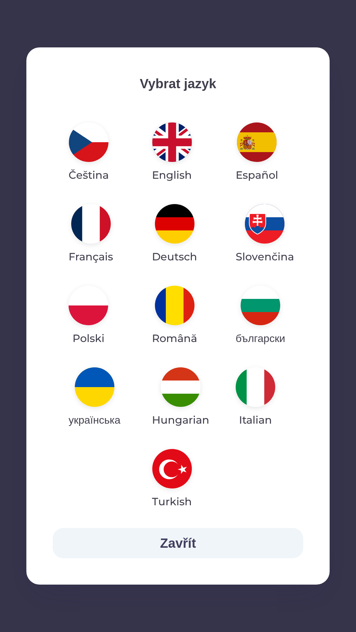
click at [93, 398] on img "button" at bounding box center [95, 388] width 40 height 40
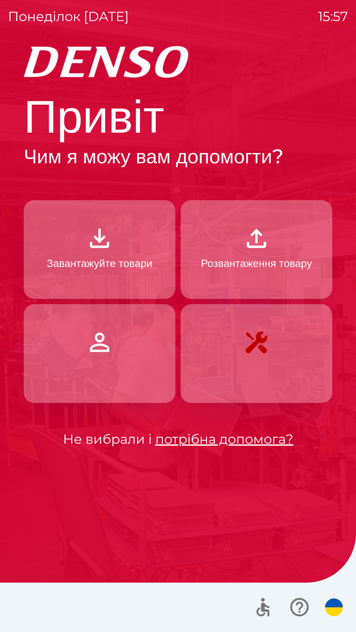
click at [117, 256] on p "Завантажуйте товари" at bounding box center [99, 264] width 105 height 16
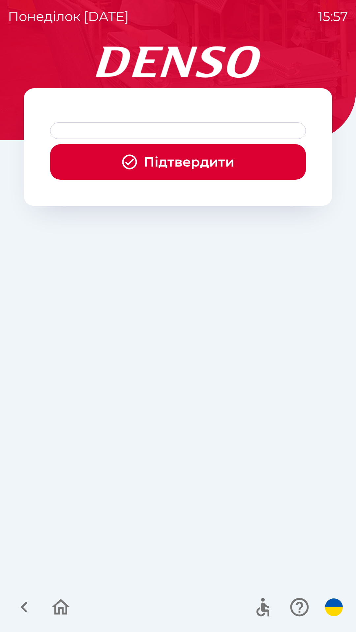
click at [133, 162] on icon "button" at bounding box center [130, 162] width 18 height 18
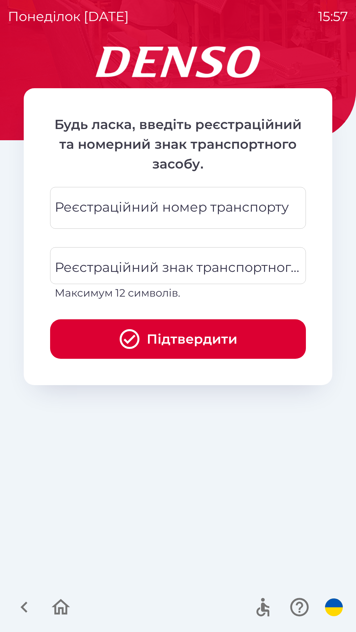
click at [127, 211] on div "Реєстраційний номер транспорту Реєстраційний номер транспорту" at bounding box center [178, 208] width 256 height 42
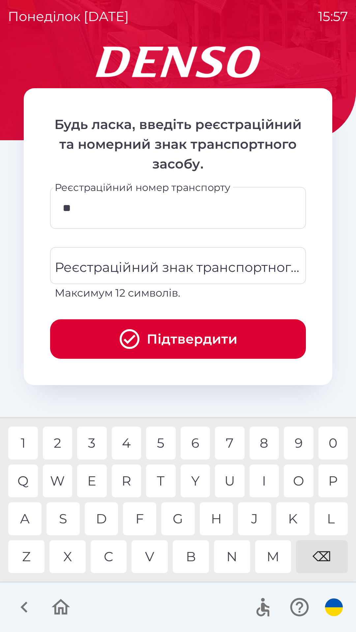
click at [127, 445] on div "4" at bounding box center [127, 443] width 30 height 33
click at [197, 441] on div "6" at bounding box center [195, 443] width 30 height 33
click at [93, 445] on div "3" at bounding box center [92, 443] width 30 height 33
type input "******"
click at [20, 432] on div "1" at bounding box center [23, 443] width 30 height 33
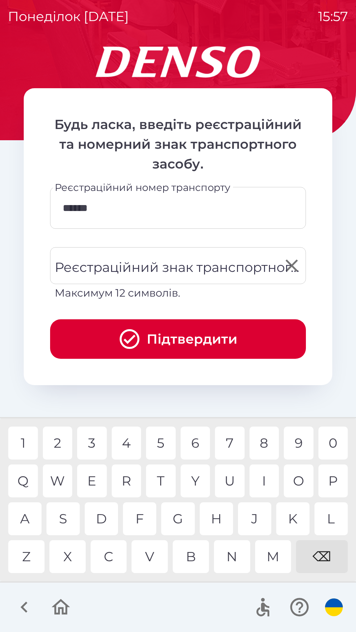
click at [147, 267] on div "Реєстраційний знак транспортного засобу Реєстраційний знак транспортного засобу…" at bounding box center [178, 274] width 256 height 54
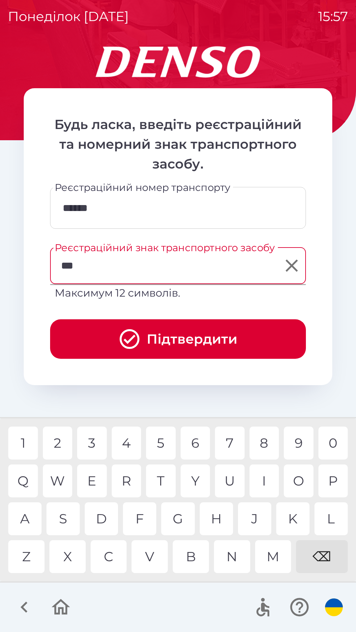
click at [199, 445] on div "6" at bounding box center [195, 443] width 30 height 33
click at [94, 442] on div "3" at bounding box center [92, 443] width 30 height 33
type input "*******"
click at [191, 336] on button "Підтвердити" at bounding box center [178, 339] width 256 height 40
